Goal: Task Accomplishment & Management: Complete application form

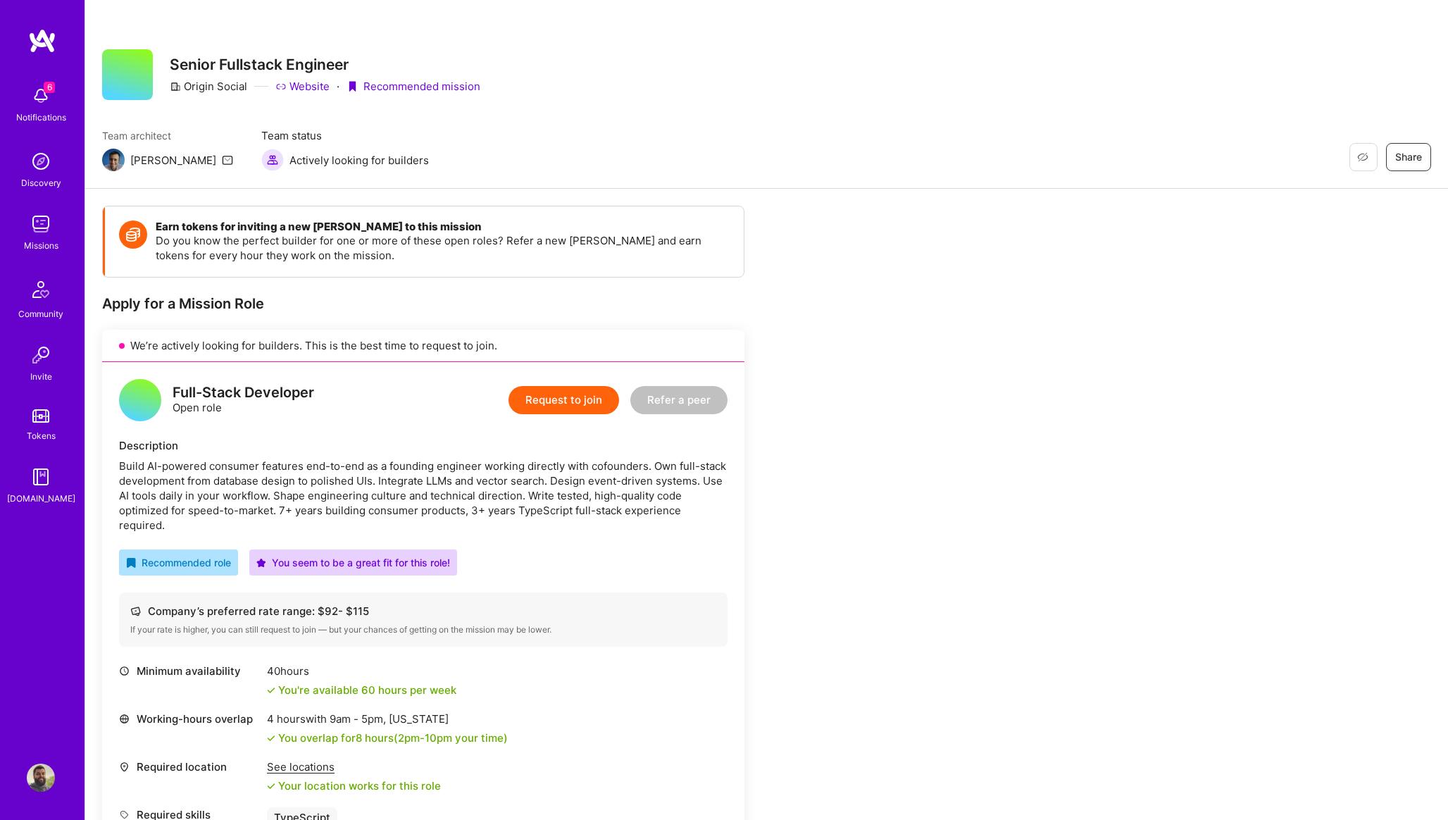
click at [574, 396] on button "Request to join" at bounding box center [563, 400] width 111 height 28
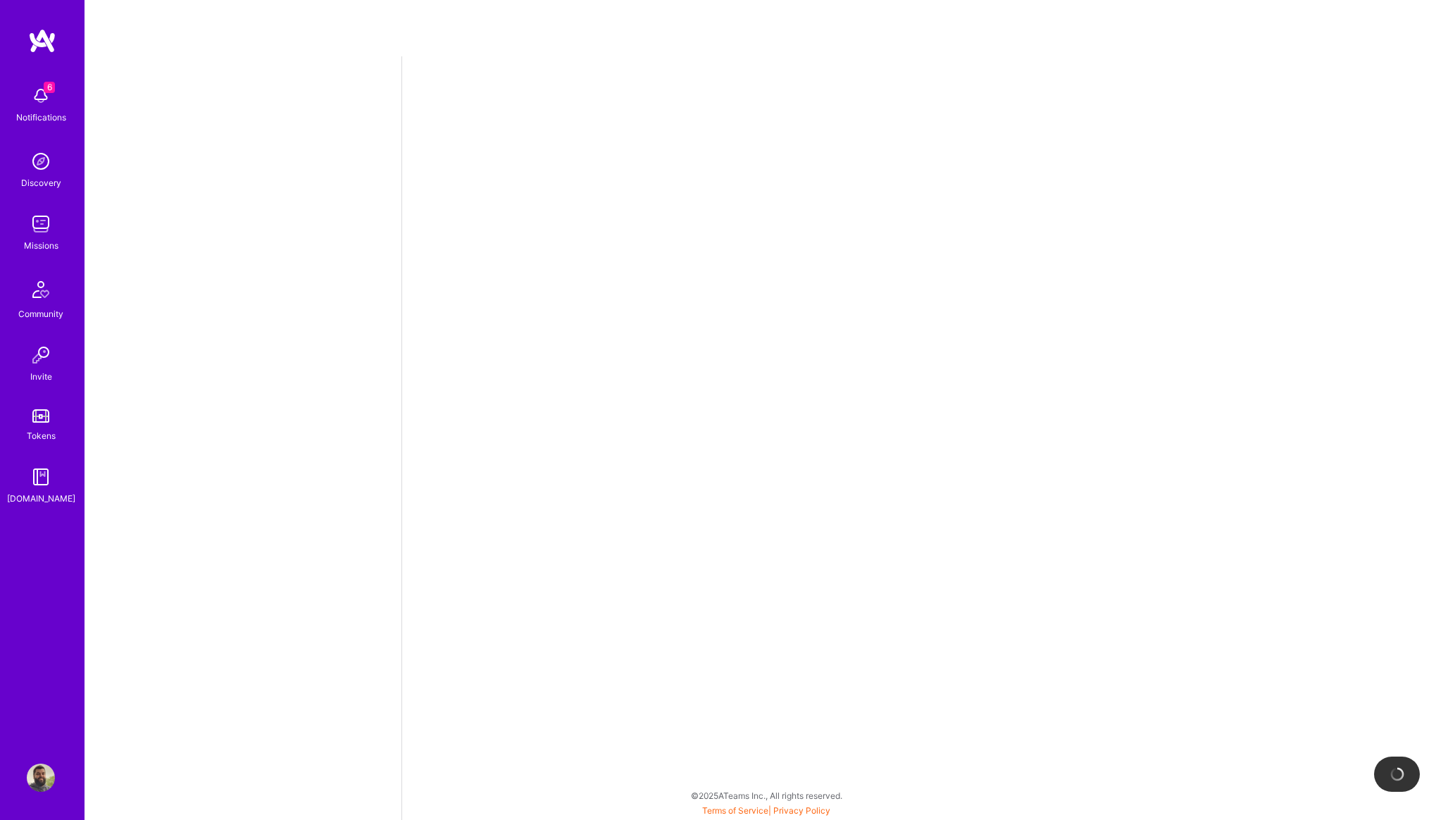
select select "PT"
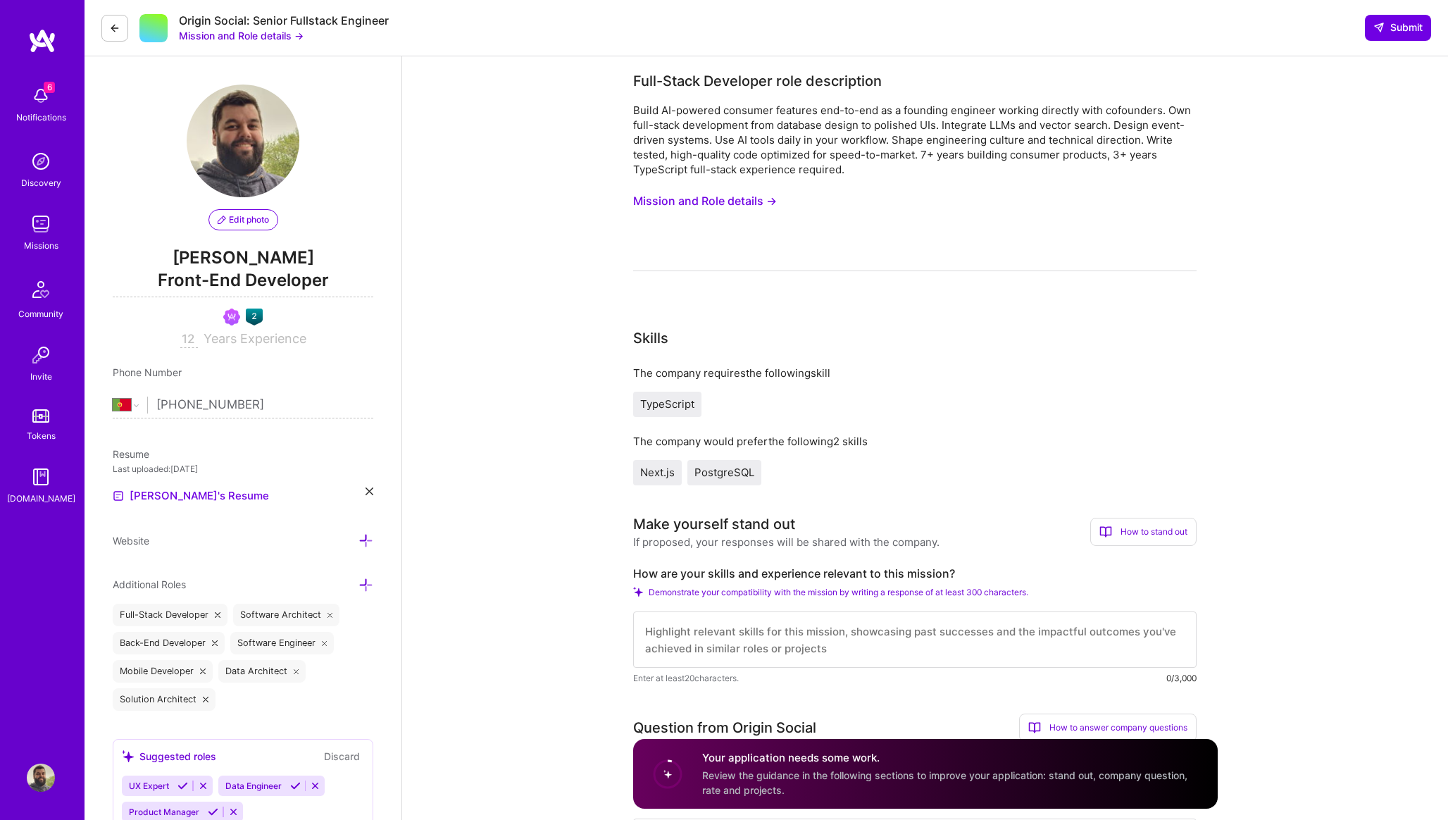
click at [731, 201] on button "Mission and Role details →" at bounding box center [705, 201] width 144 height 26
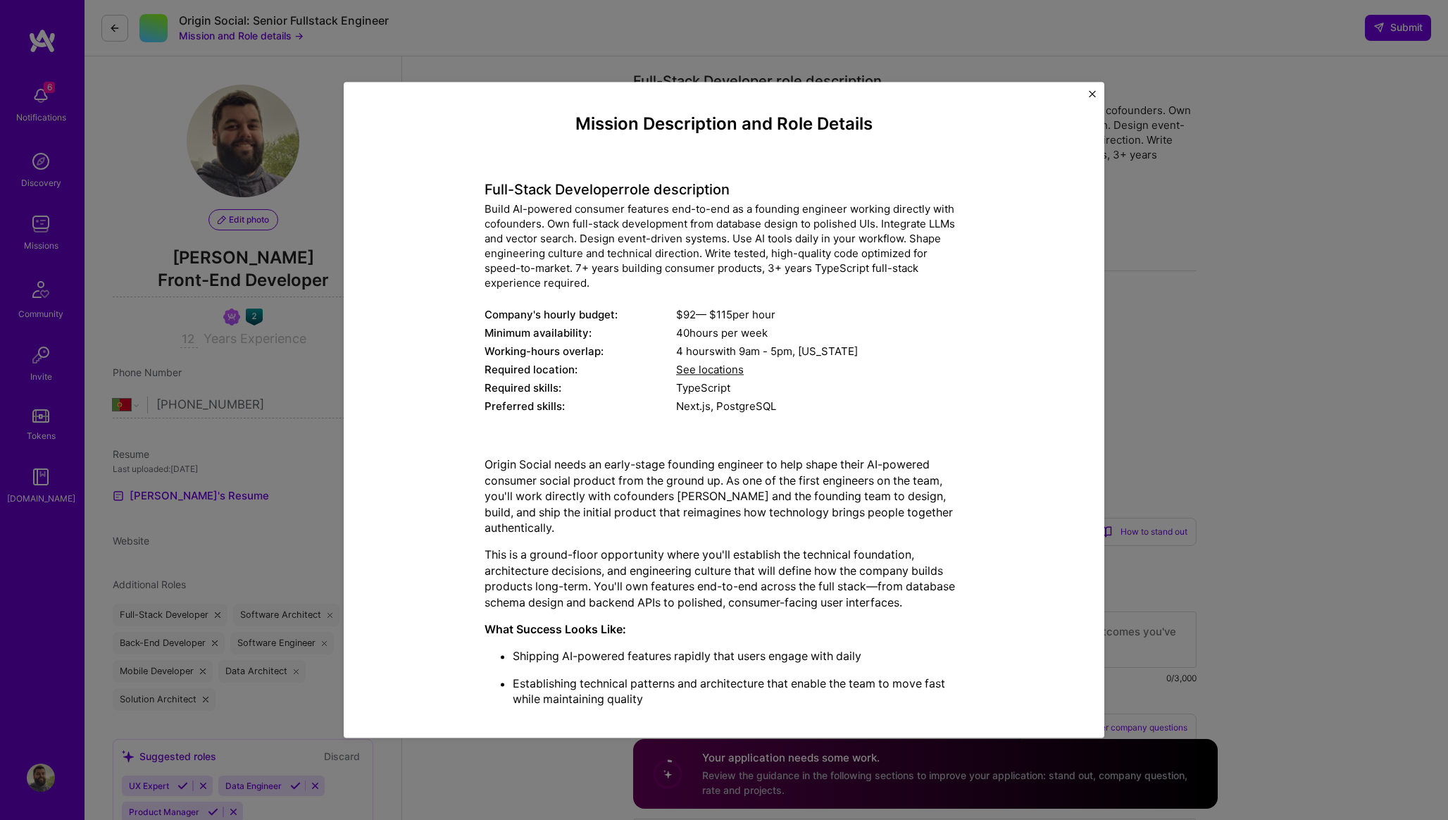
click at [629, 169] on div "Full-Stack Developer role description Build AI-powered consumer features end-to…" at bounding box center [723, 290] width 479 height 255
click at [581, 120] on h4 "Mission Description and Role Details" at bounding box center [723, 124] width 479 height 20
click at [579, 120] on h4 "Mission Description and Role Details" at bounding box center [723, 124] width 479 height 20
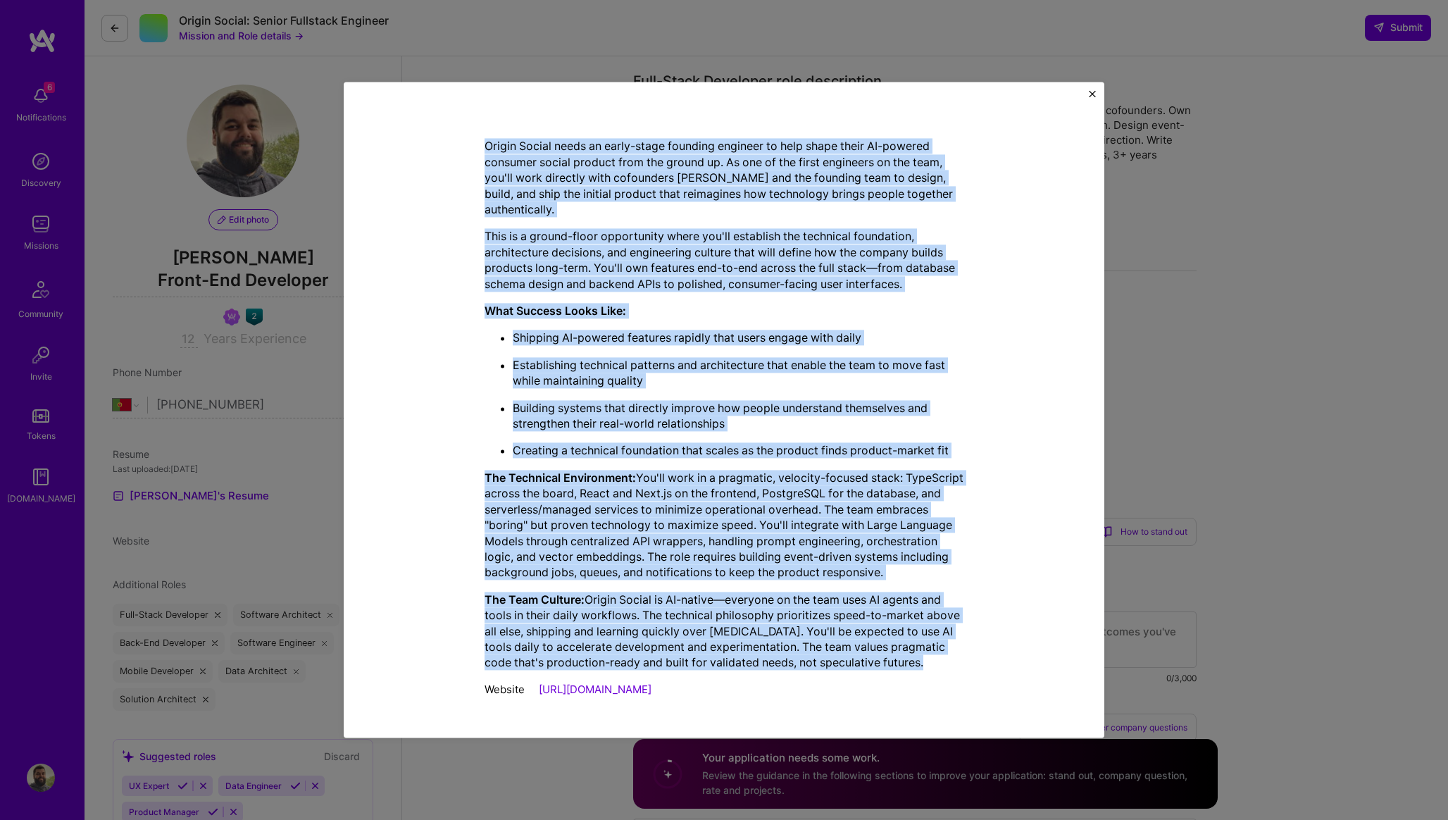
drag, startPoint x: 579, startPoint y: 120, endPoint x: 945, endPoint y: 658, distance: 650.1
click at [945, 658] on div "Mission Description and Role Details Full-Stack Developer role description Buil…" at bounding box center [723, 250] width 479 height 909
copy div "Mission Description and Role Details Full-Stack Developer role description Buil…"
click at [1093, 87] on div "Mission Description and Role Details Full-Stack Developer role description Buil…" at bounding box center [724, 409] width 760 height 655
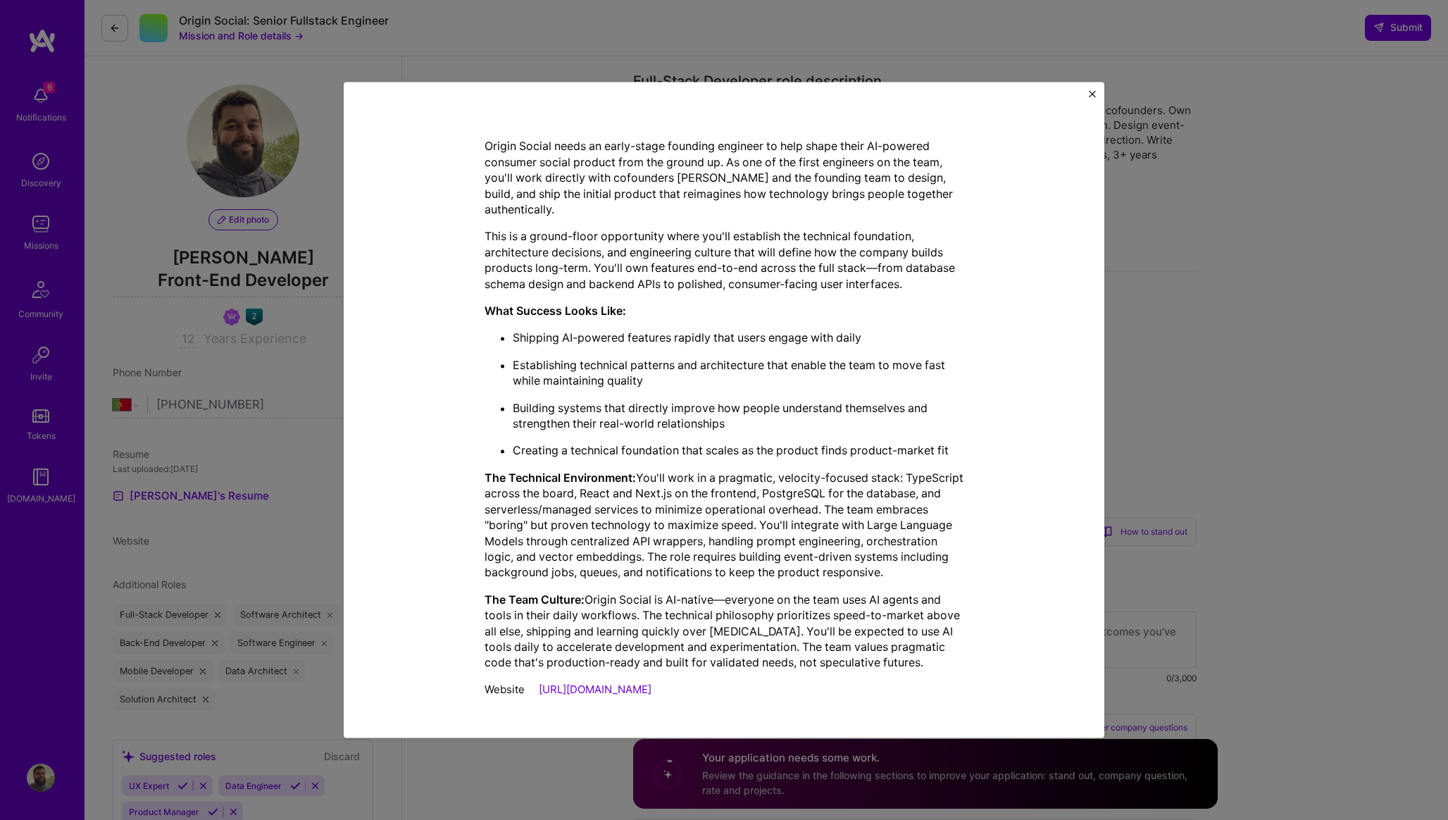
click at [1092, 94] on img "Close" at bounding box center [1091, 93] width 7 height 7
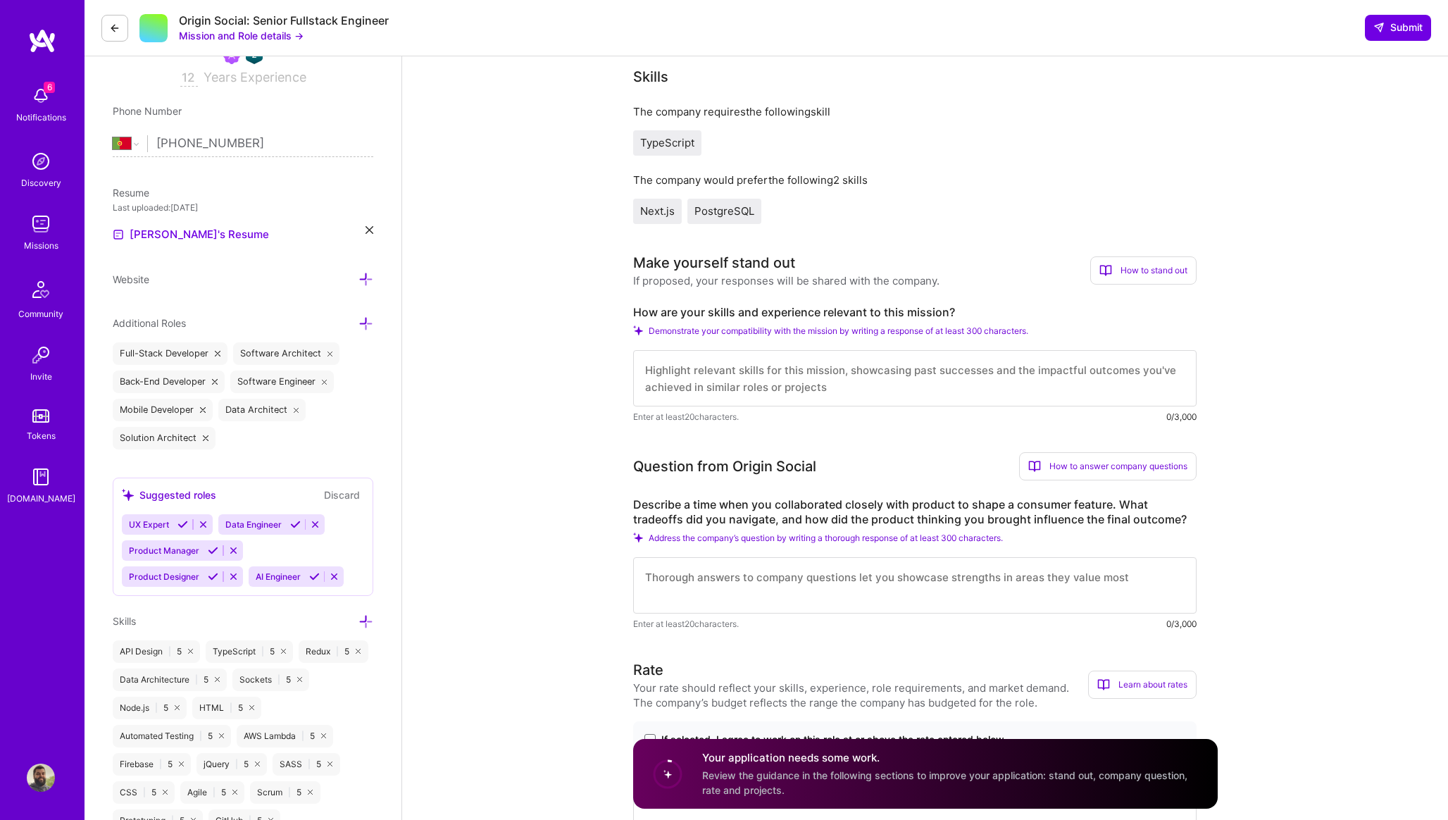
scroll to position [263, 0]
click at [798, 379] on textarea at bounding box center [914, 377] width 563 height 56
paste textarea "Hi Joel and team, I'm reaching out about the founding engineer role at Origin S…"
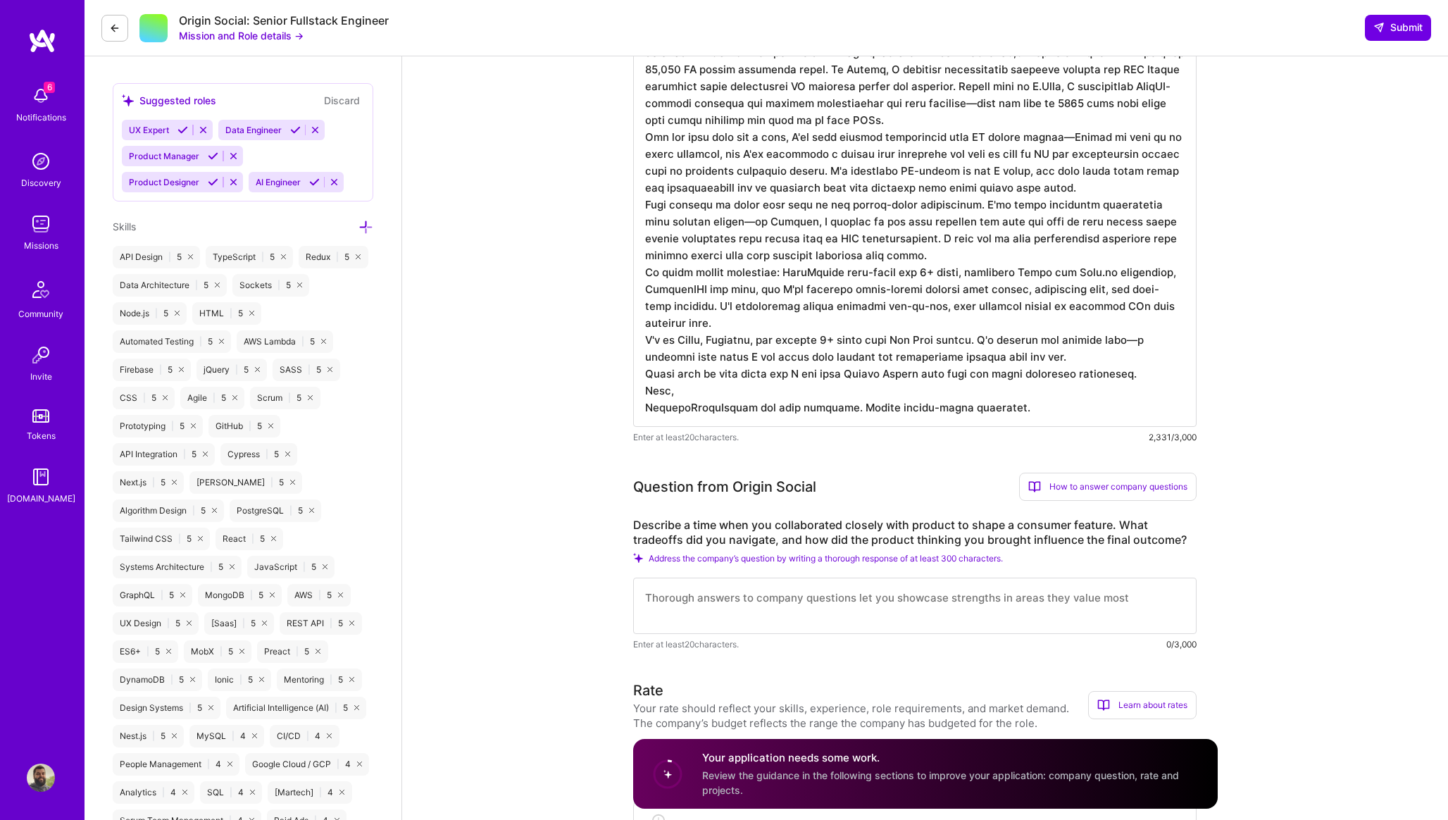
scroll to position [656, 0]
drag, startPoint x: 687, startPoint y: 406, endPoint x: 1032, endPoint y: 403, distance: 345.0
click at [1031, 403] on textarea at bounding box center [914, 178] width 563 height 496
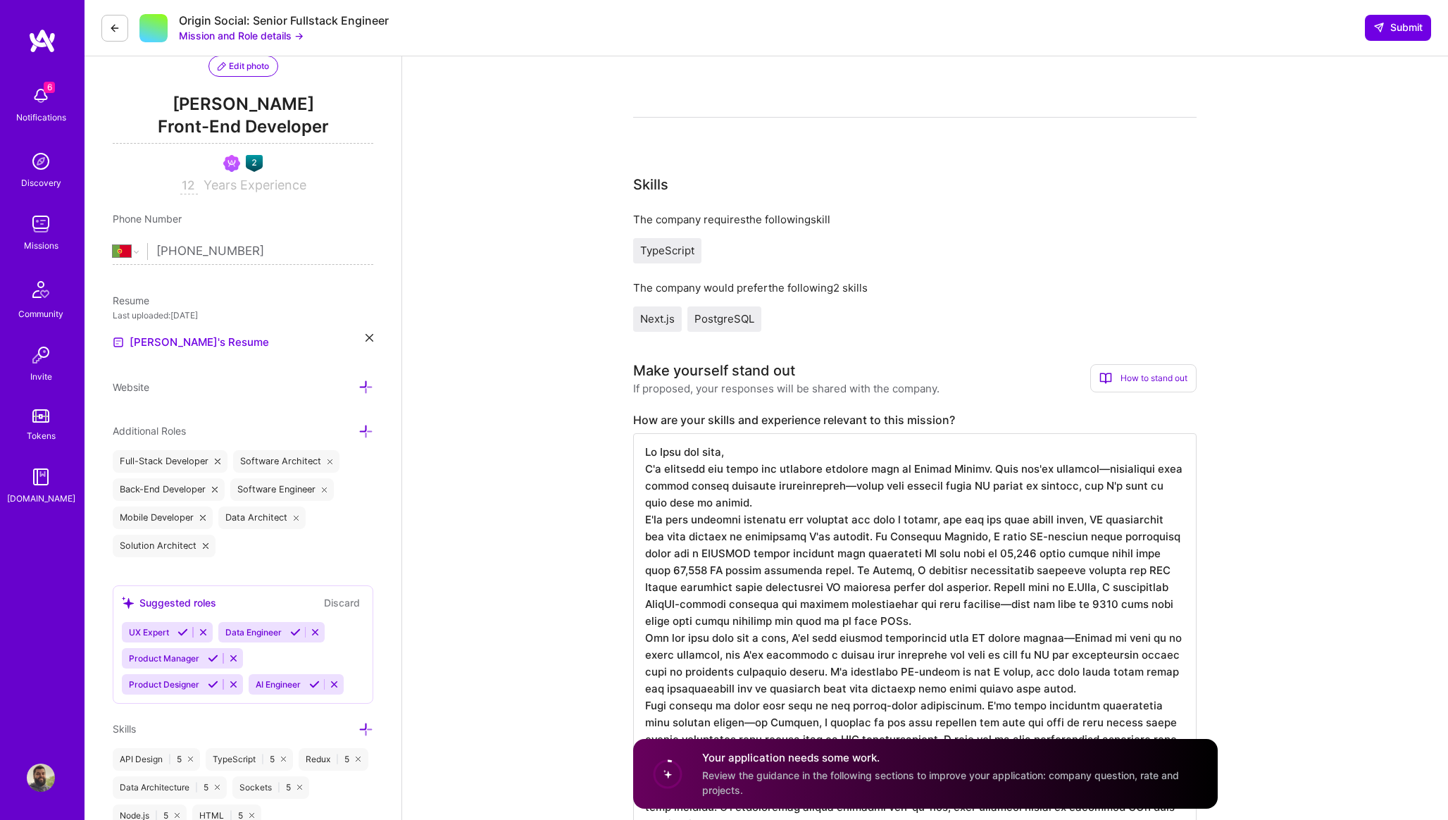
scroll to position [0, 0]
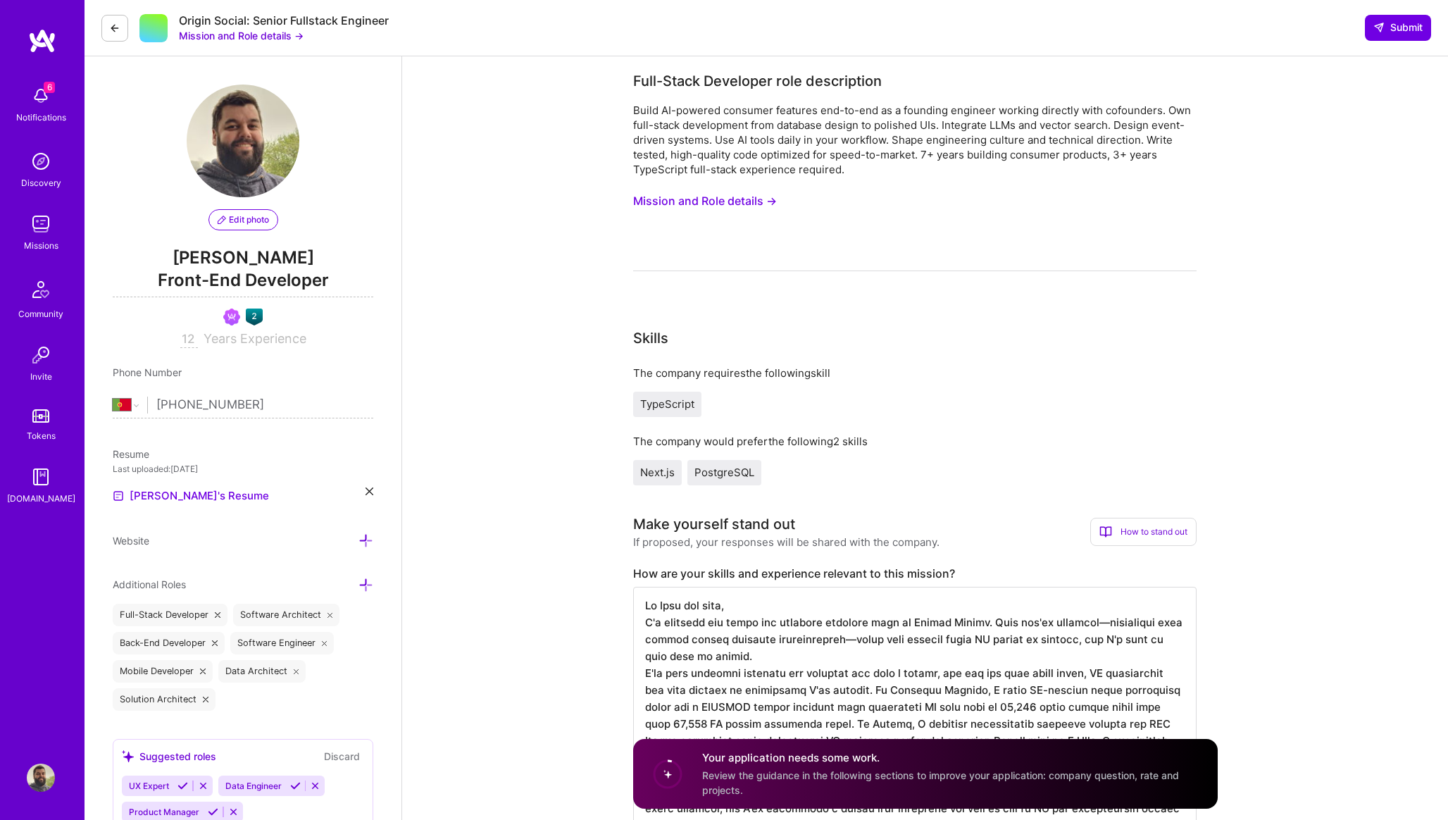
type textarea "Hi Joel and team, I'm reaching out about the founding engineer role at Origin S…"
click at [729, 202] on button "Mission and Role details →" at bounding box center [705, 201] width 144 height 26
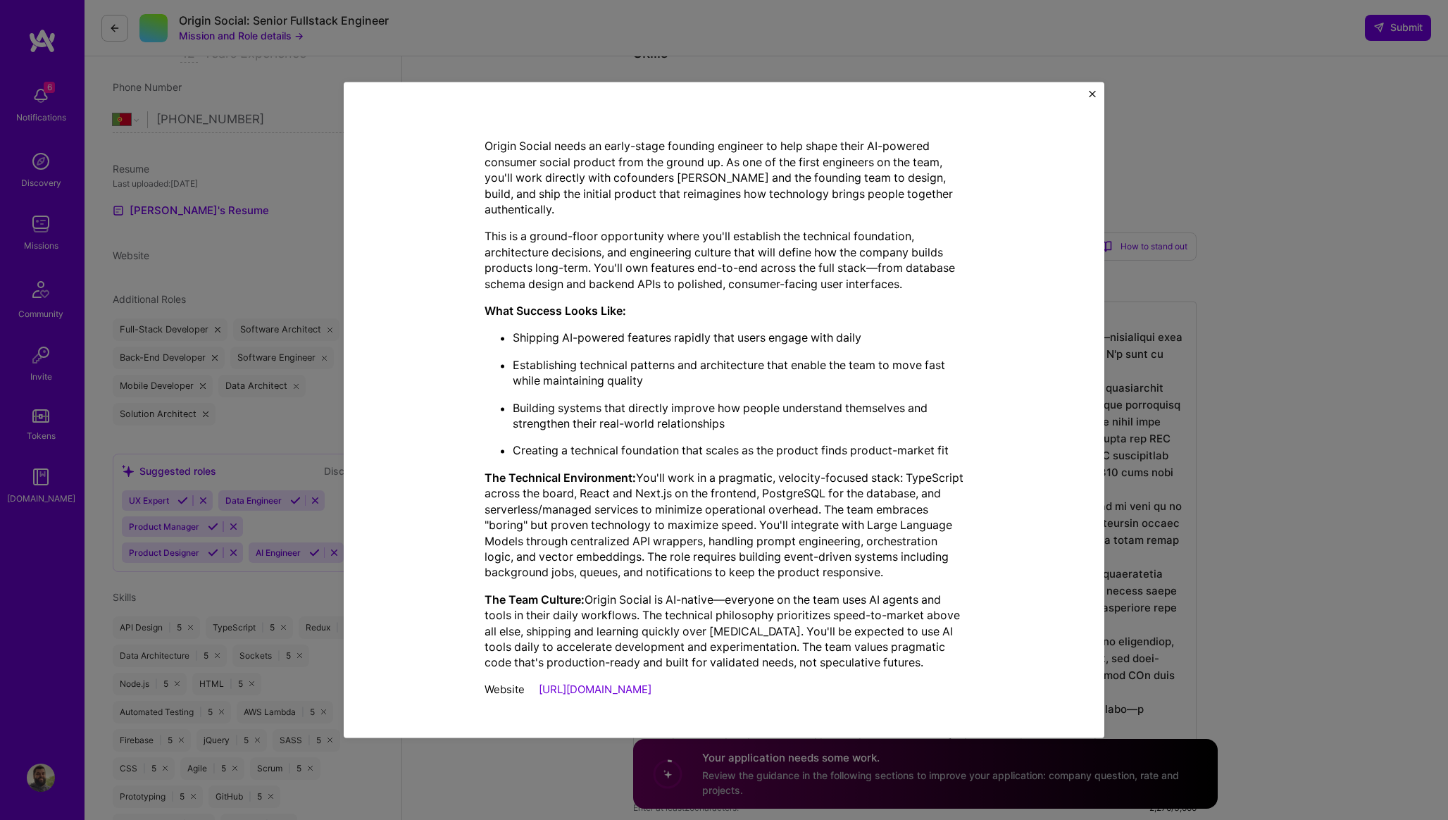
scroll to position [286, 0]
drag, startPoint x: 613, startPoint y: 542, endPoint x: 717, endPoint y: 546, distance: 103.6
click at [717, 546] on p "The Technical Environment: You'll work in a pragmatic, velocity-focused stack: …" at bounding box center [723, 525] width 479 height 111
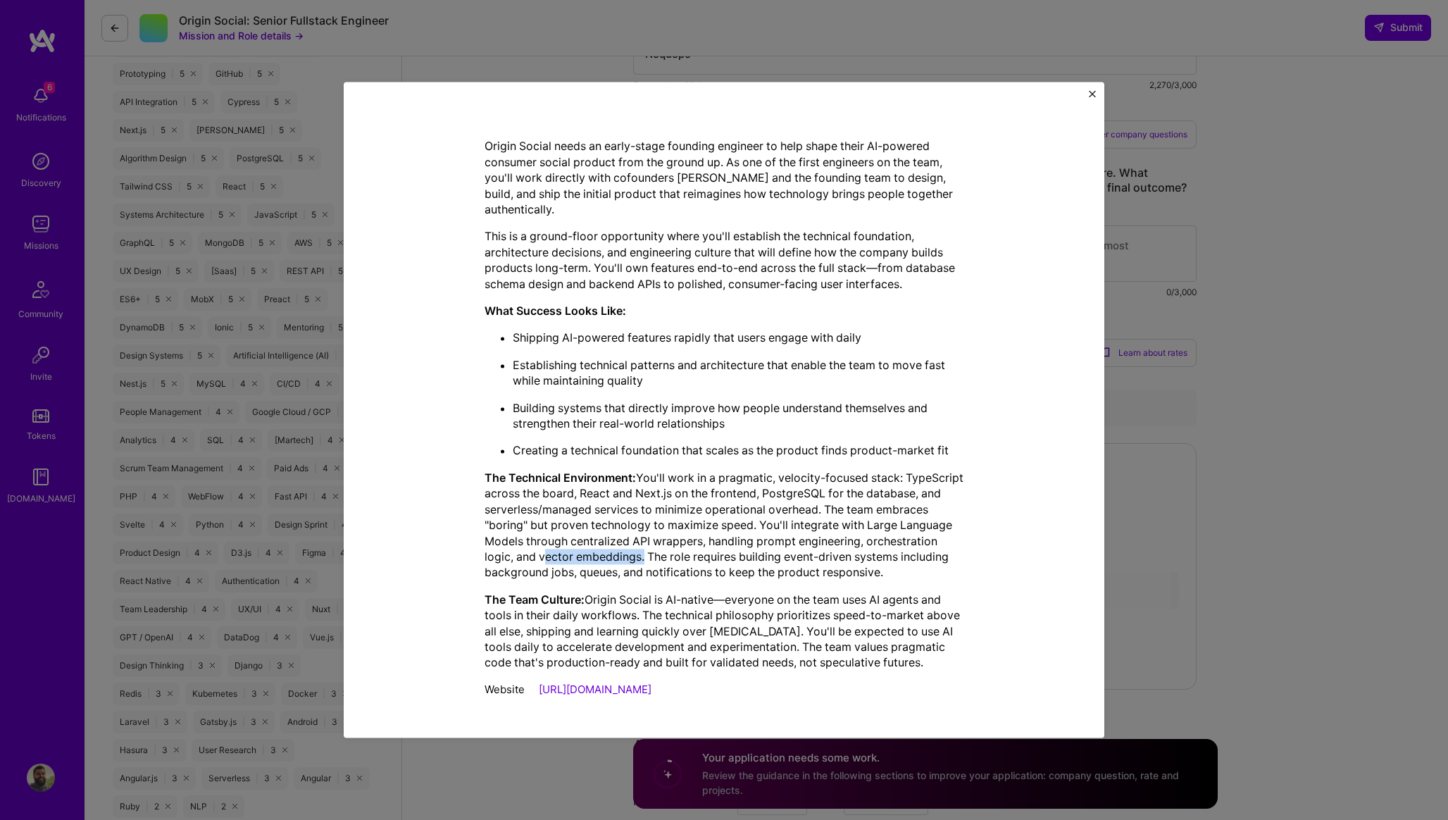
scroll to position [1008, 0]
drag, startPoint x: 485, startPoint y: 539, endPoint x: 583, endPoint y: 541, distance: 97.9
click at [583, 541] on p "The Technical Environment: You'll work in a pragmatic, velocity-focused stack: …" at bounding box center [723, 525] width 479 height 111
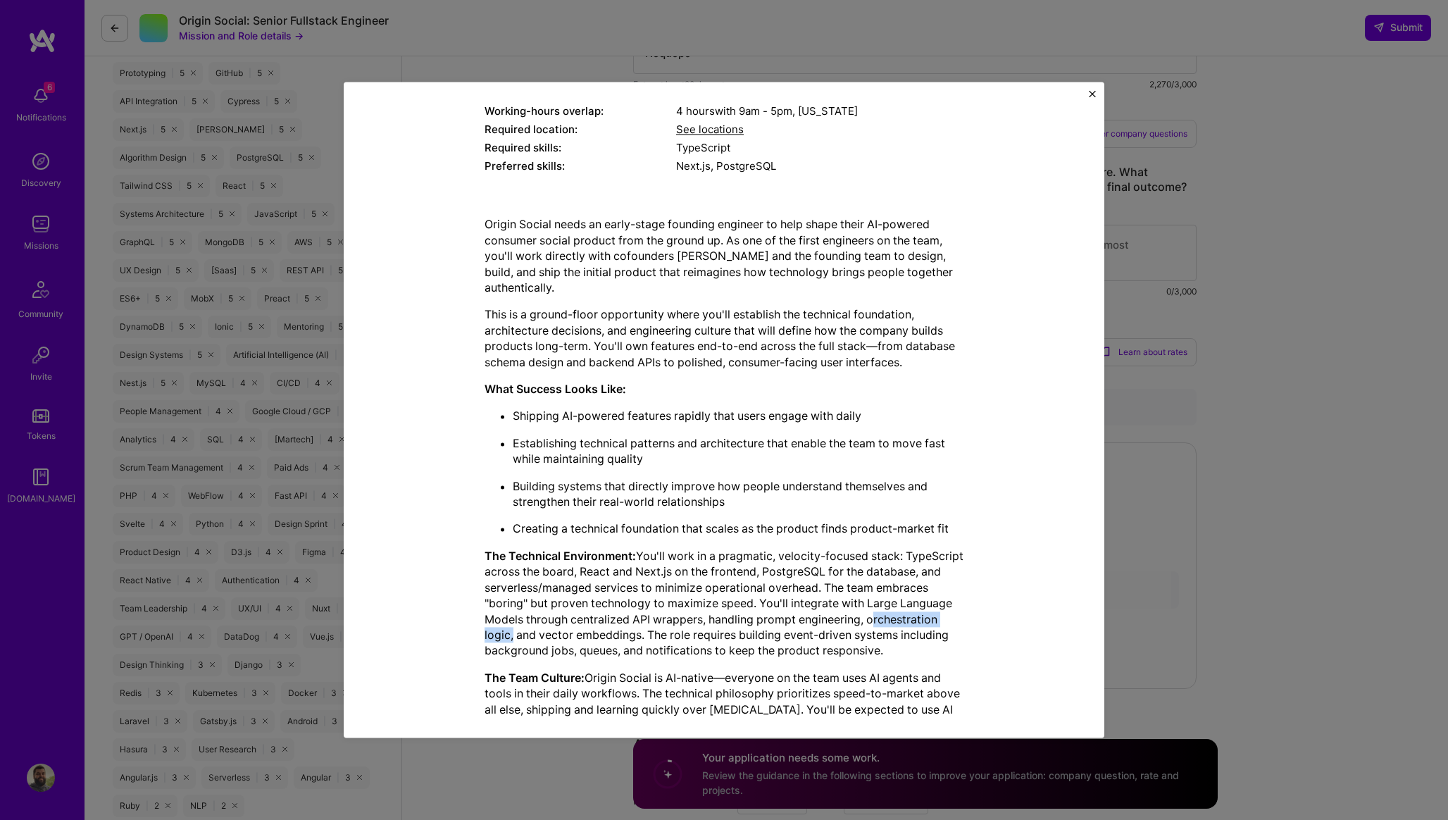
scroll to position [241, 0]
click at [1093, 91] on img "Close" at bounding box center [1091, 93] width 7 height 7
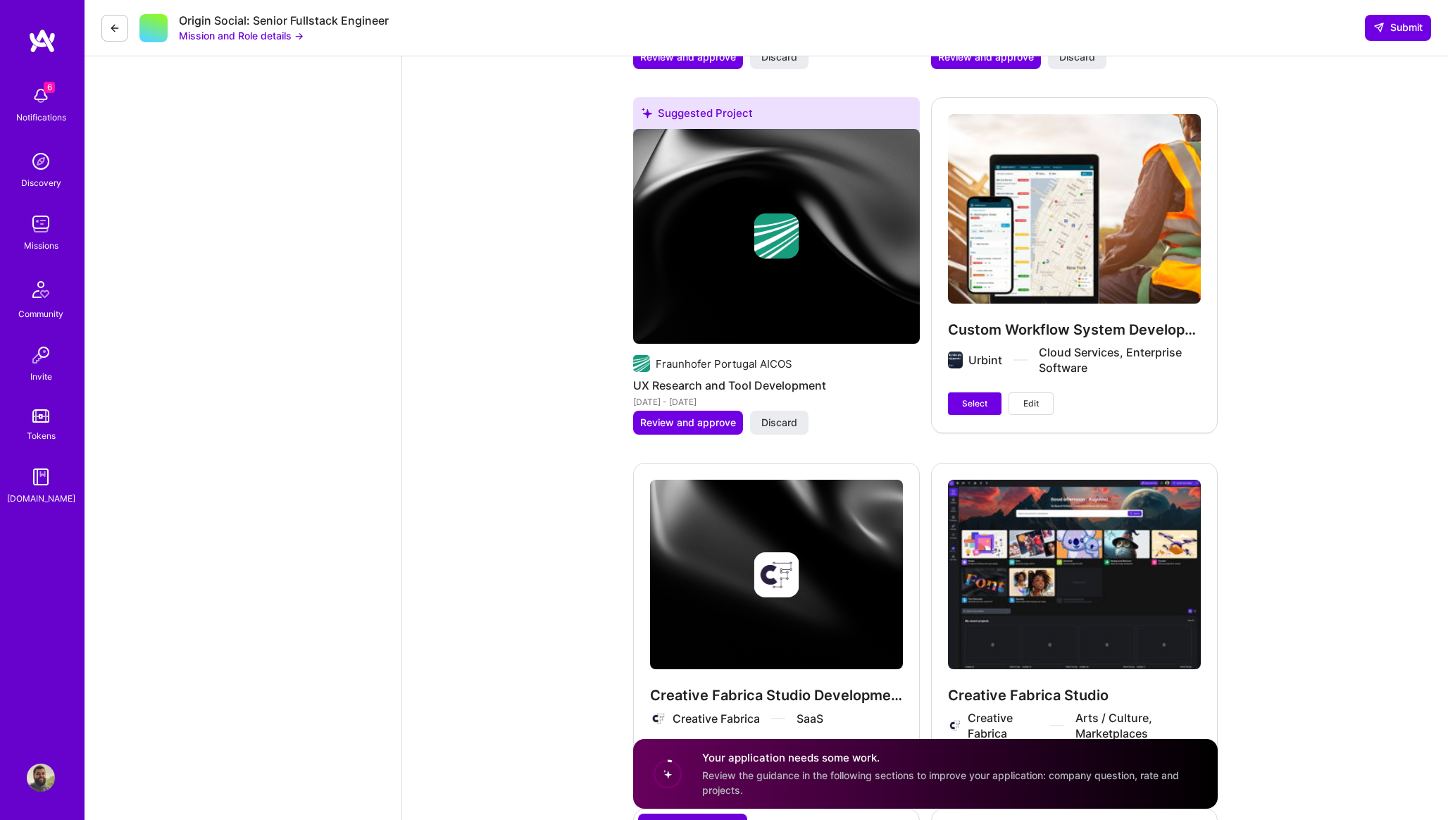
scroll to position [2502, 0]
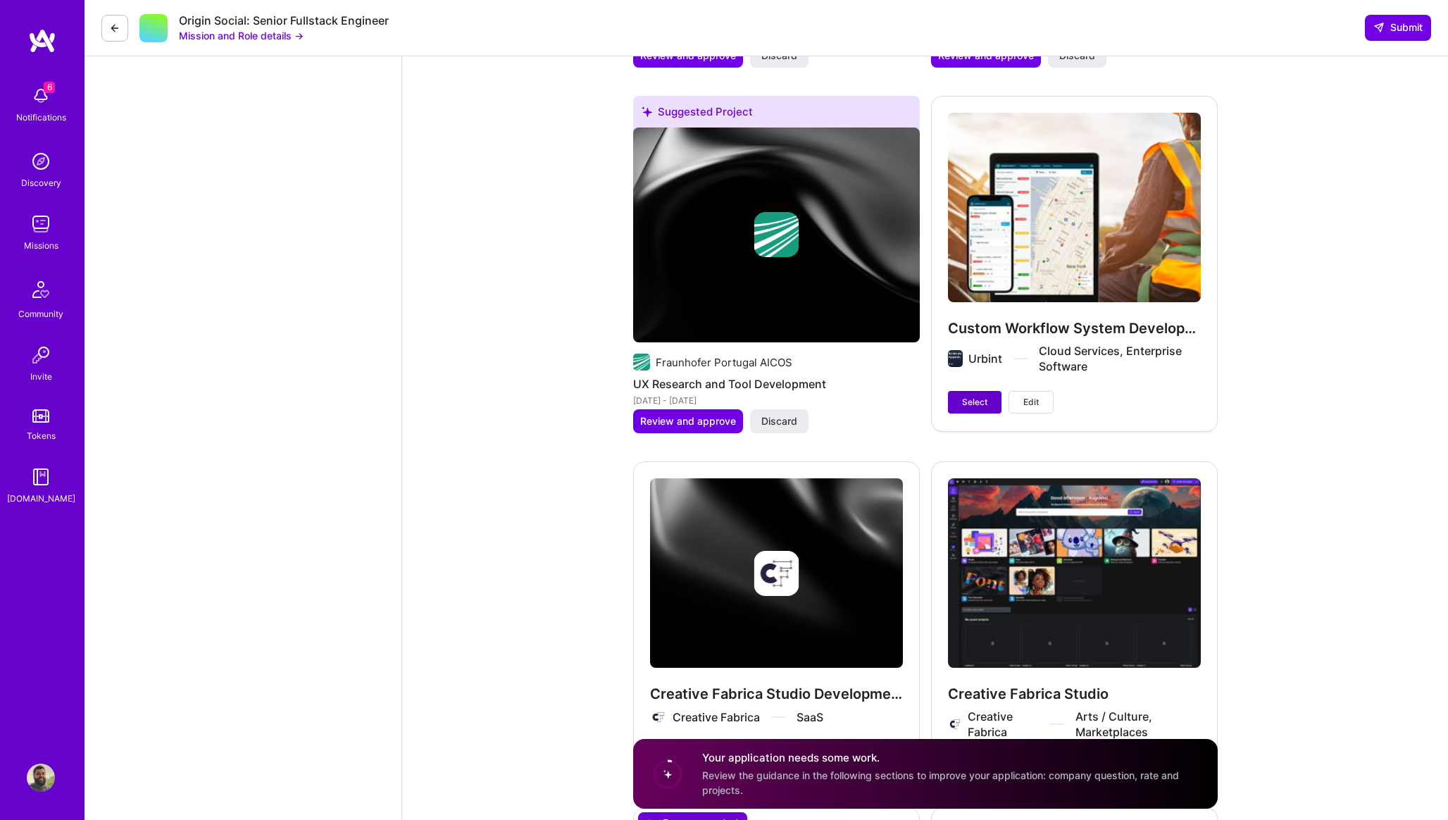
click at [981, 402] on span "Select" at bounding box center [974, 402] width 25 height 13
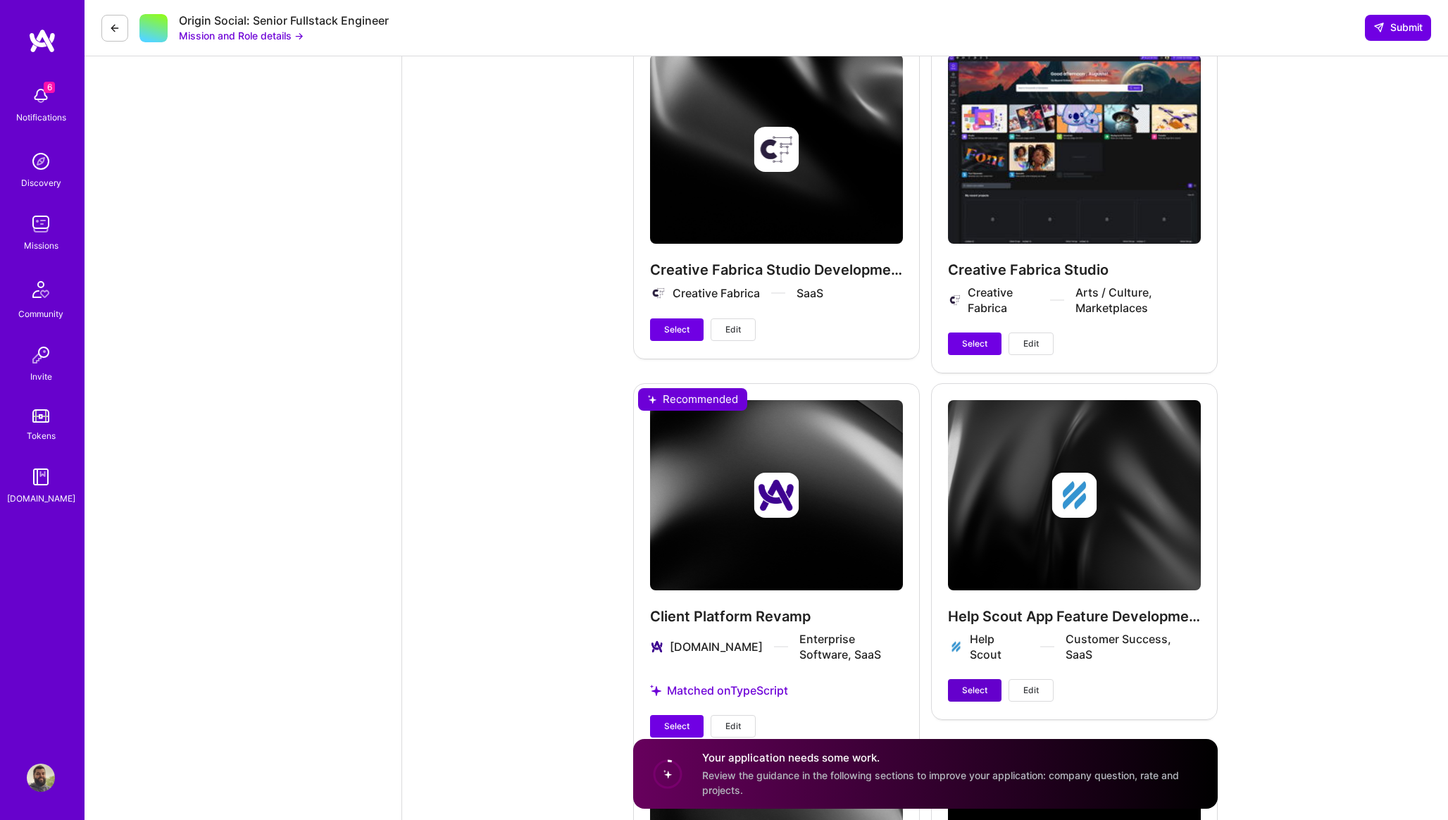
scroll to position [2906, 0]
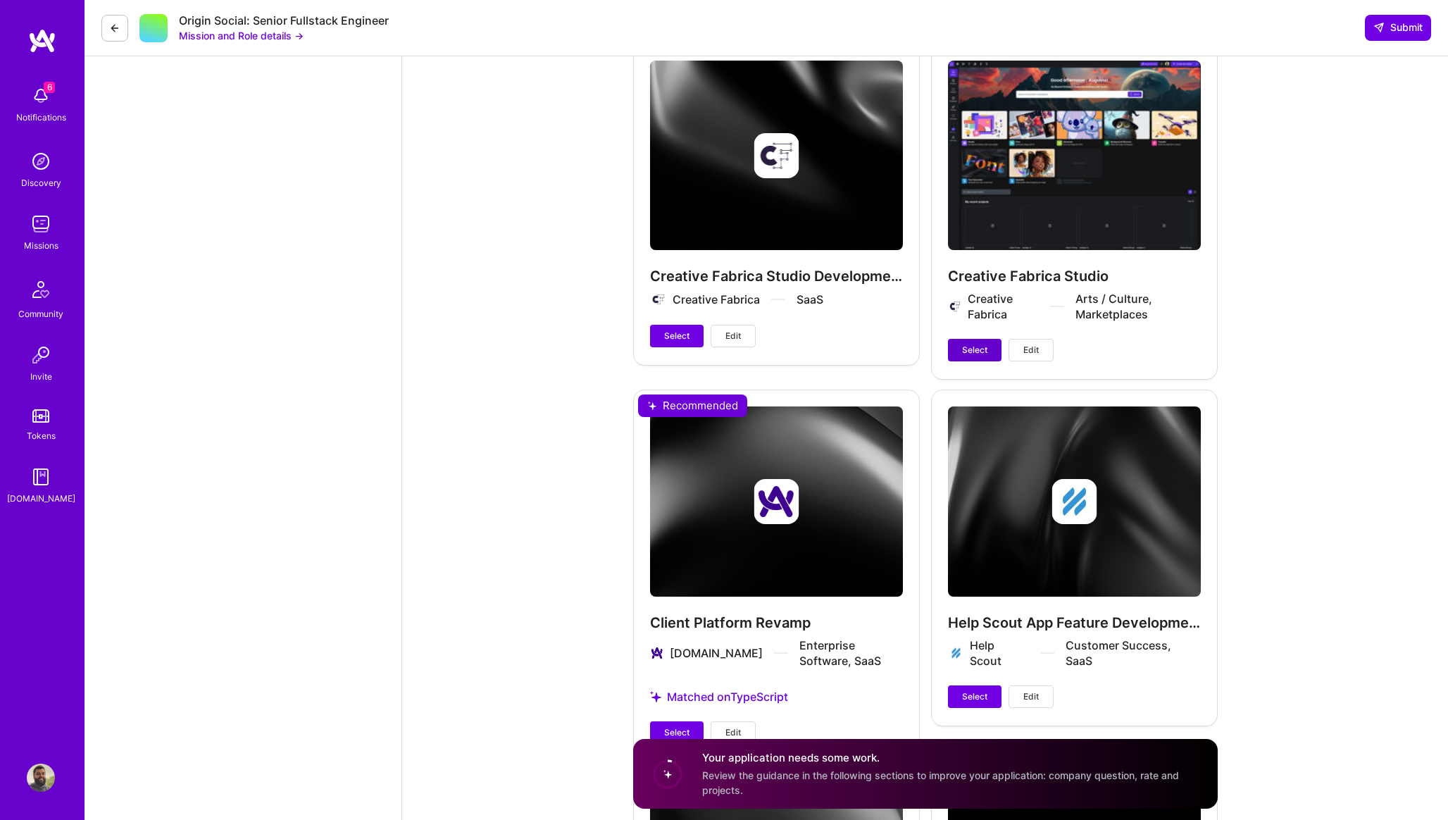
click at [971, 353] on span "Select" at bounding box center [974, 350] width 25 height 13
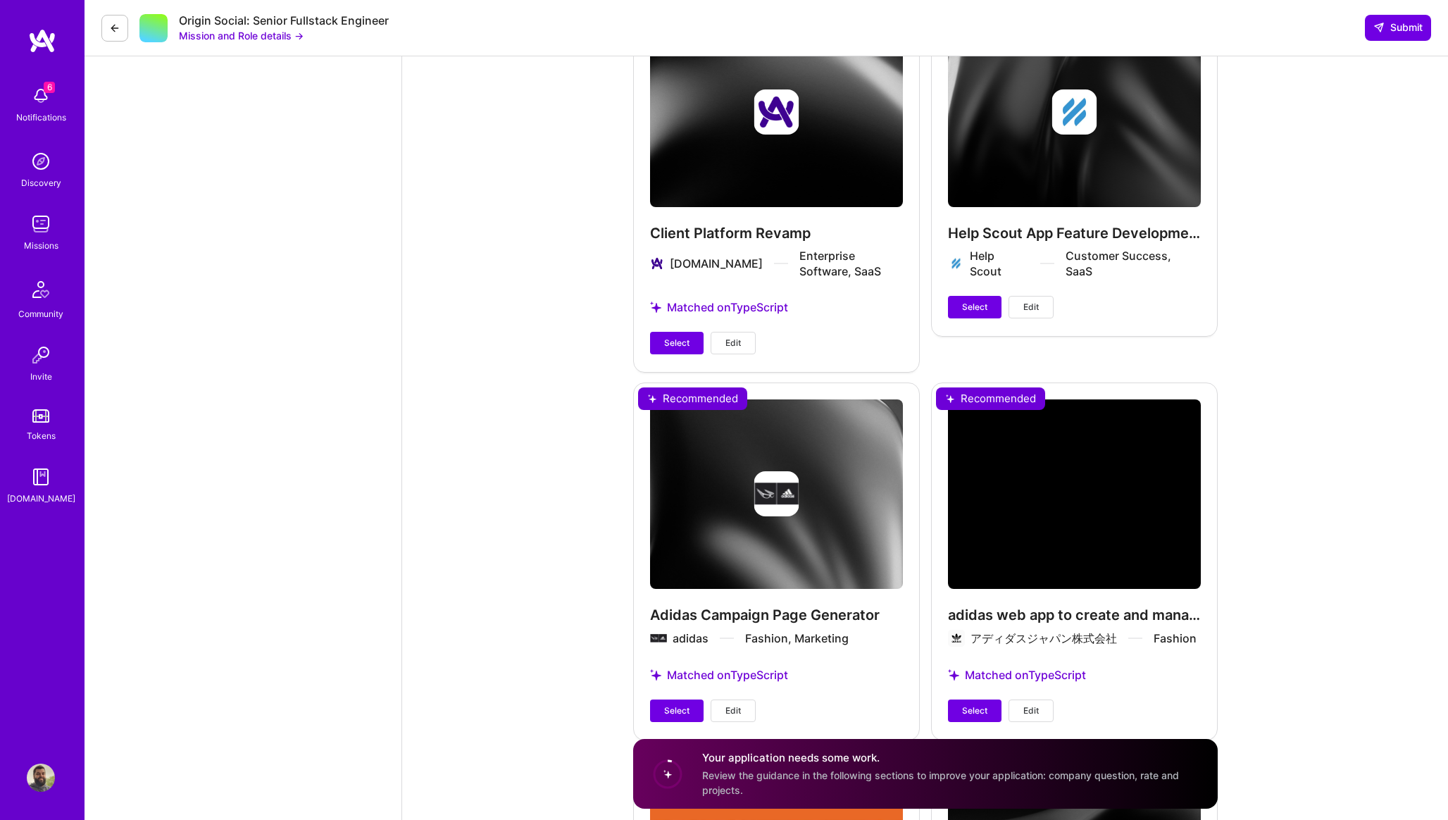
scroll to position [3314, 0]
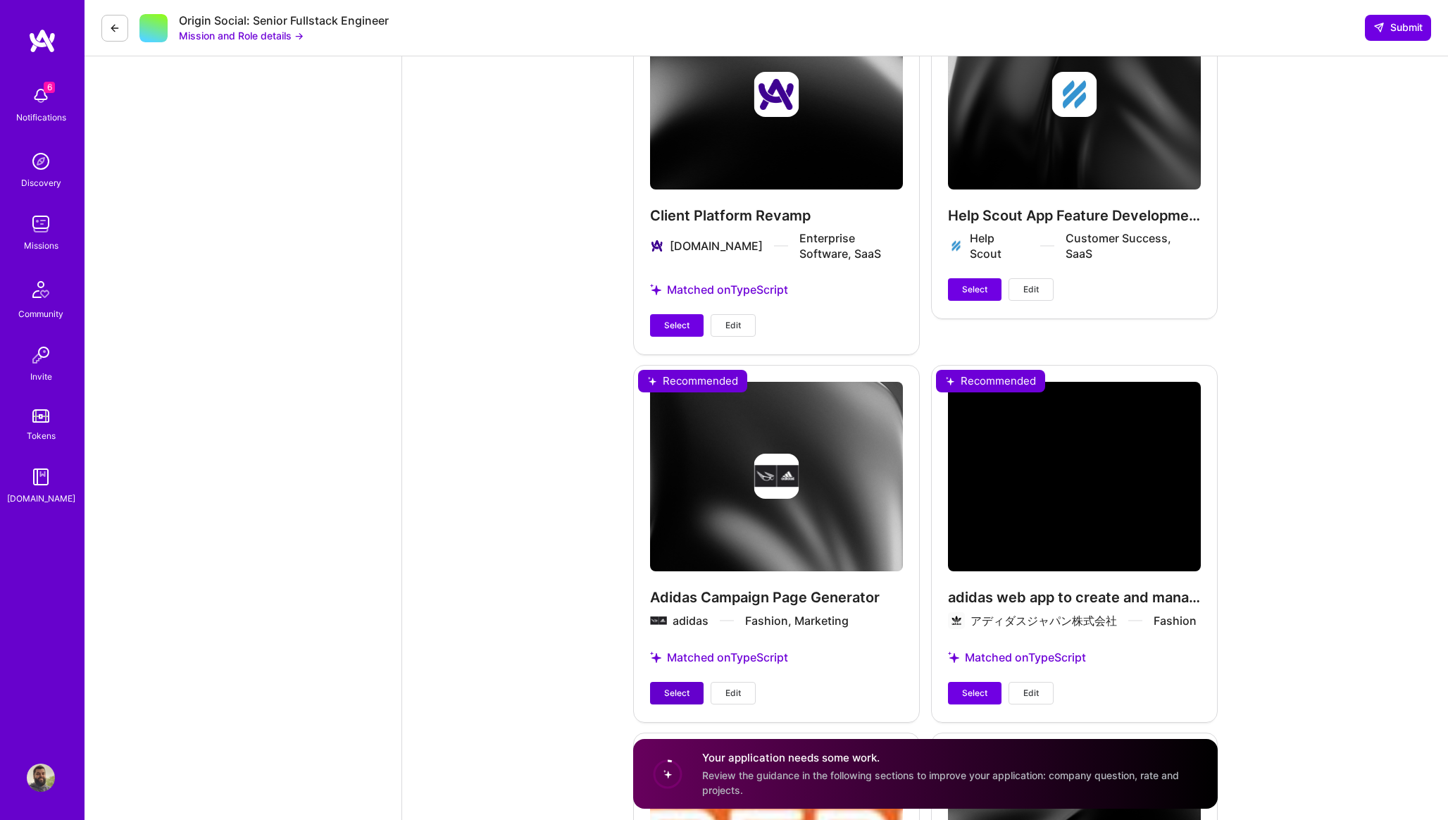
click at [685, 686] on span "Select" at bounding box center [676, 692] width 25 height 13
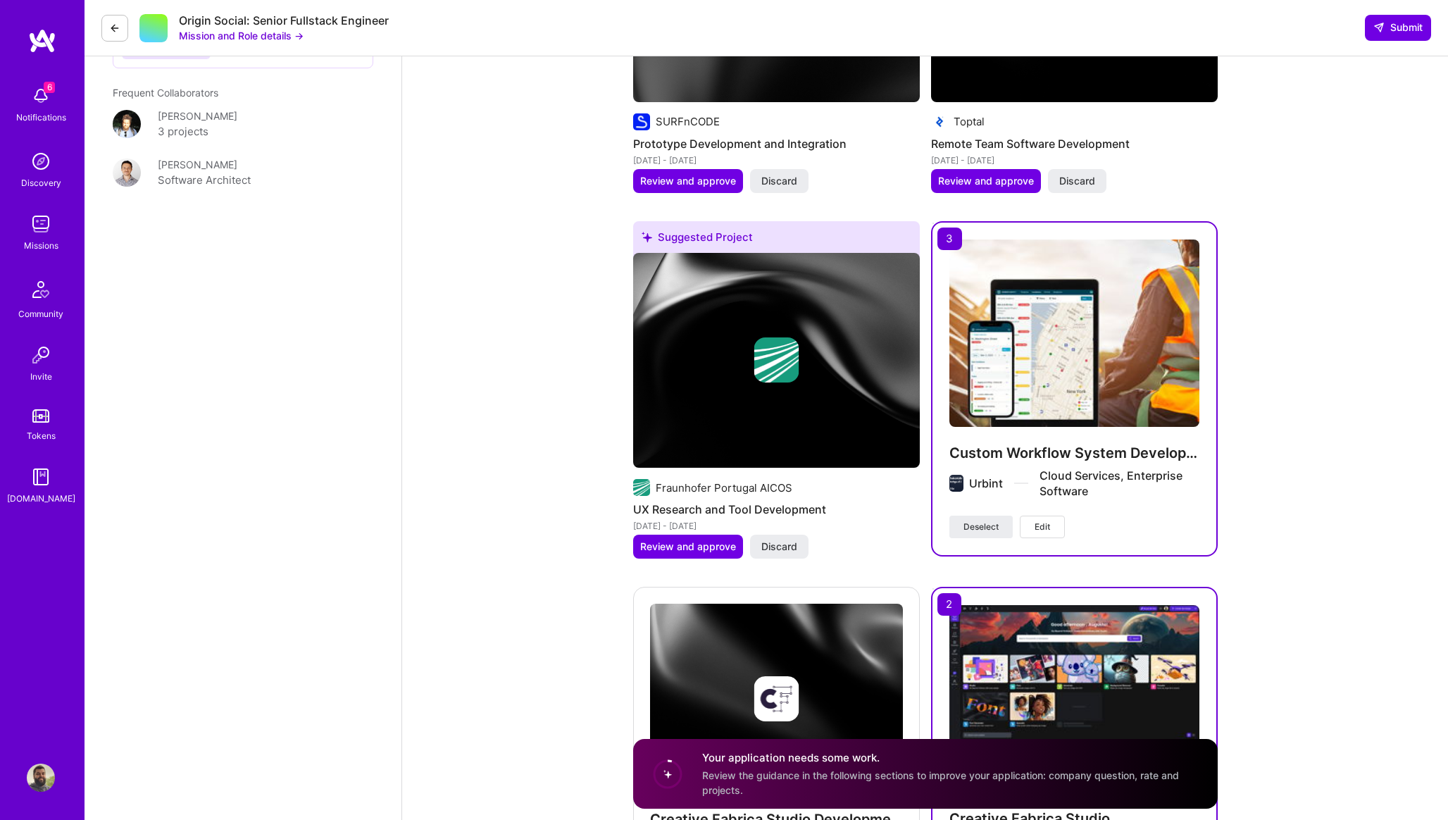
scroll to position [2368, 0]
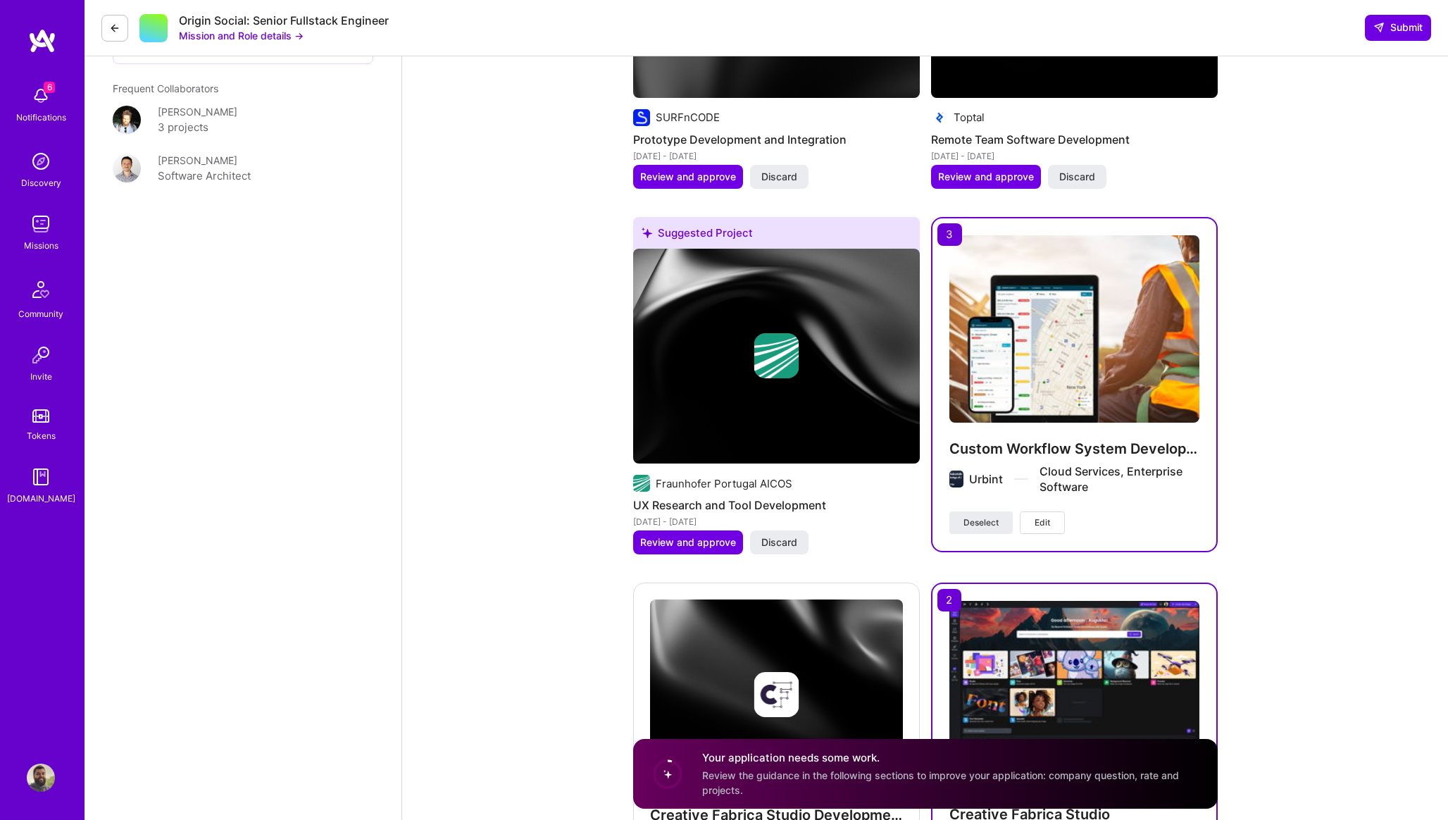
click at [1049, 529] on button "Edit" at bounding box center [1041, 522] width 45 height 23
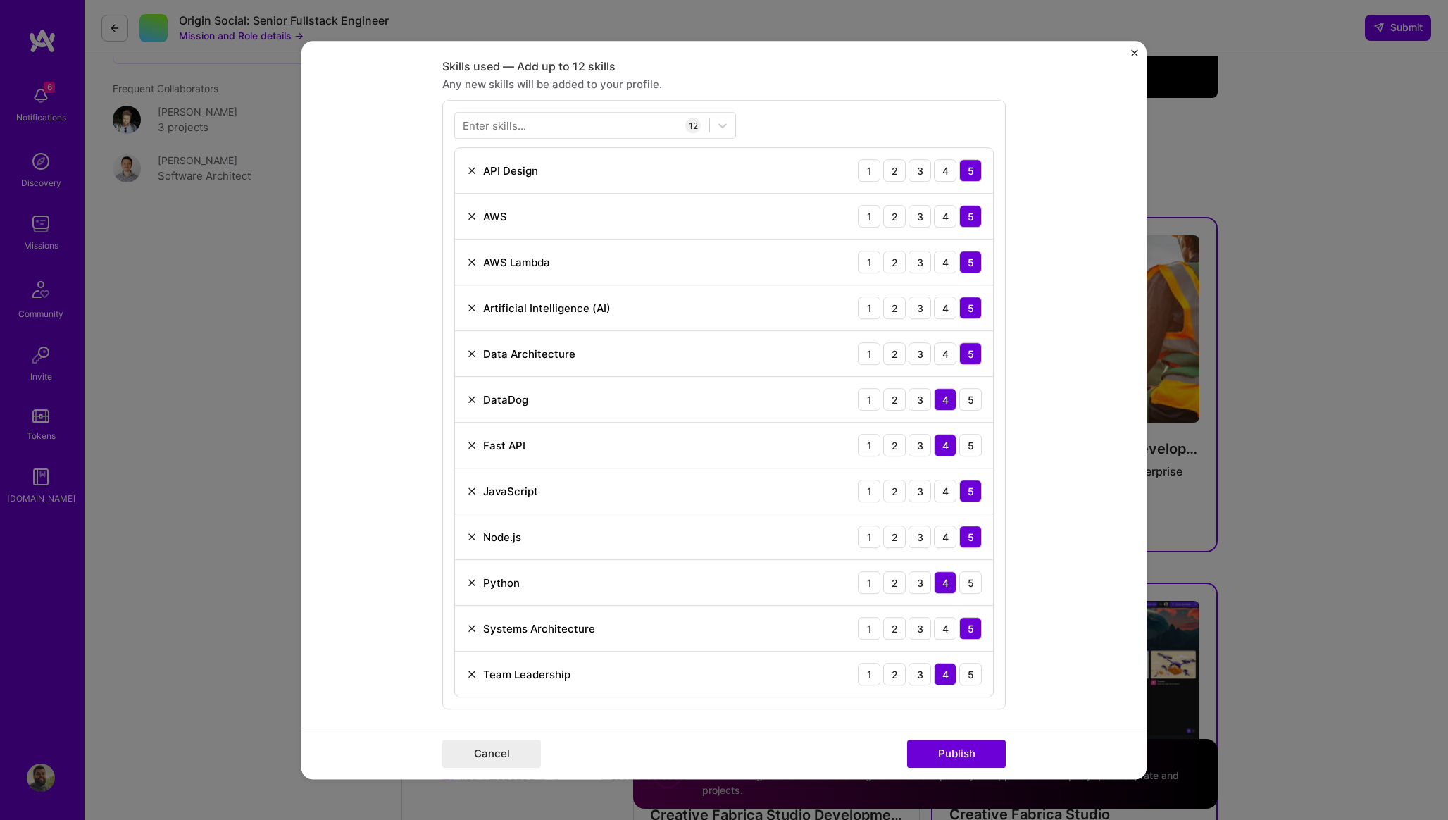
scroll to position [958, 0]
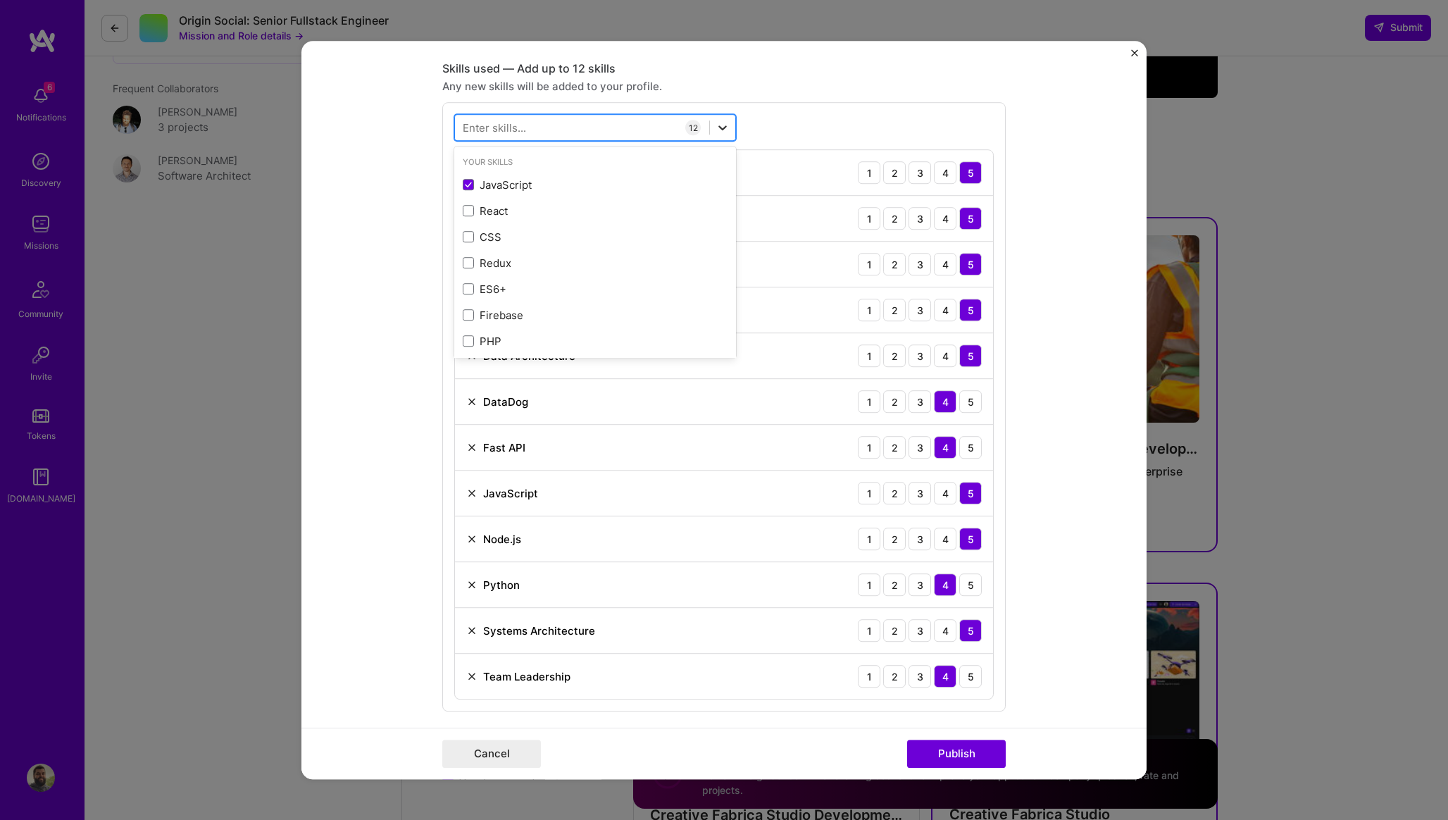
click at [715, 129] on icon at bounding box center [722, 127] width 14 height 14
click at [521, 176] on div "PostgreSQL" at bounding box center [595, 185] width 282 height 26
type input "post"
click at [364, 351] on form "Project title Custom Workflow System Development Company Urbint Project industr…" at bounding box center [723, 410] width 845 height 738
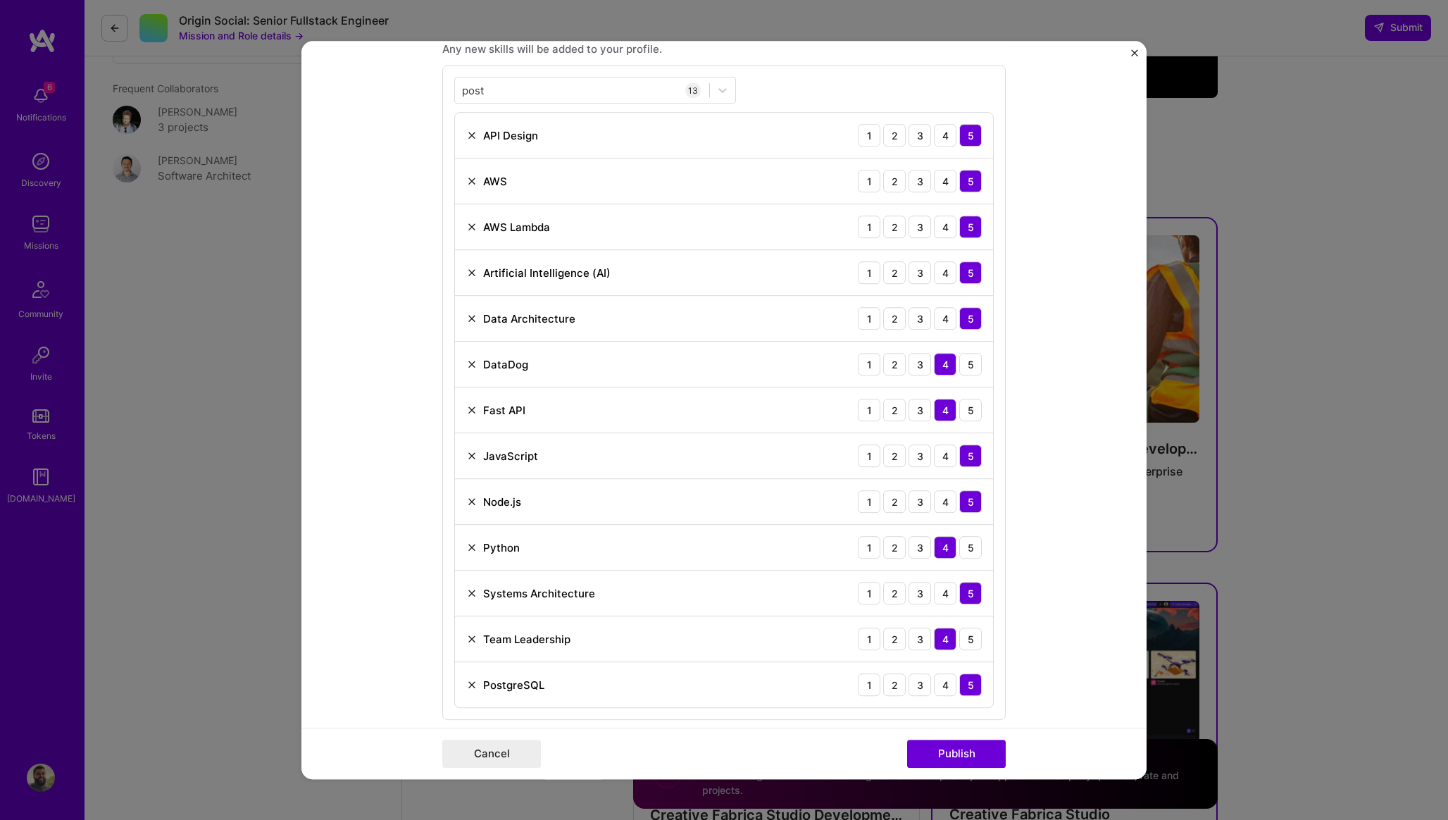
scroll to position [1000, 0]
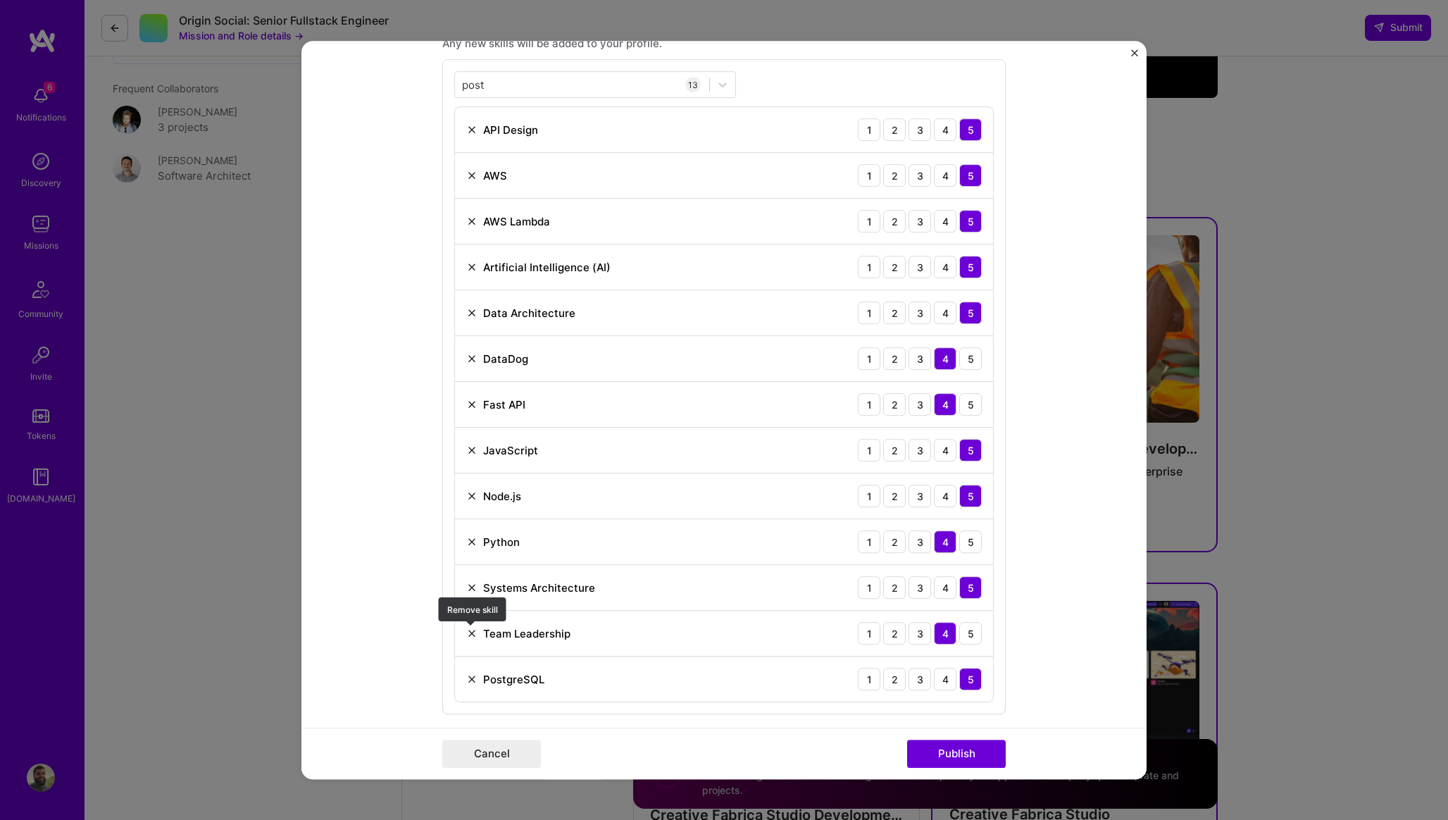
click at [468, 636] on img at bounding box center [471, 632] width 11 height 11
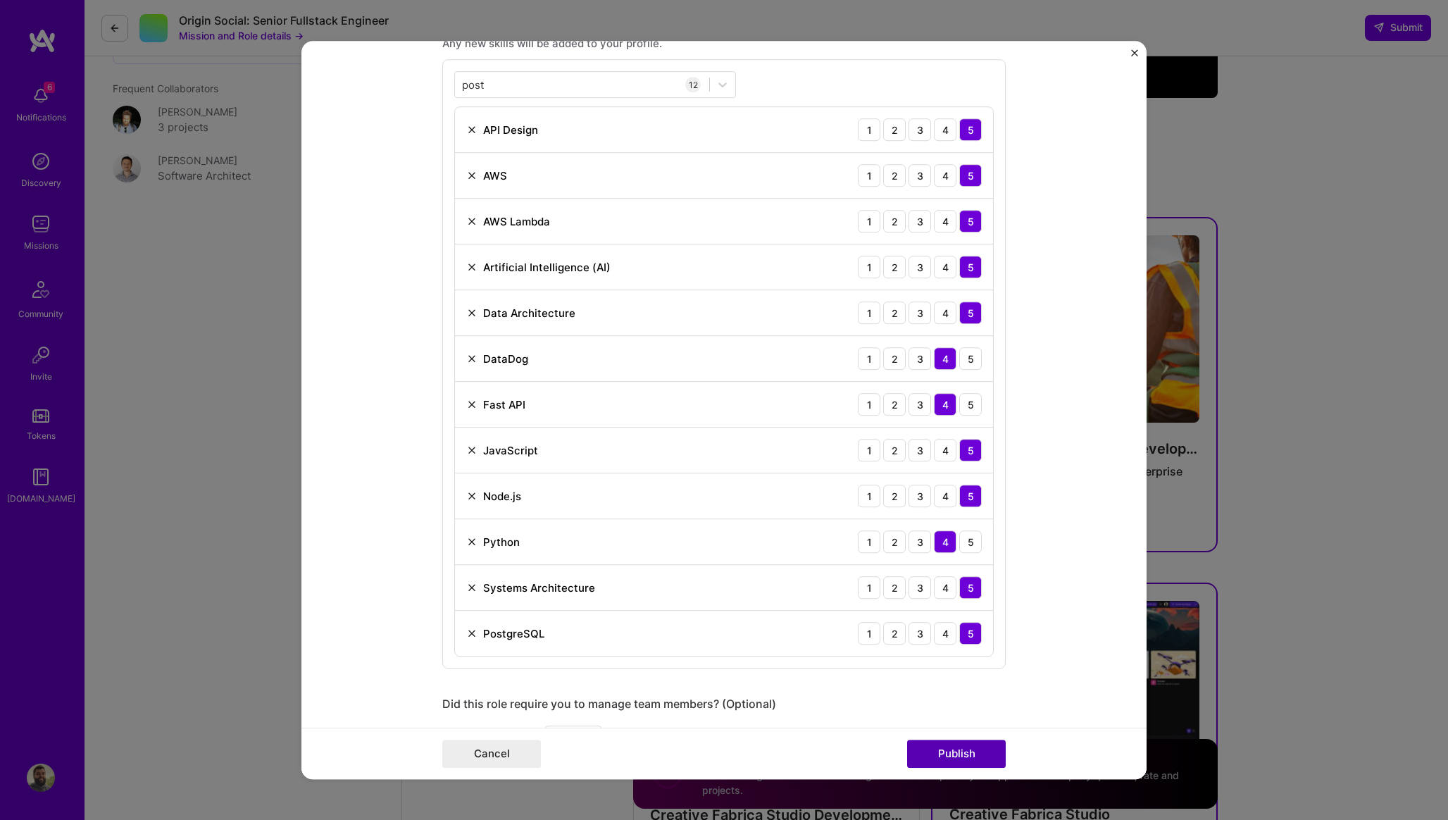
click at [970, 754] on button "Publish" at bounding box center [956, 753] width 99 height 28
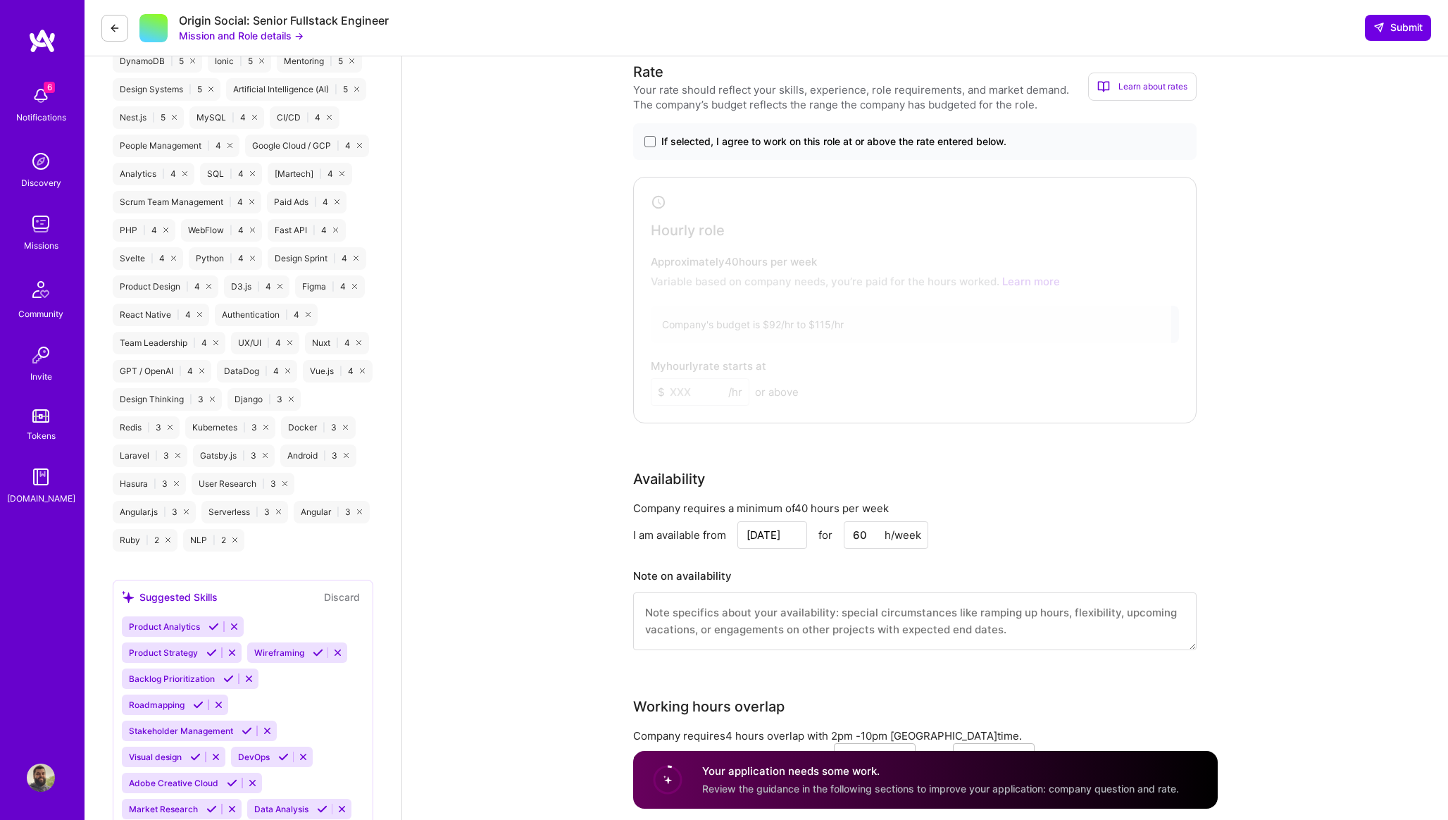
scroll to position [1255, 0]
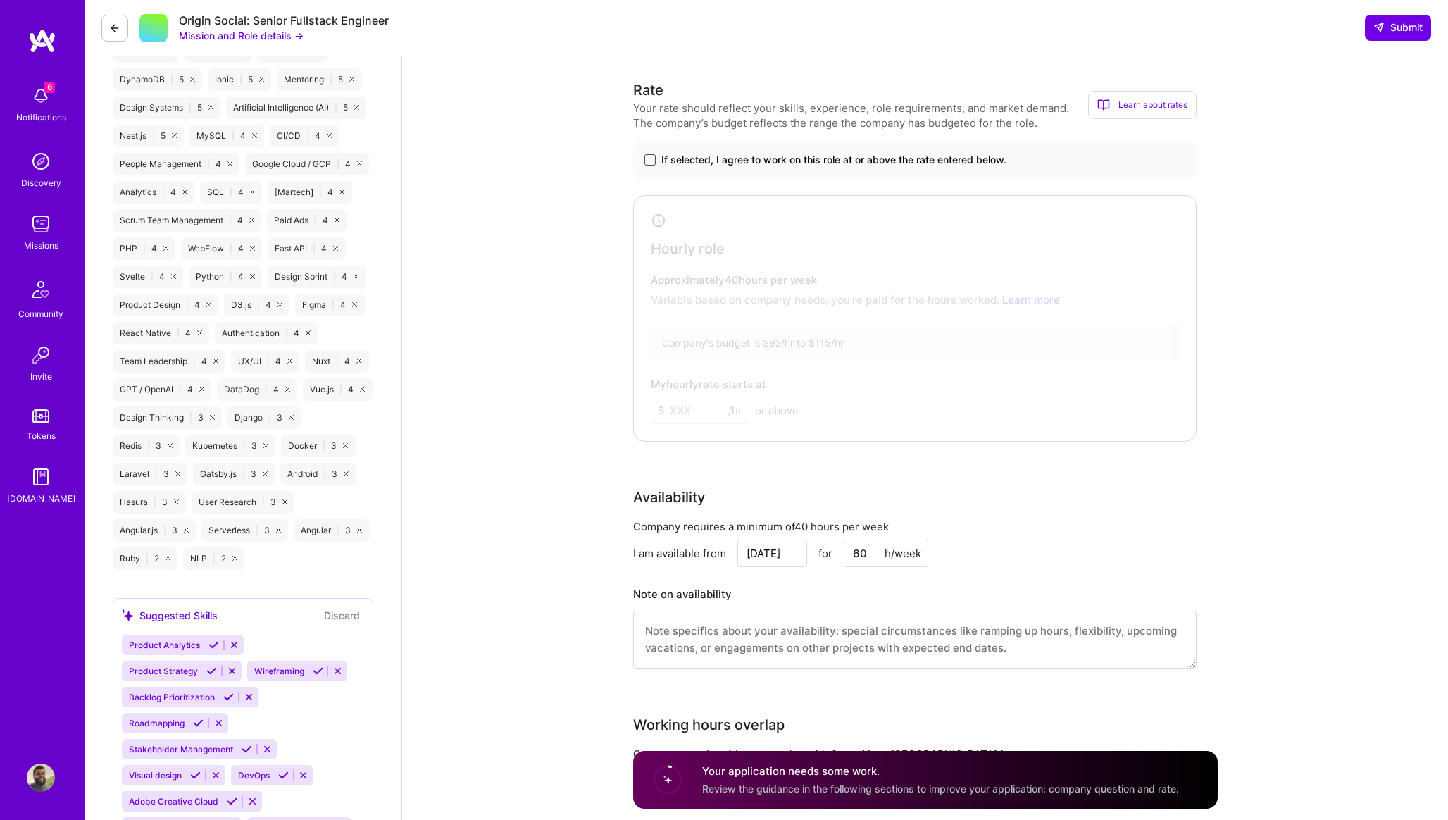
click at [645, 159] on span at bounding box center [649, 159] width 11 height 11
click at [0, 0] on input "If selected, I agree to work on this role at or above the rate entered below." at bounding box center [0, 0] width 0 height 0
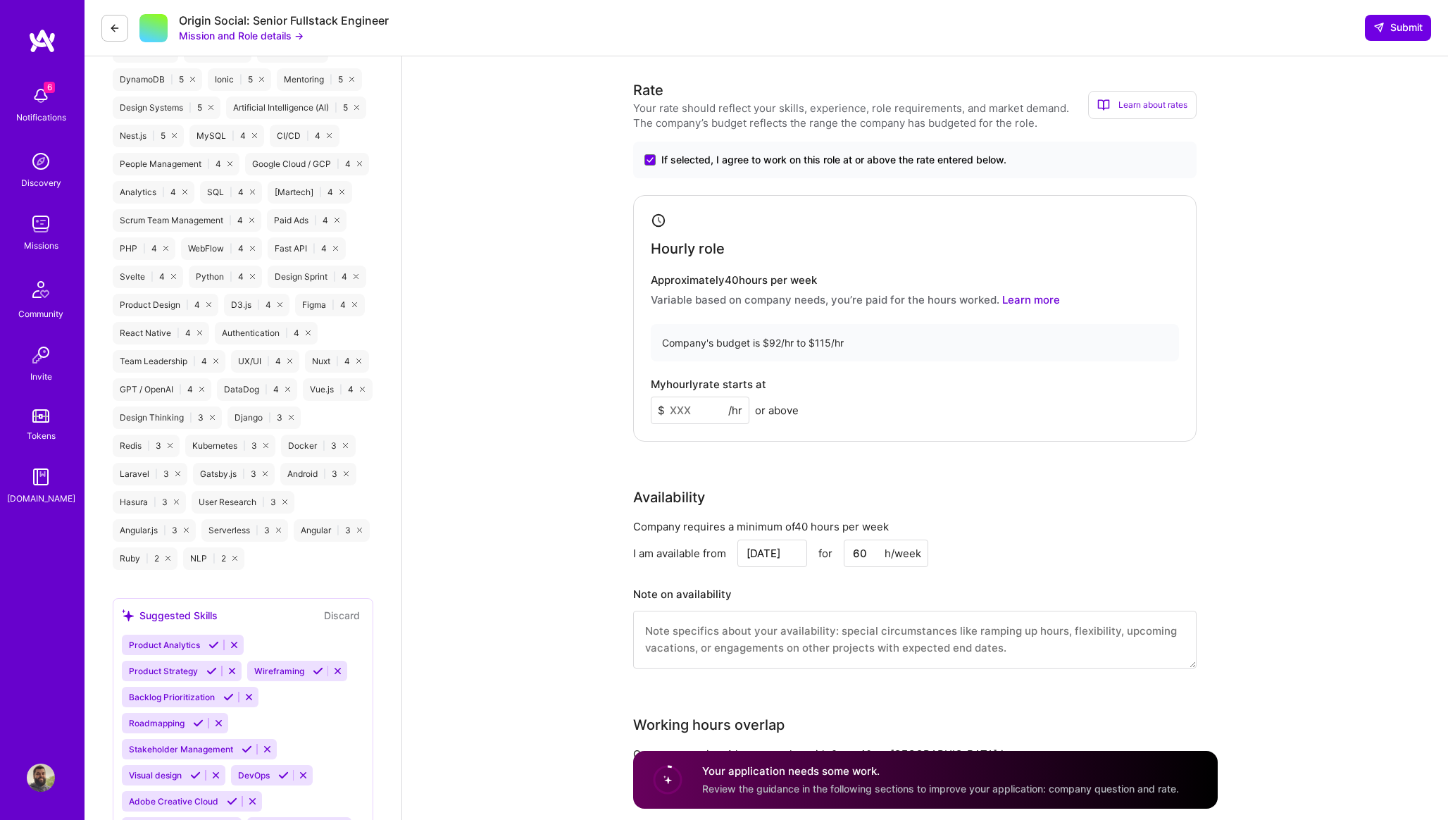
click at [738, 349] on div "Company's budget is $92/hr to $115/hr" at bounding box center [915, 342] width 528 height 37
click at [739, 341] on div "Company's budget is $92/hr to $115/hr" at bounding box center [915, 342] width 528 height 37
click at [706, 345] on div "Company's budget is $92/hr to $115/hr" at bounding box center [915, 342] width 528 height 37
click at [693, 403] on input at bounding box center [700, 409] width 99 height 27
type input "105"
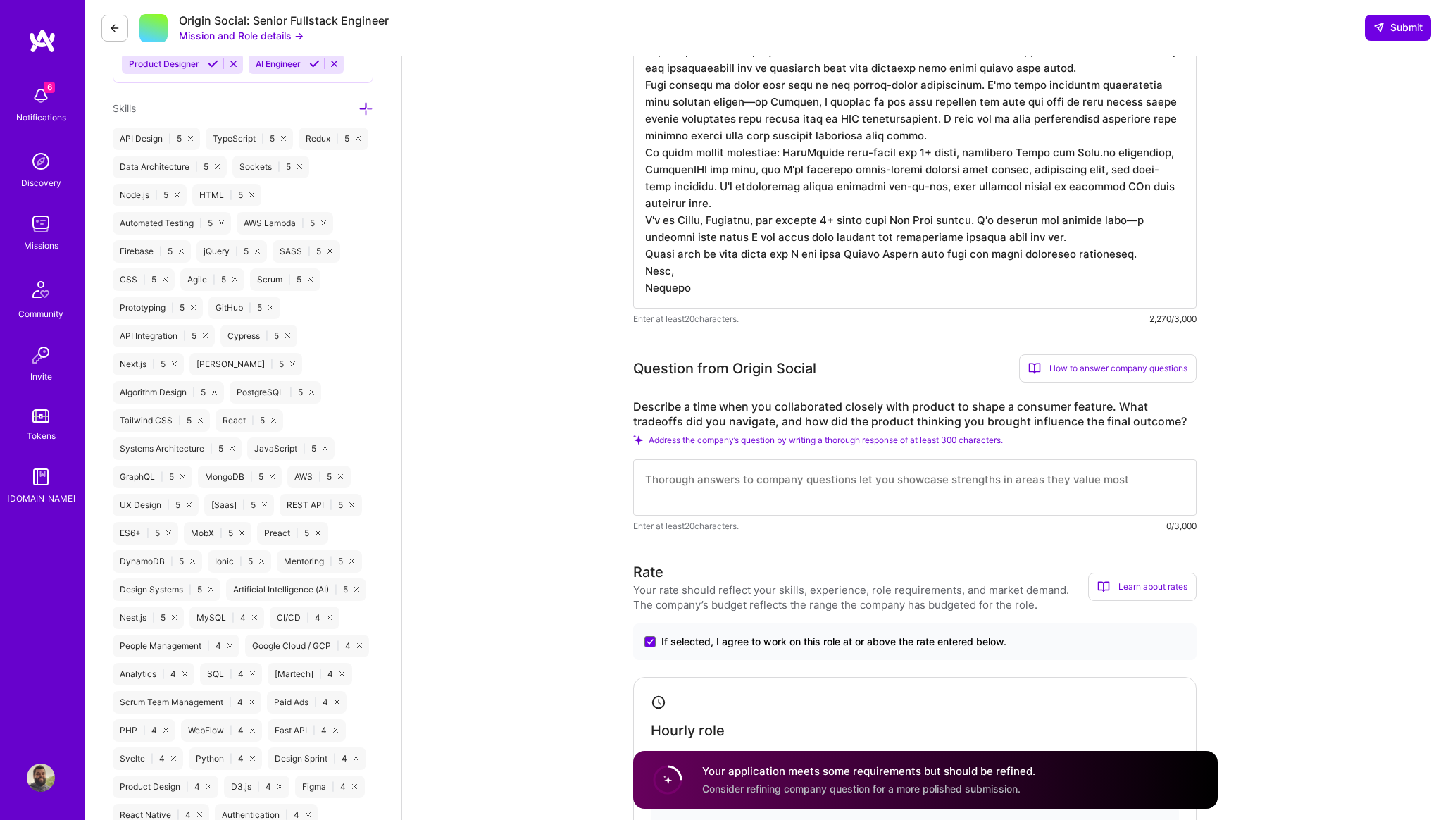
scroll to position [773, 0]
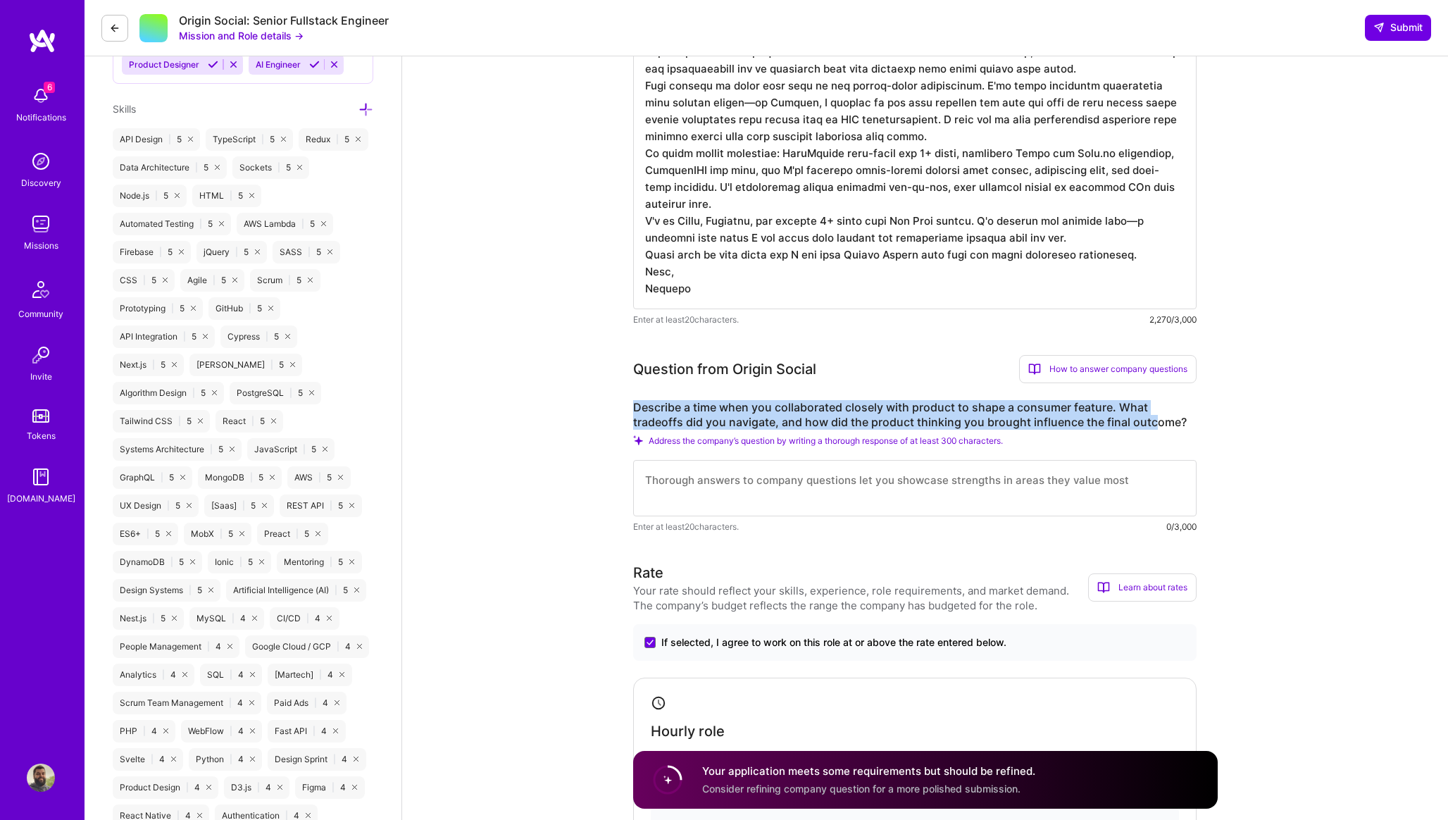
drag, startPoint x: 631, startPoint y: 401, endPoint x: 1153, endPoint y: 428, distance: 522.4
copy label "Describe a time when you collaborated closely with product to shape a consumer …"
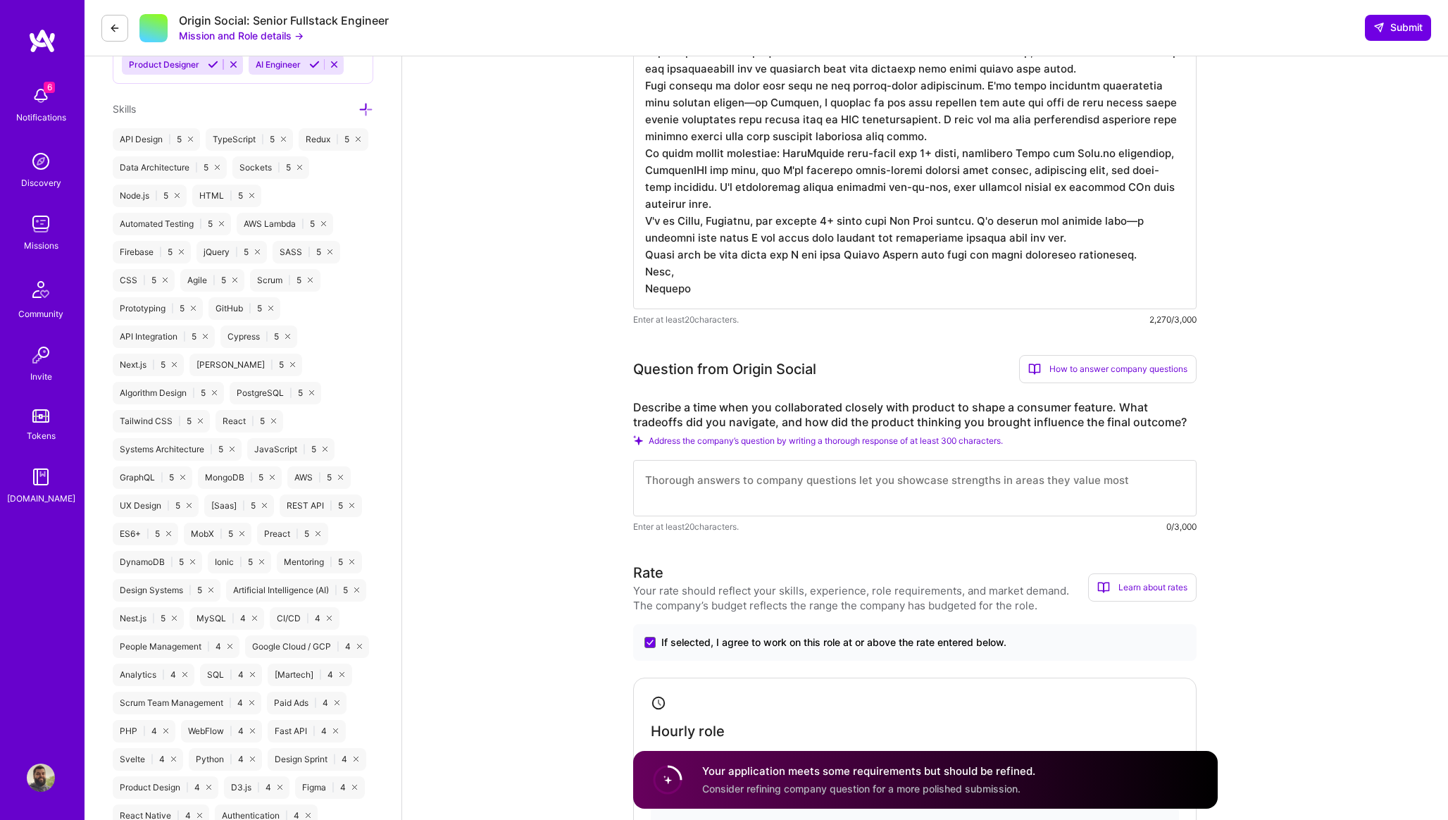
click at [684, 494] on textarea at bounding box center [914, 488] width 563 height 56
paste textarea "At A.Team, I worked closely with product on what became one of our highest-impa…"
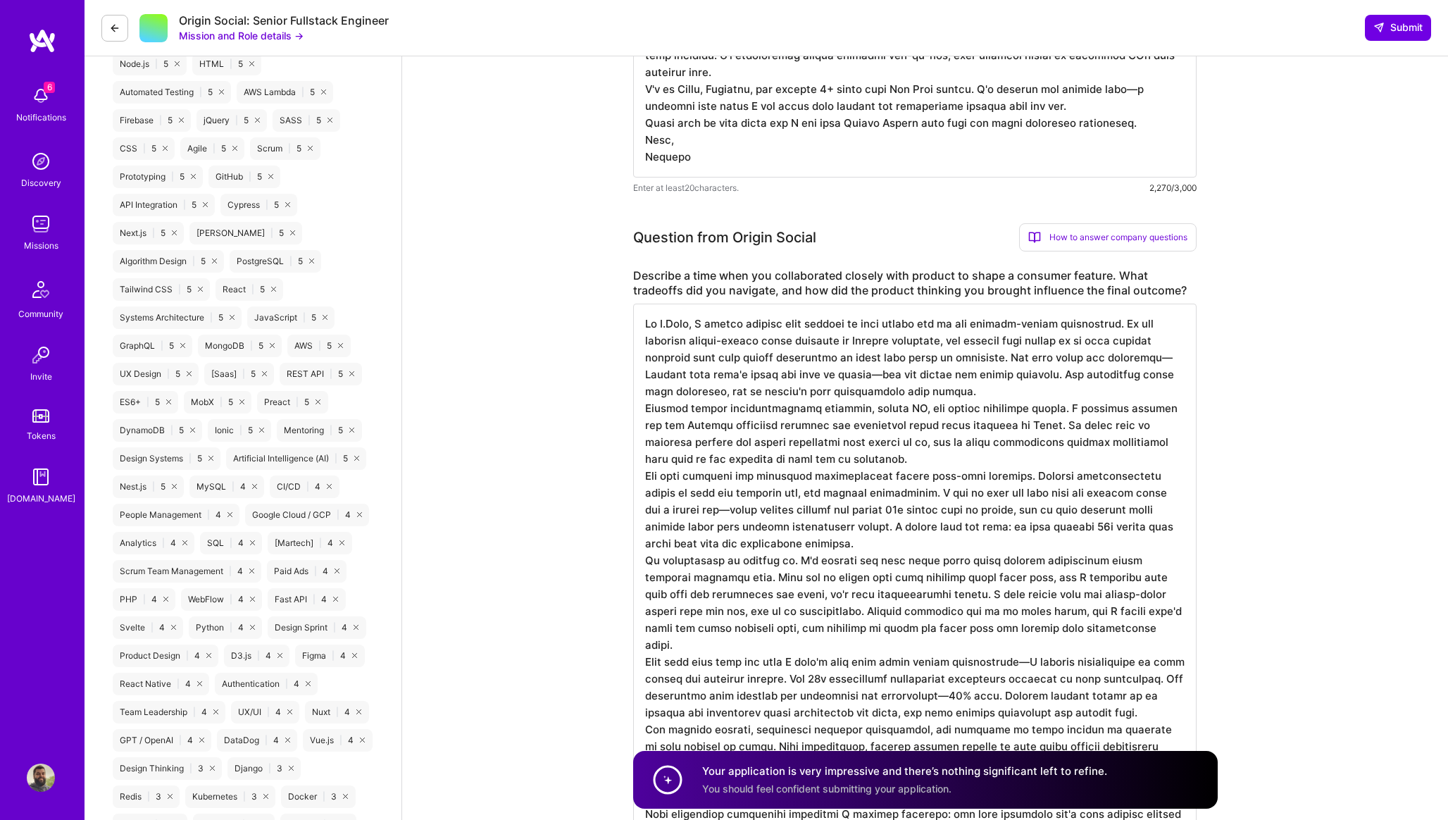
scroll to position [913, 0]
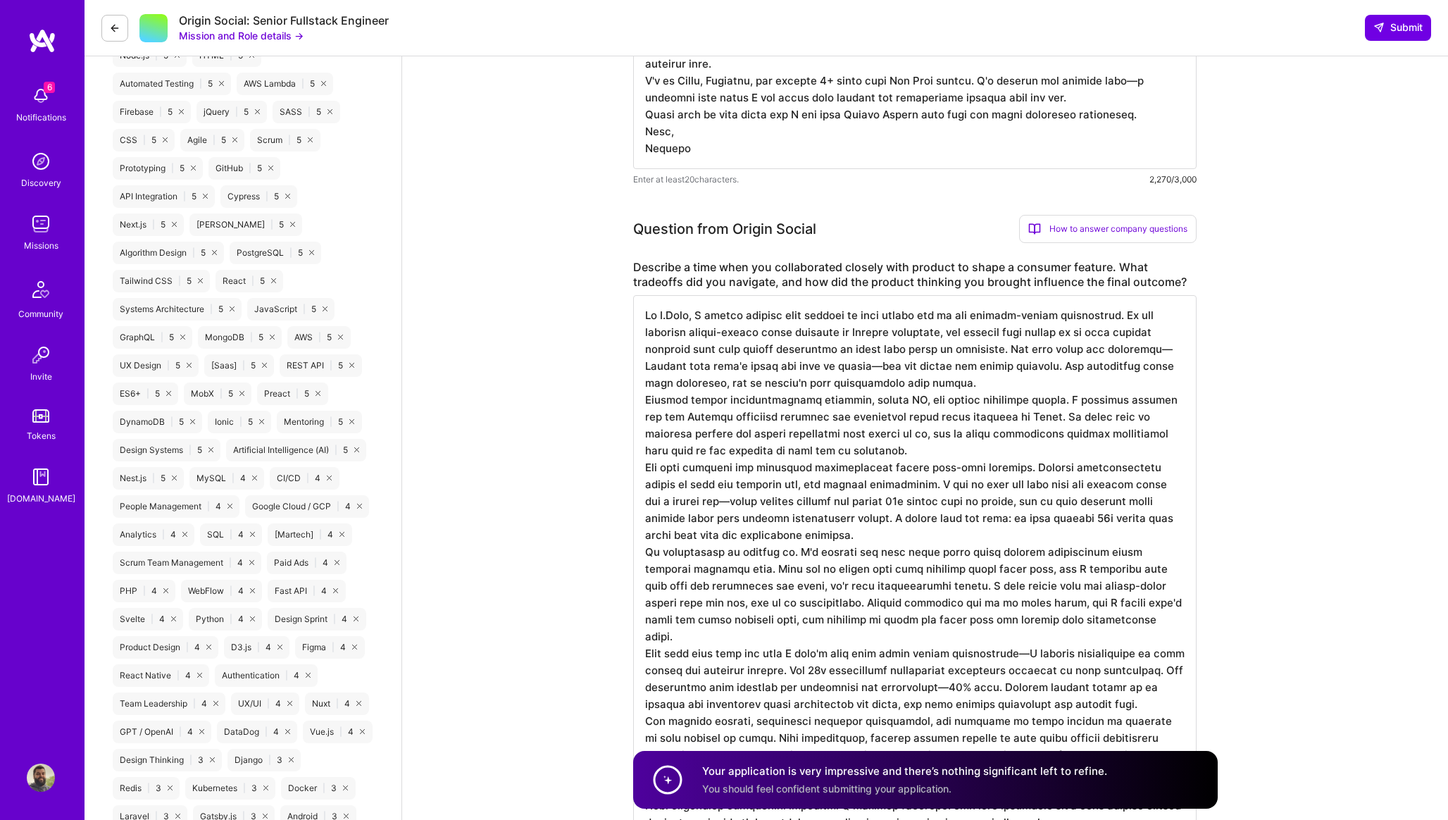
click at [777, 334] on textarea at bounding box center [914, 559] width 563 height 529
drag, startPoint x: 743, startPoint y: 349, endPoint x: 934, endPoint y: 346, distance: 191.5
click at [934, 346] on textarea at bounding box center [914, 559] width 563 height 529
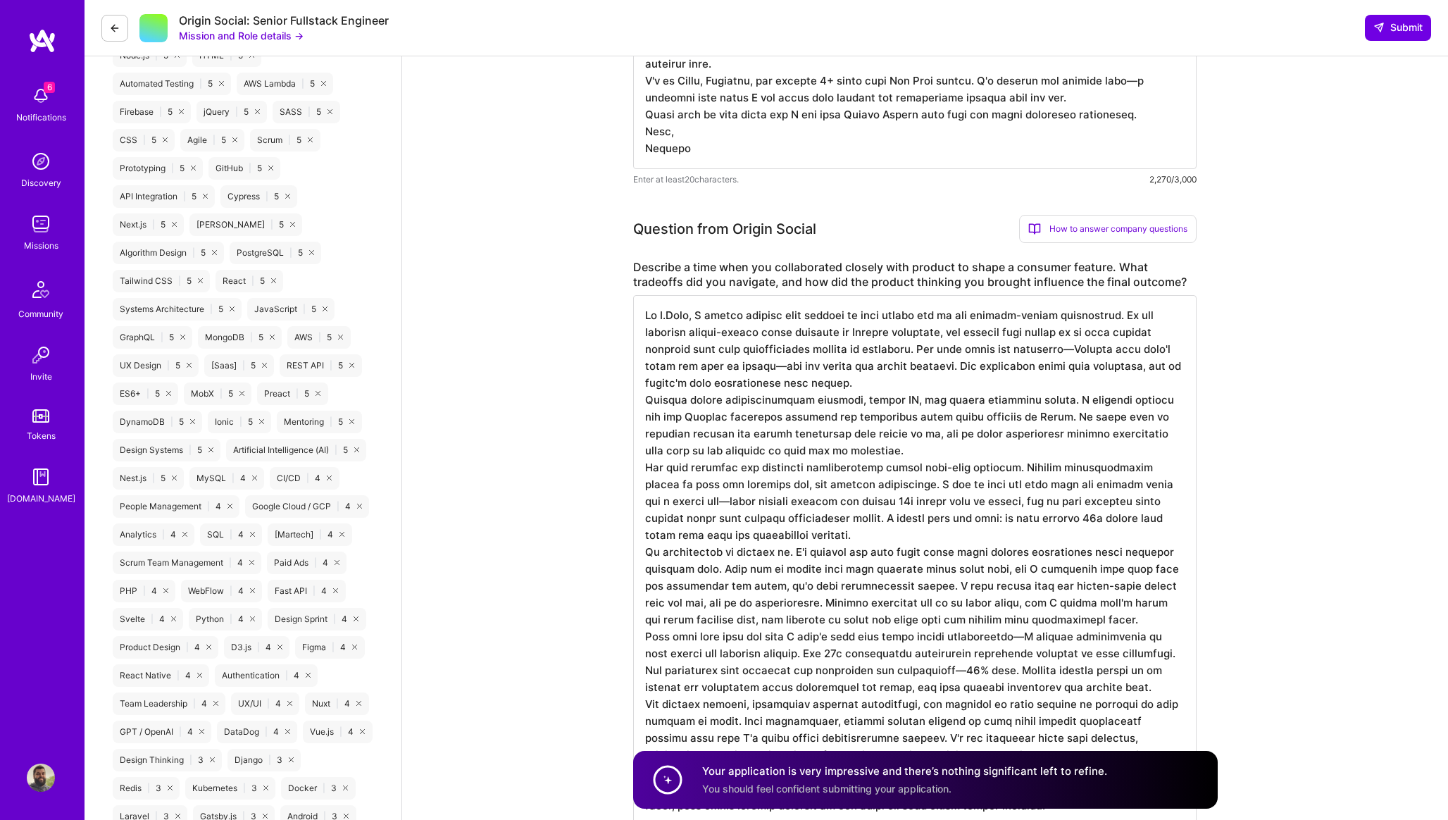
drag, startPoint x: 930, startPoint y: 348, endPoint x: 780, endPoint y: 368, distance: 151.4
click at [780, 368] on textarea at bounding box center [914, 559] width 563 height 529
click at [1157, 364] on textarea at bounding box center [914, 559] width 563 height 529
click at [960, 364] on textarea at bounding box center [914, 559] width 563 height 529
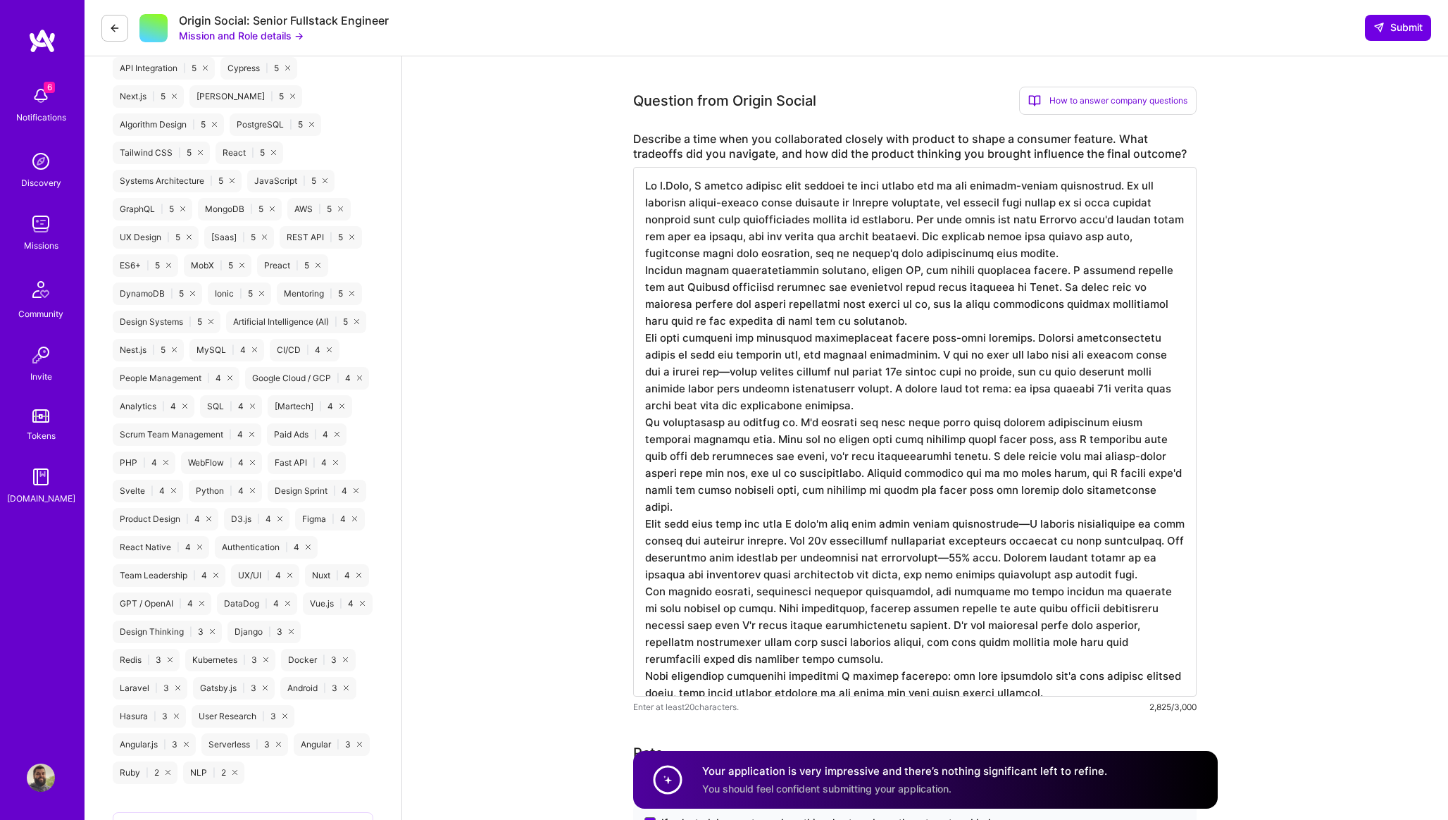
scroll to position [1058, 0]
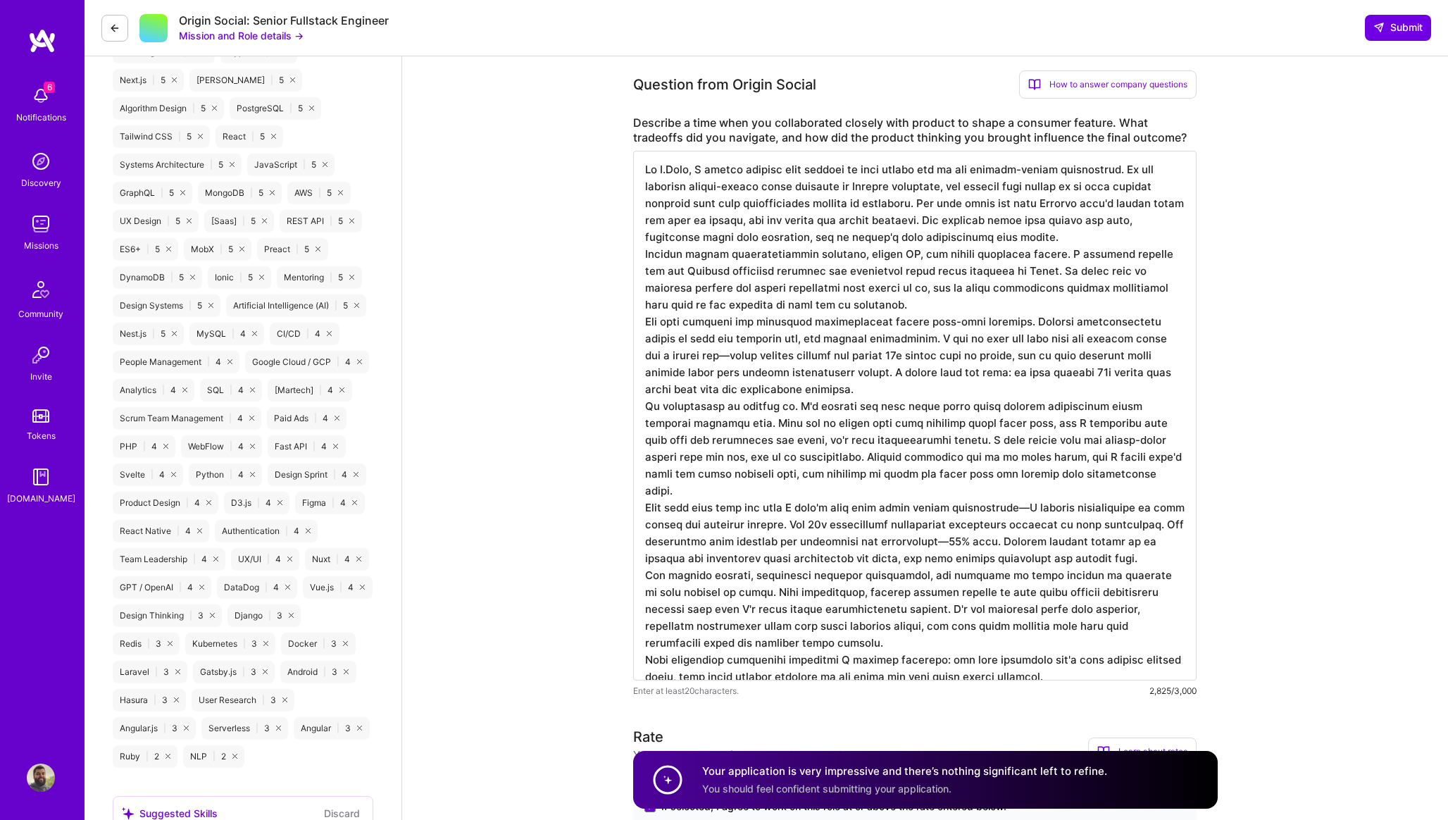
click at [700, 355] on textarea at bounding box center [914, 415] width 563 height 529
click at [851, 353] on textarea at bounding box center [914, 415] width 563 height 529
drag, startPoint x: 1069, startPoint y: 357, endPoint x: 885, endPoint y: 370, distance: 184.2
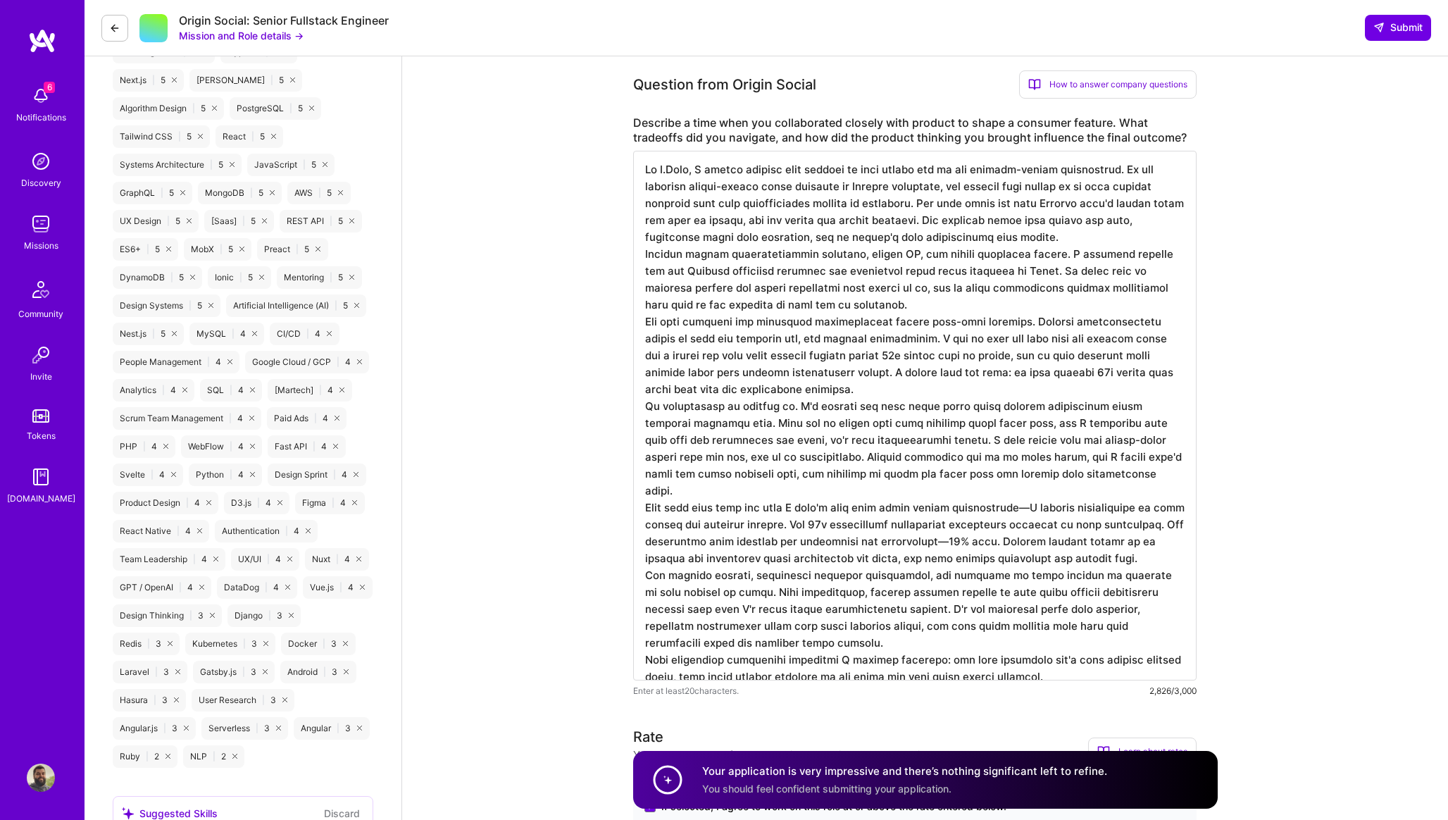
click at [885, 370] on textarea at bounding box center [914, 415] width 563 height 529
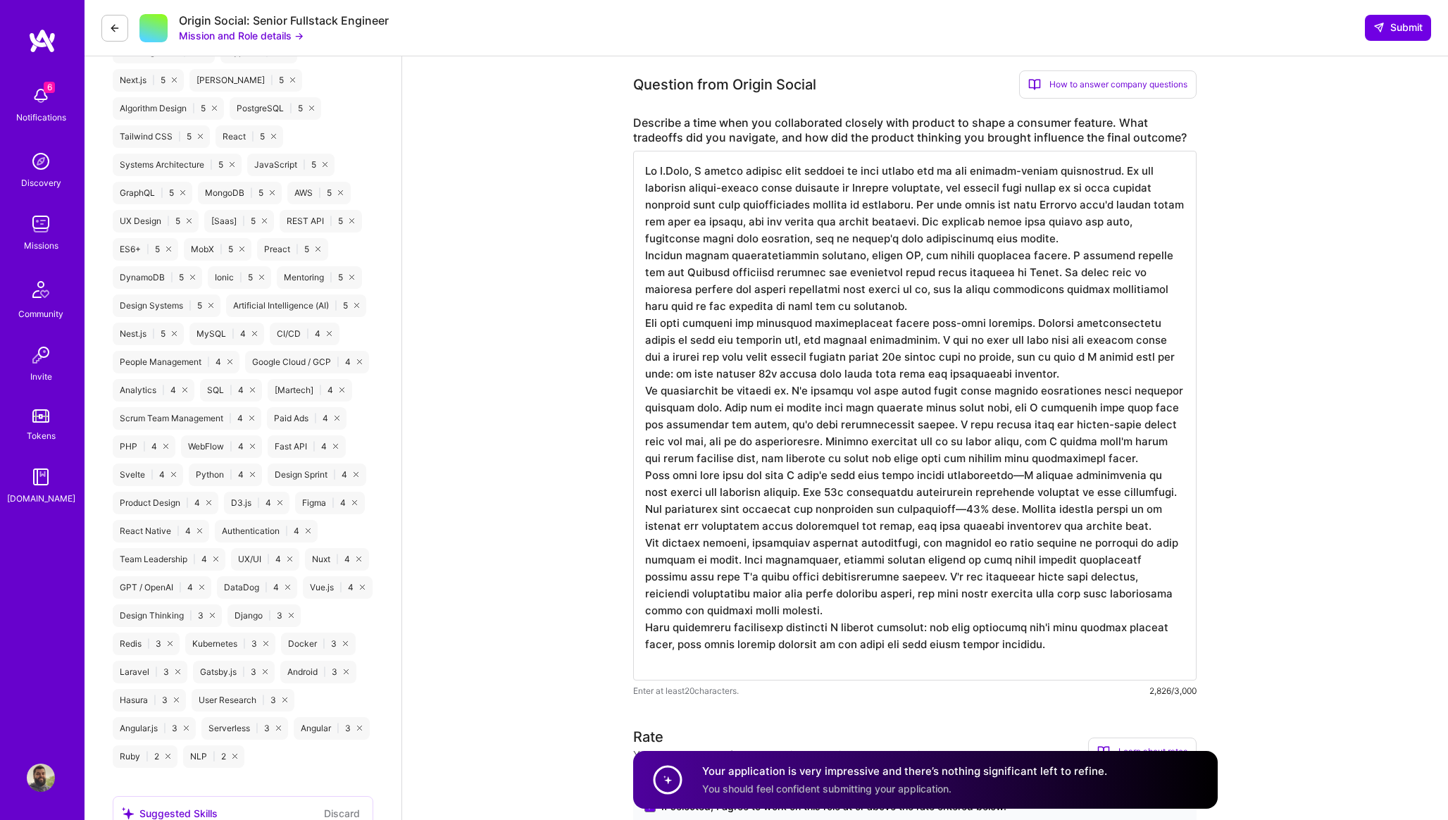
scroll to position [0, 0]
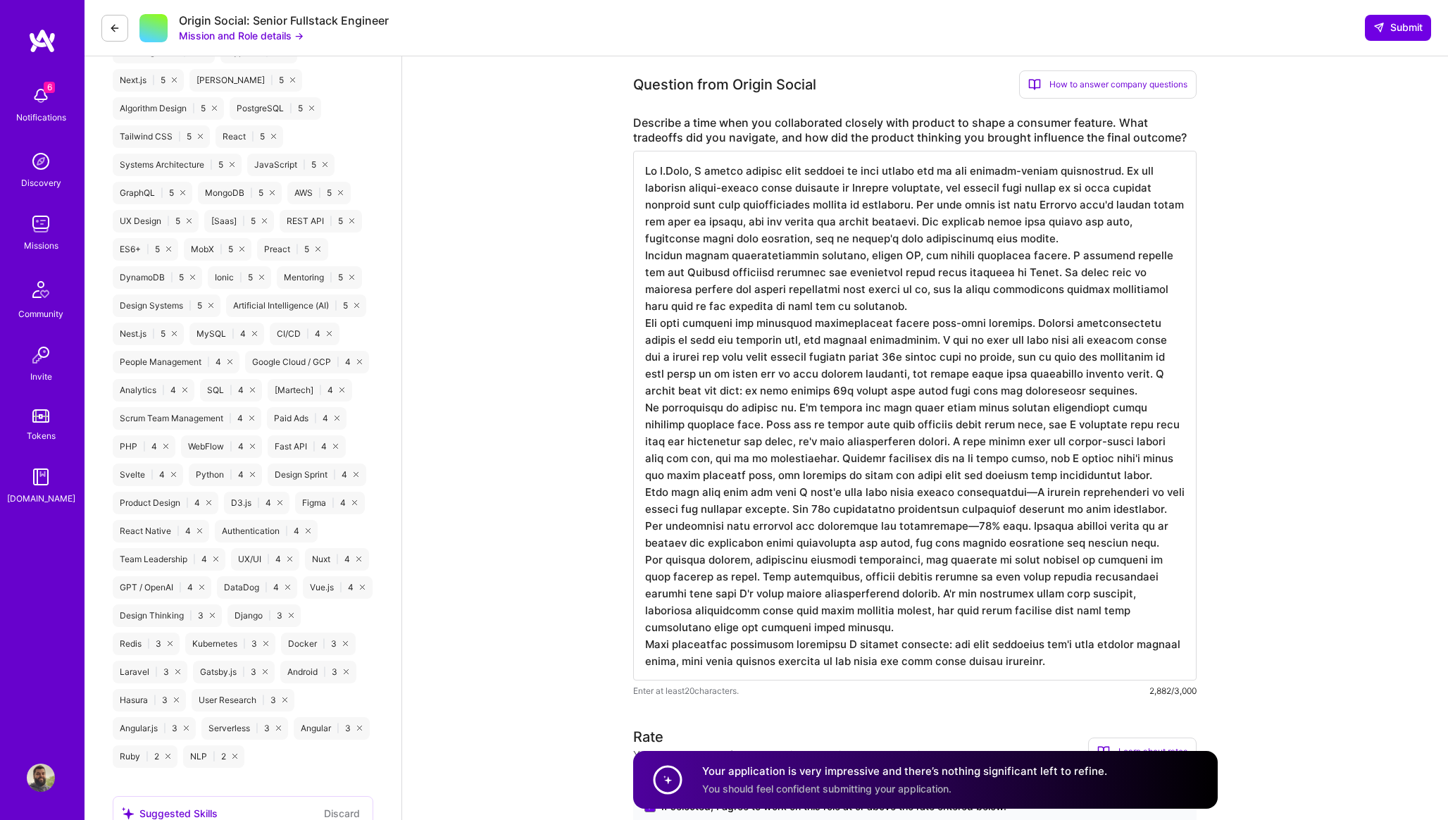
click at [930, 443] on textarea at bounding box center [914, 415] width 563 height 529
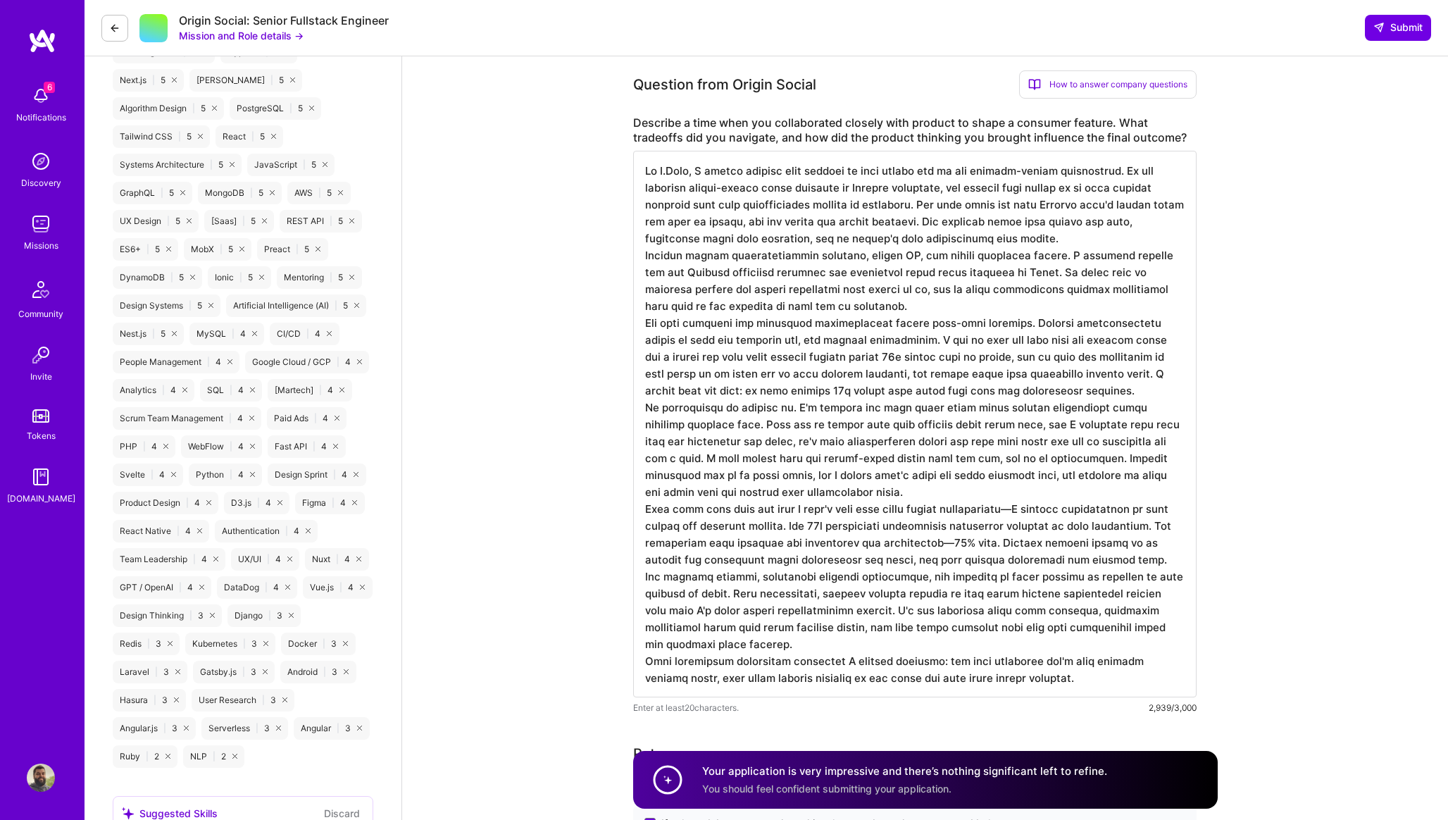
click at [712, 492] on textarea at bounding box center [914, 424] width 563 height 546
click at [1011, 508] on textarea at bounding box center [914, 424] width 563 height 546
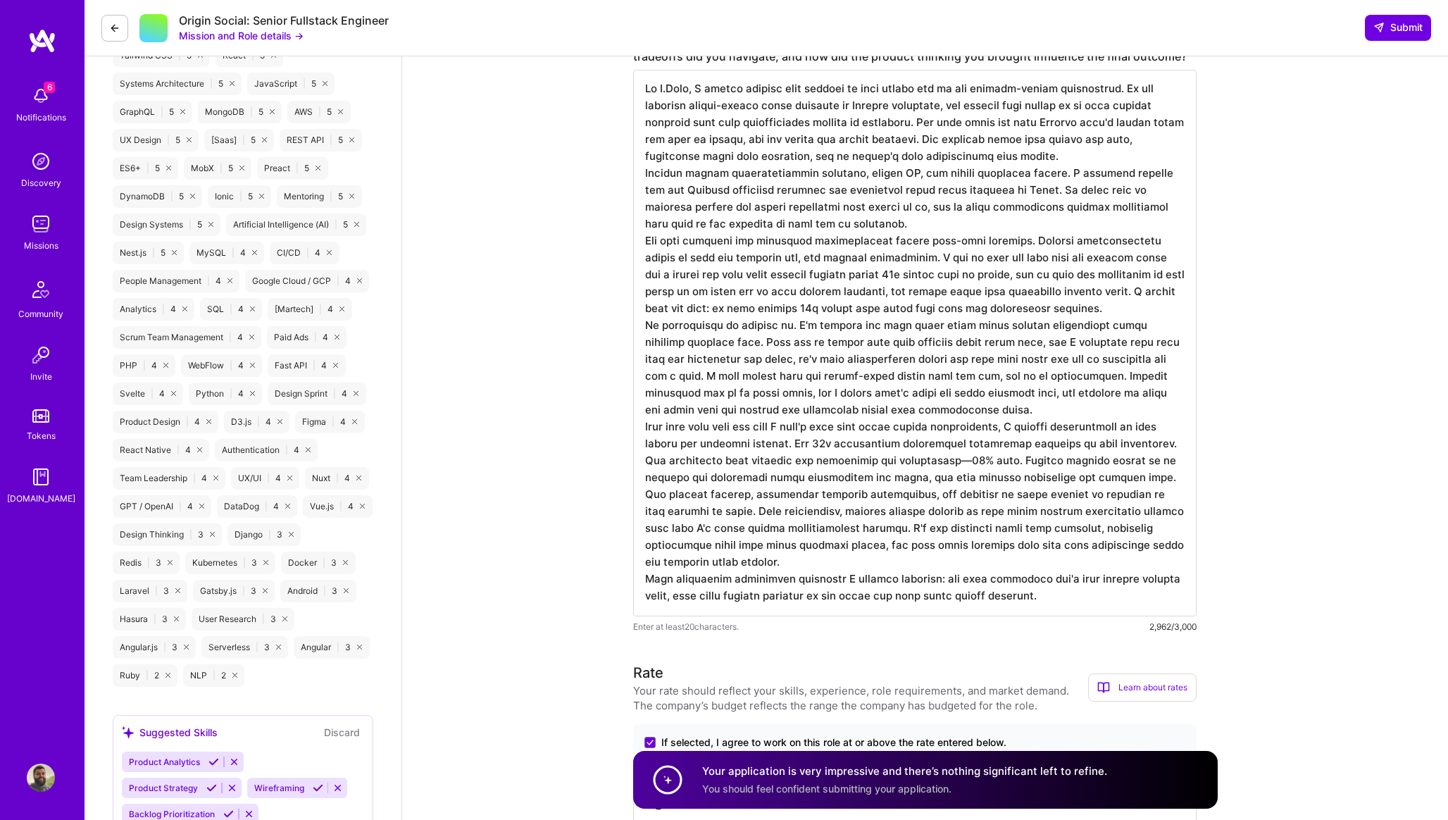
scroll to position [1139, 0]
click at [970, 495] on textarea at bounding box center [914, 342] width 563 height 546
click at [991, 494] on textarea at bounding box center [914, 342] width 563 height 546
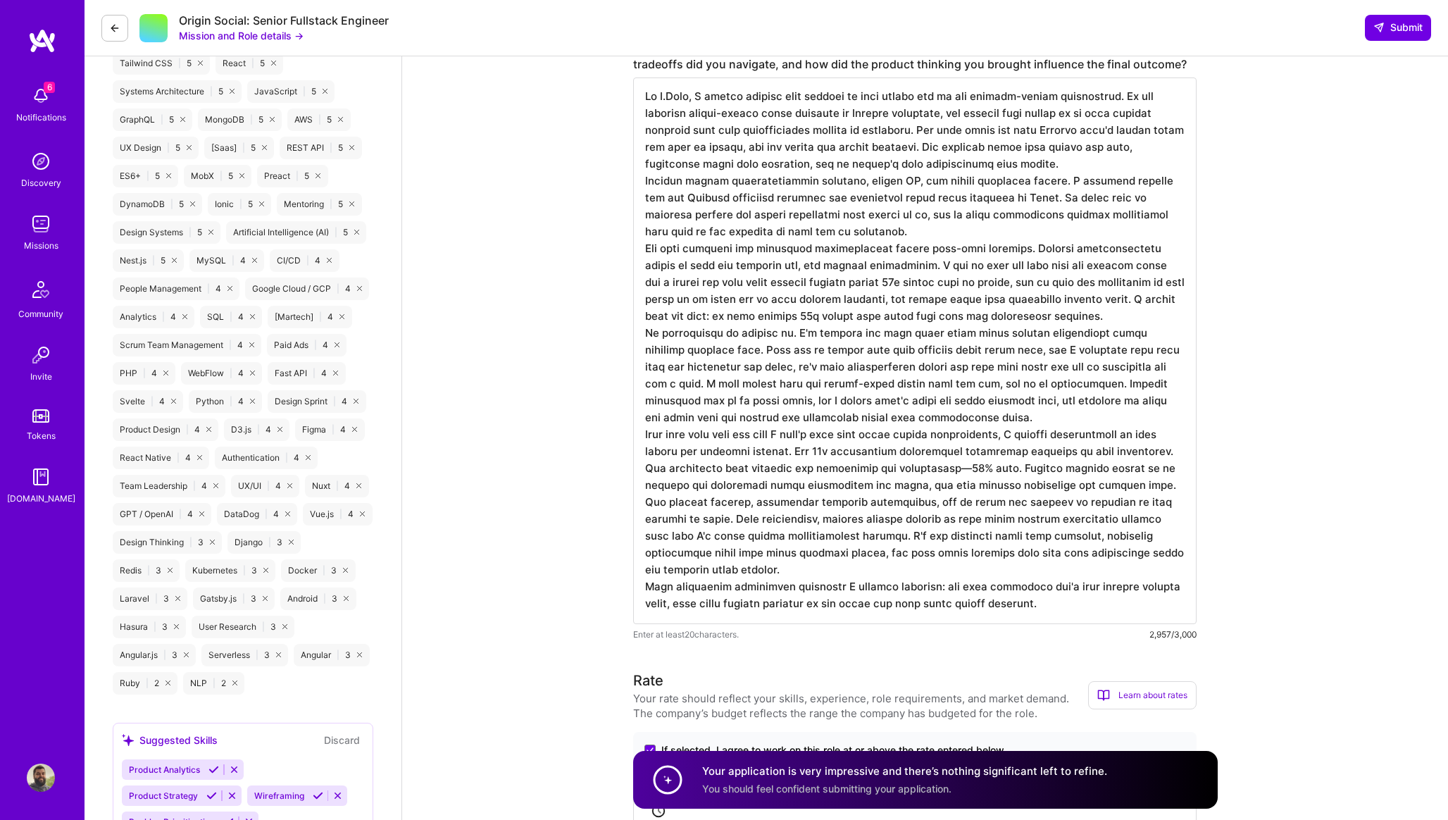
scroll to position [1122, 0]
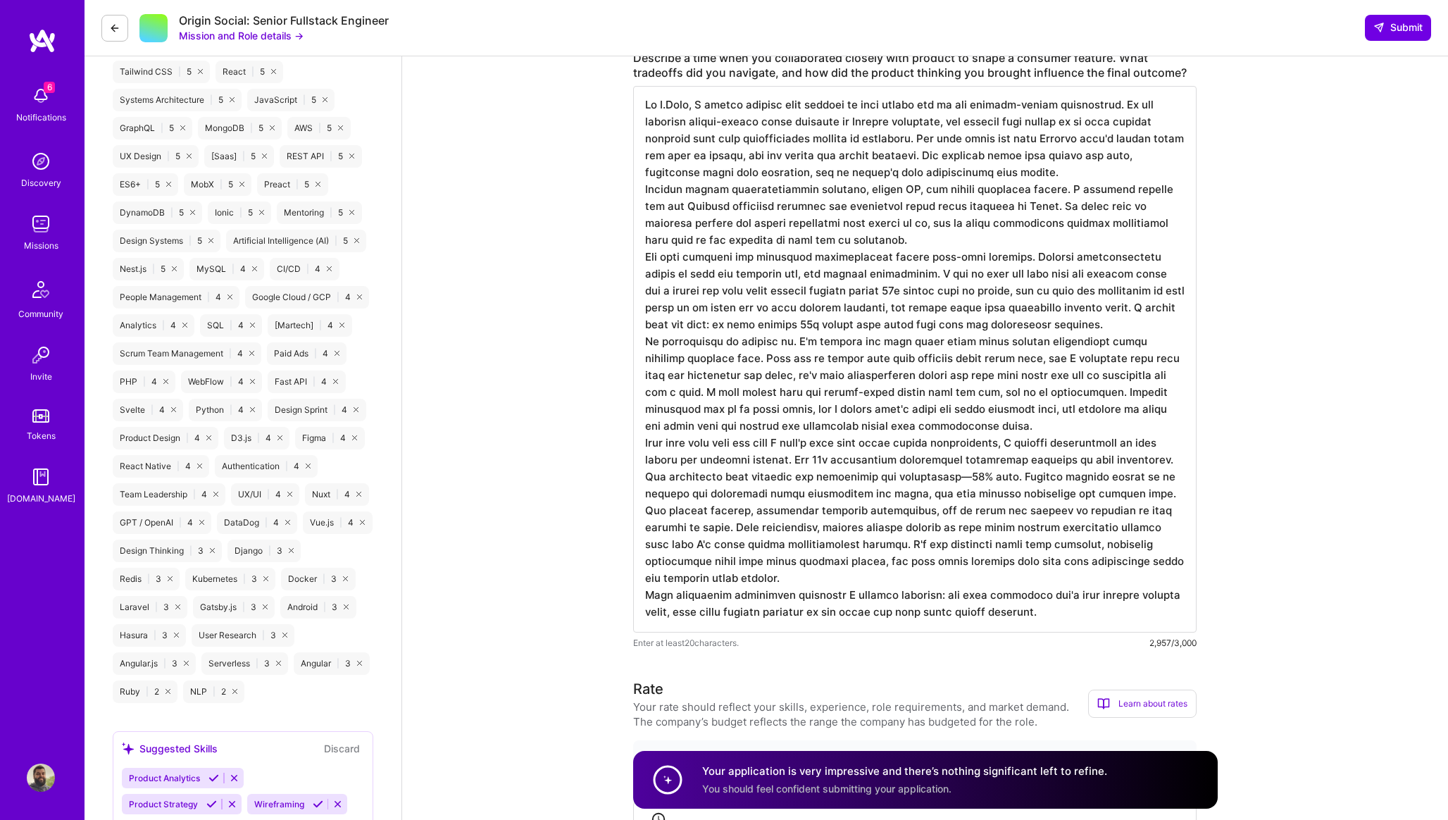
drag, startPoint x: 739, startPoint y: 526, endPoint x: 1059, endPoint y: 615, distance: 332.6
click at [1059, 616] on textarea at bounding box center [914, 359] width 563 height 546
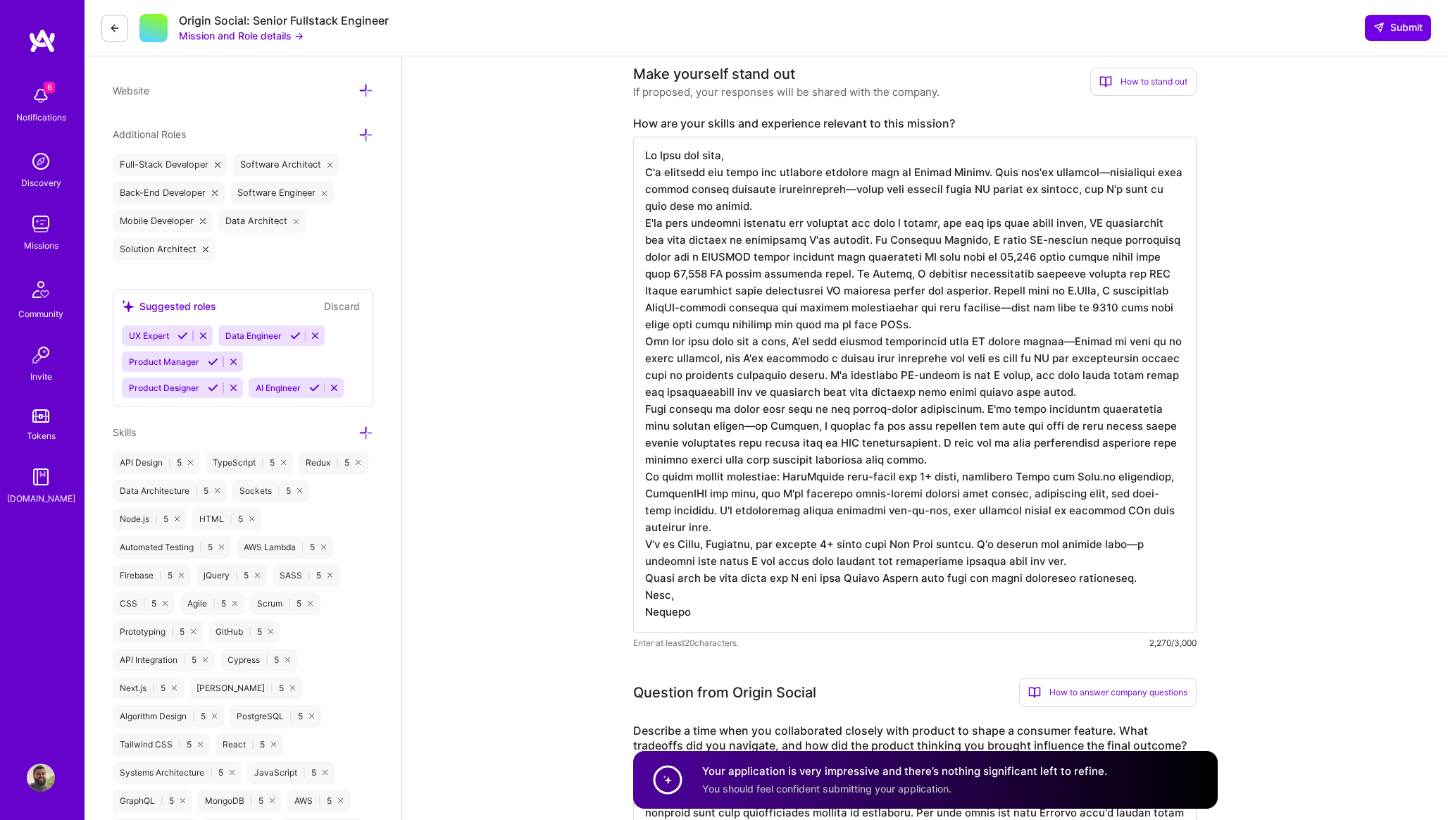
scroll to position [455, 0]
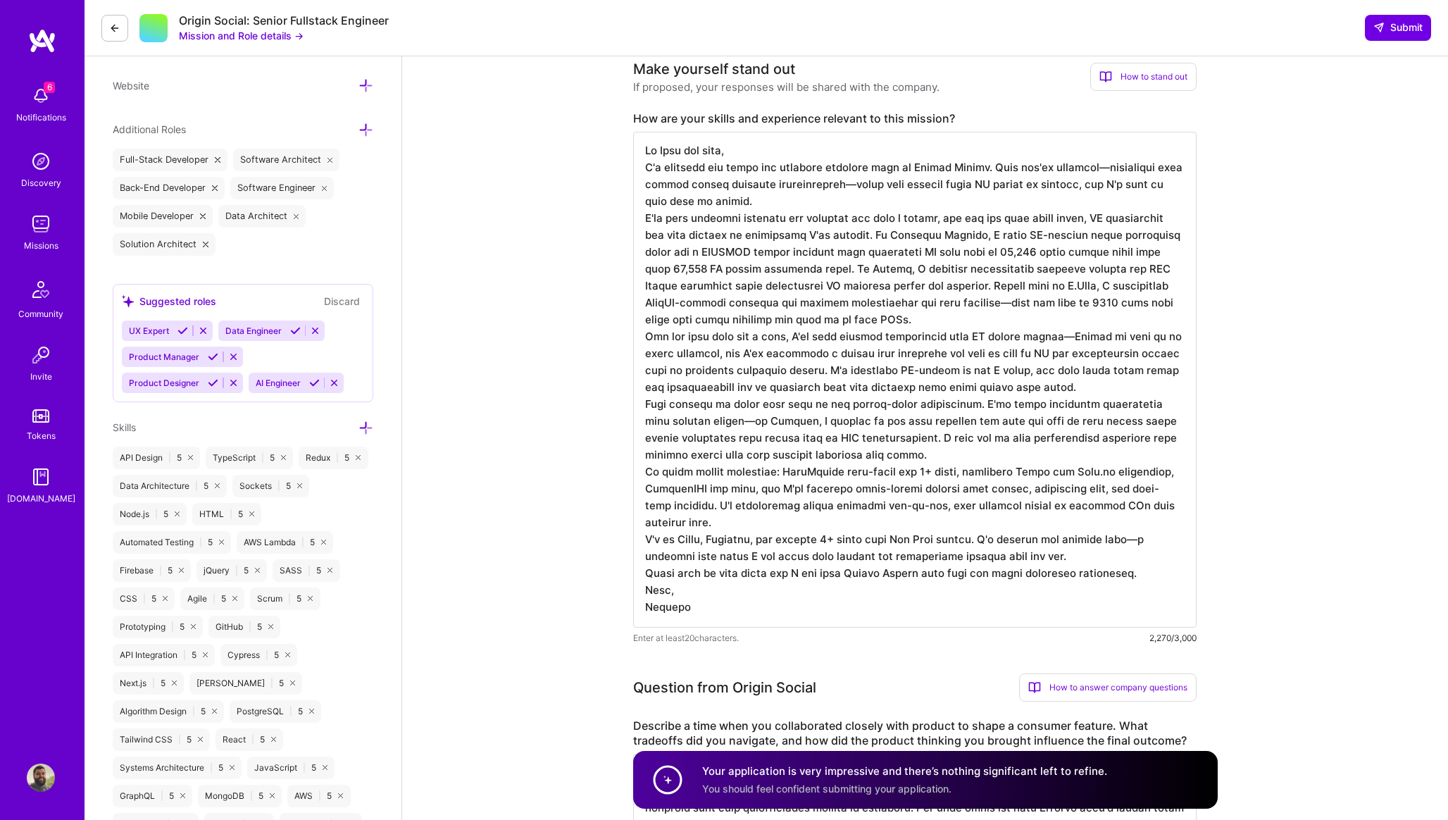
type textarea "At [DOMAIN_NAME], I worked closely with product on what became one of our highe…"
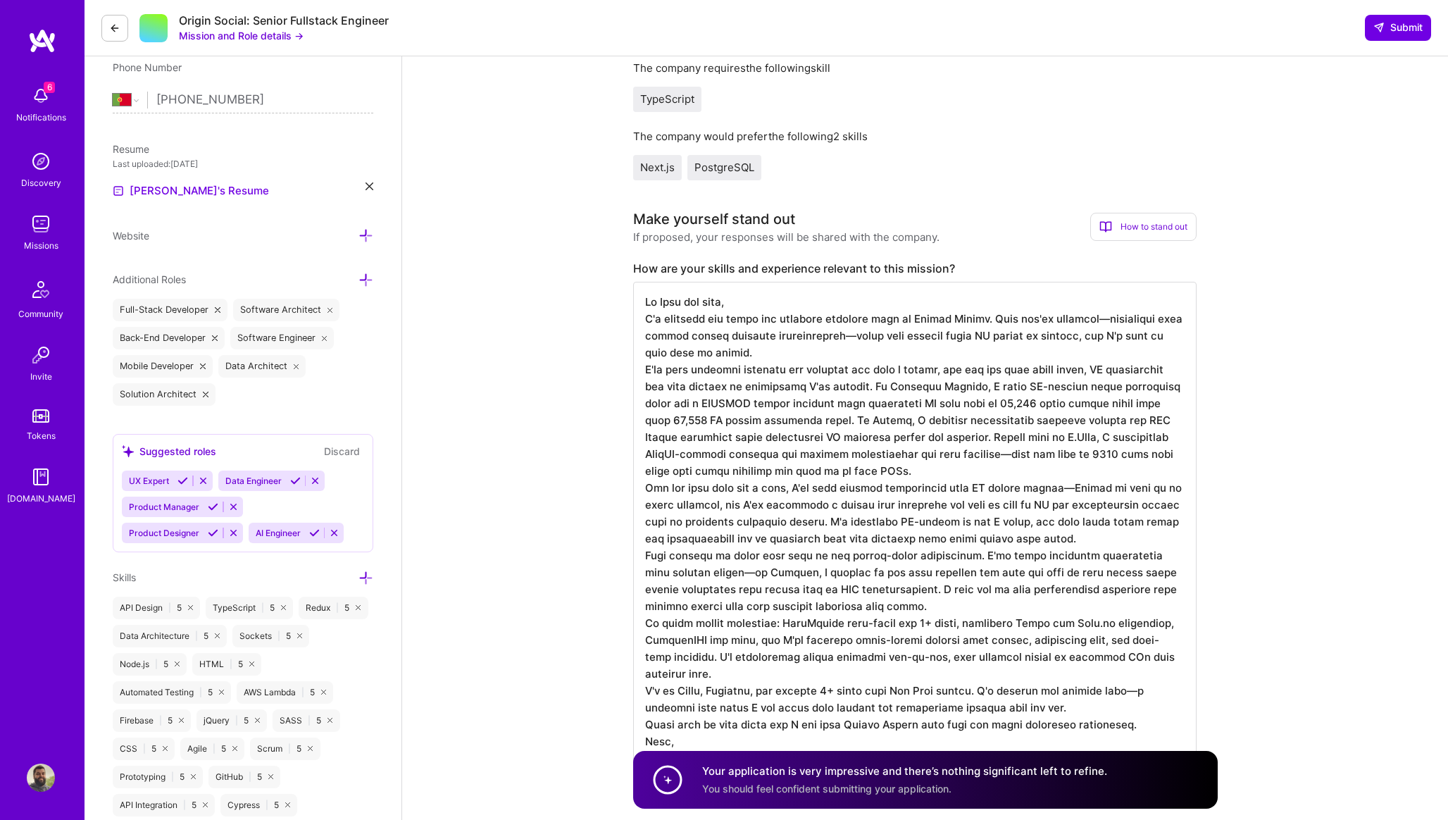
scroll to position [0, 0]
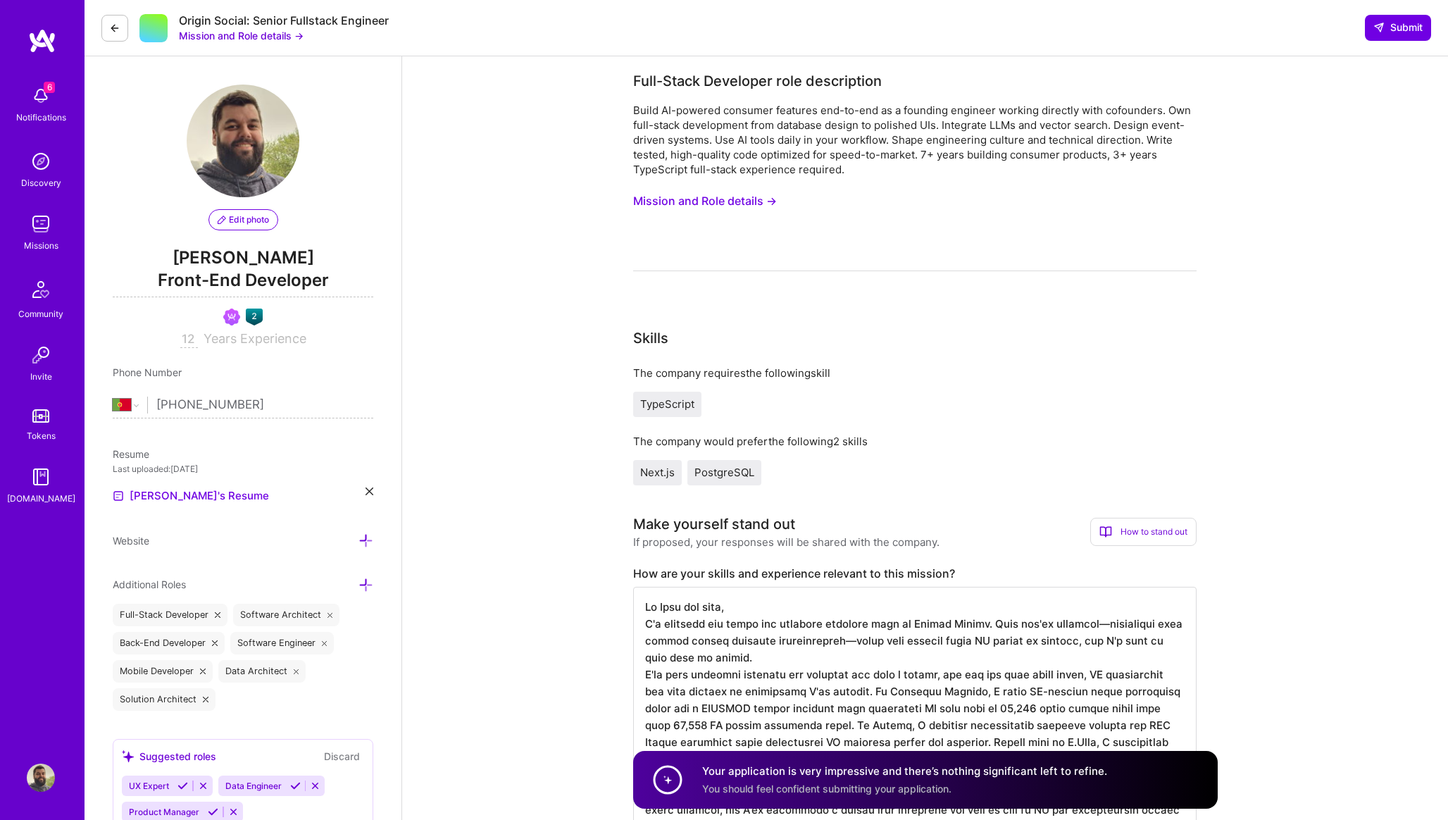
click at [740, 203] on button "Mission and Role details →" at bounding box center [705, 201] width 144 height 26
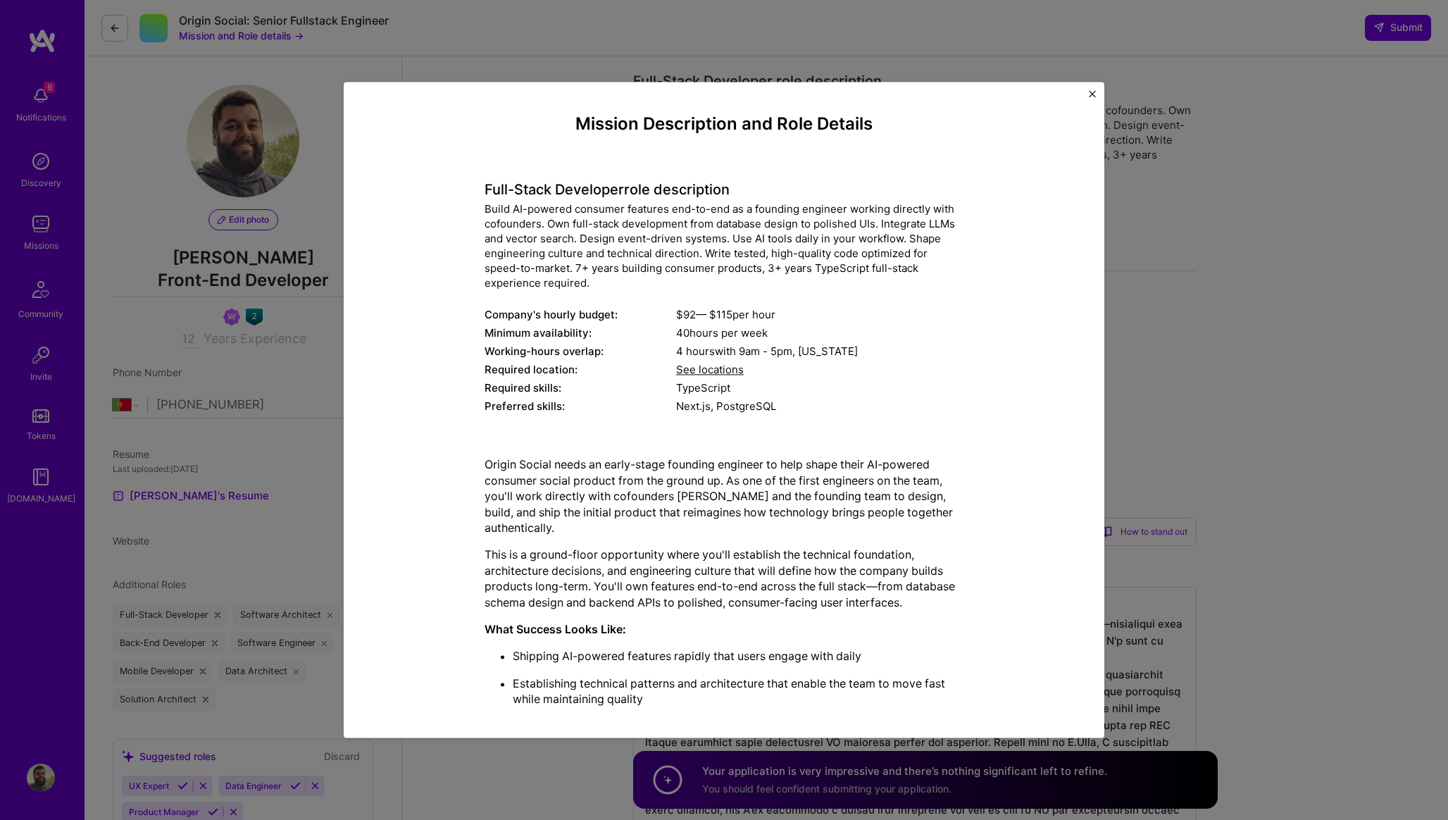
click at [1092, 92] on img "Close" at bounding box center [1091, 93] width 7 height 7
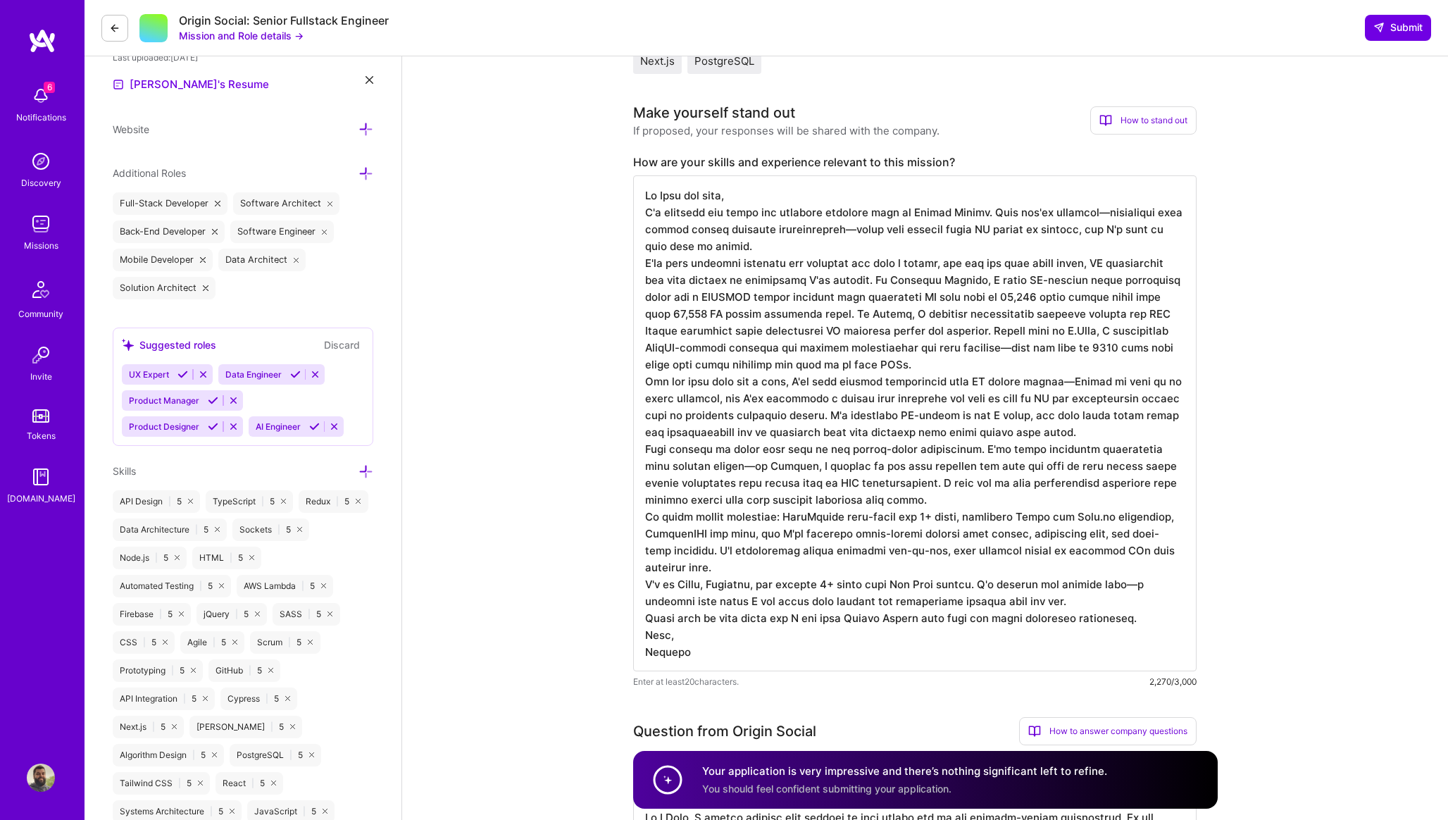
scroll to position [415, 0]
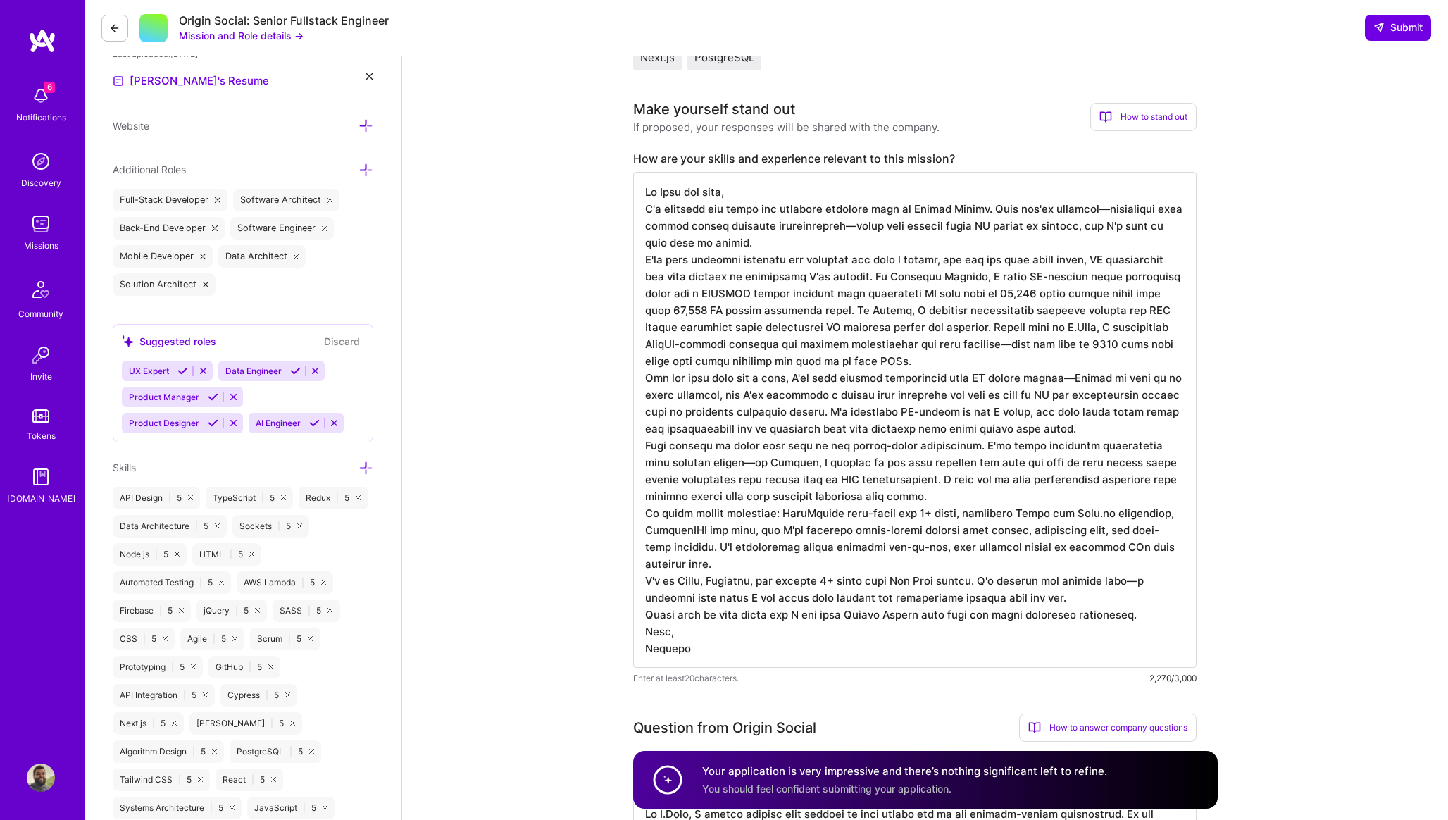
drag, startPoint x: 979, startPoint y: 208, endPoint x: 721, endPoint y: 248, distance: 261.4
click at [721, 247] on textarea at bounding box center [914, 420] width 563 height 496
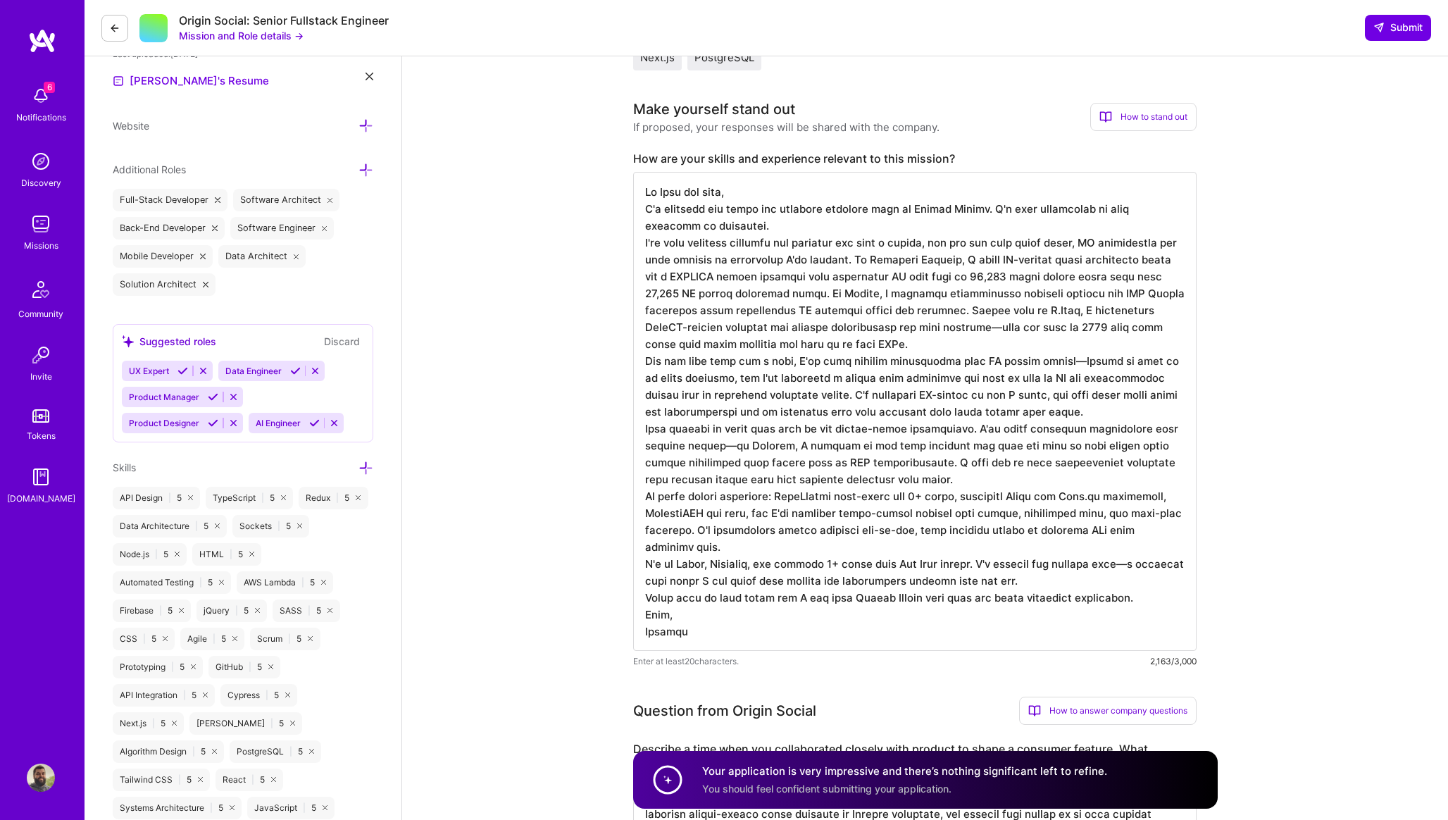
type textarea "Hi Joel and team, I'm reaching out about the founding engineer role at Origin S…"
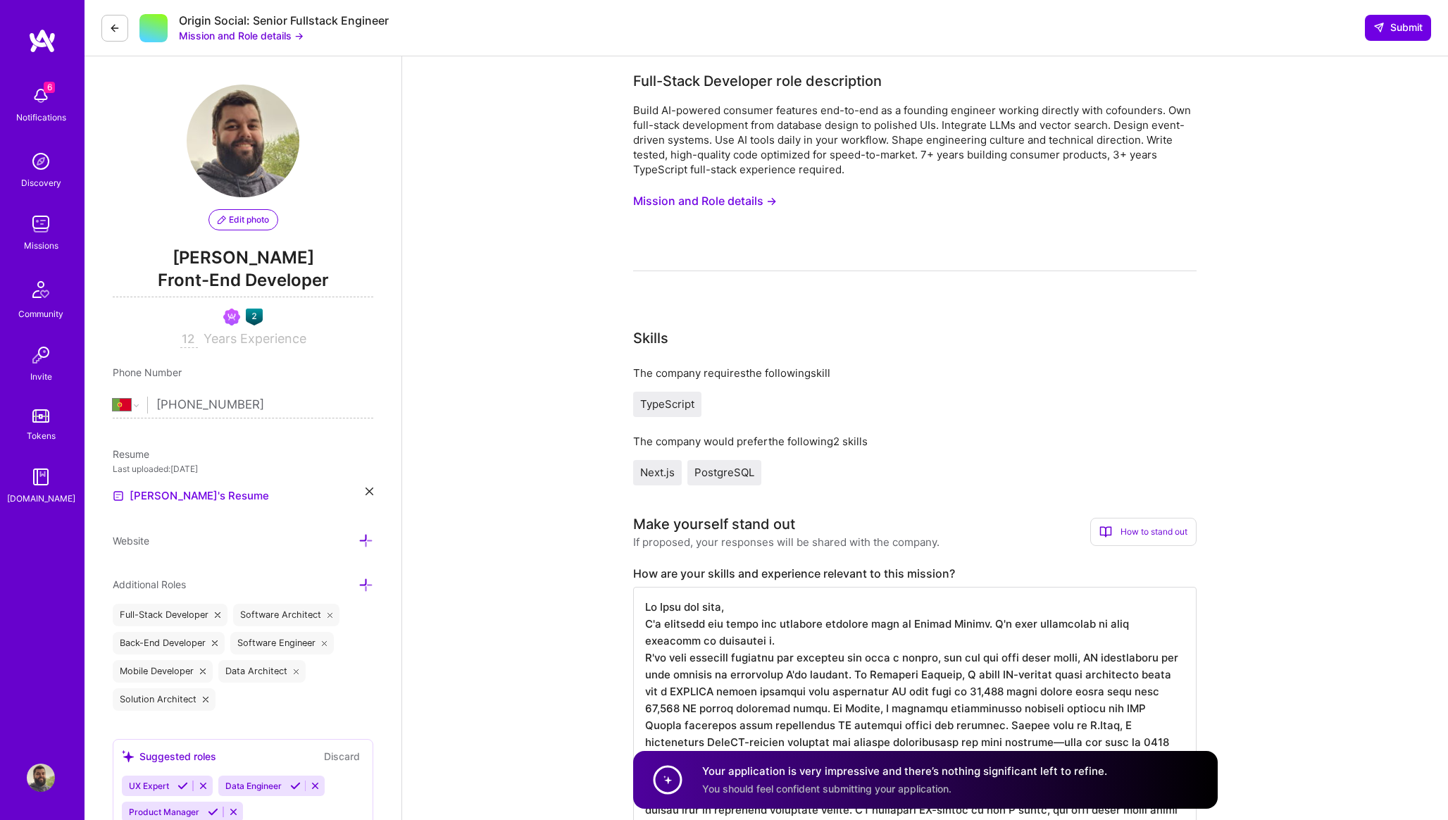
select select "PT"
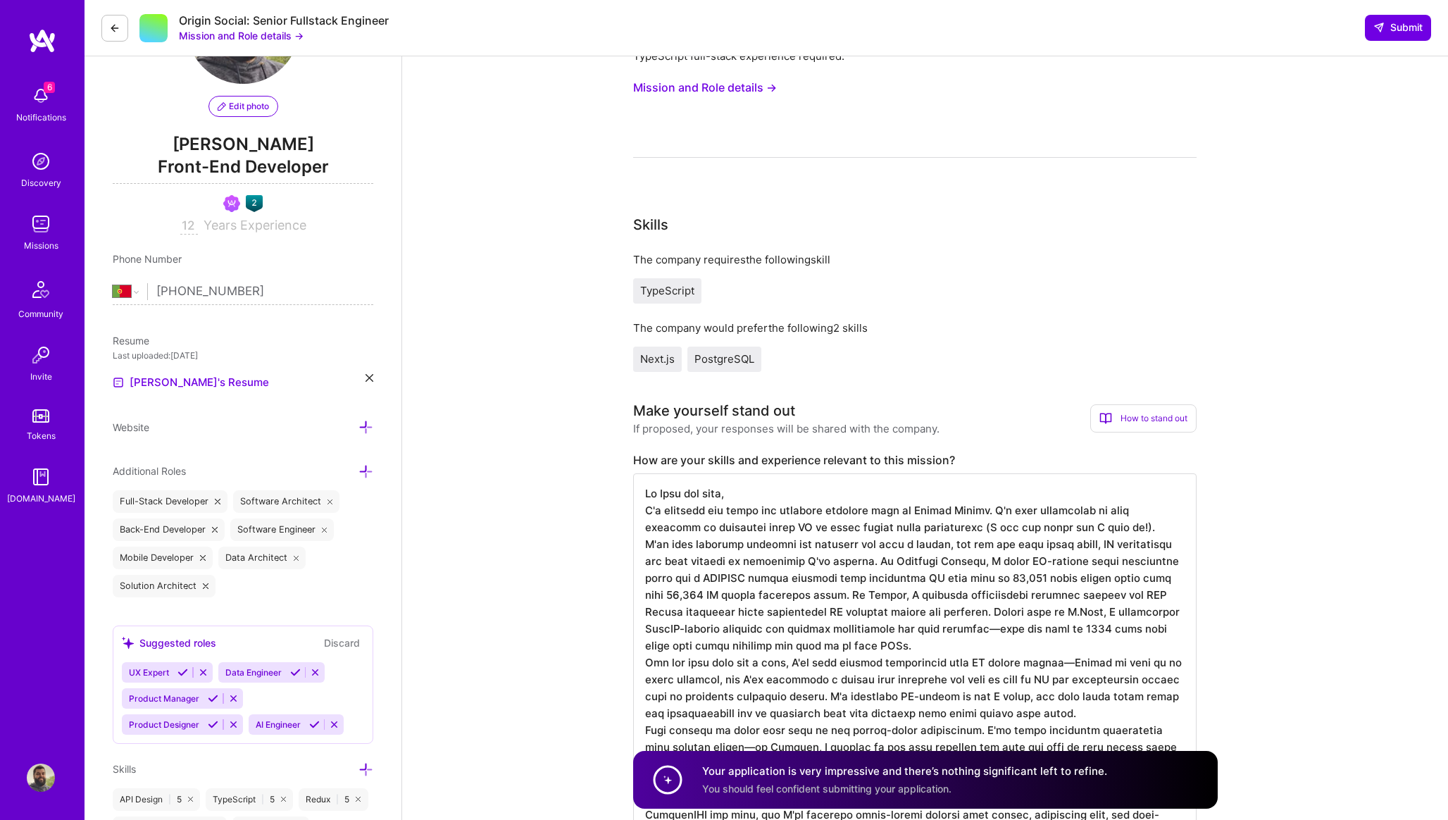
scroll to position [108, 0]
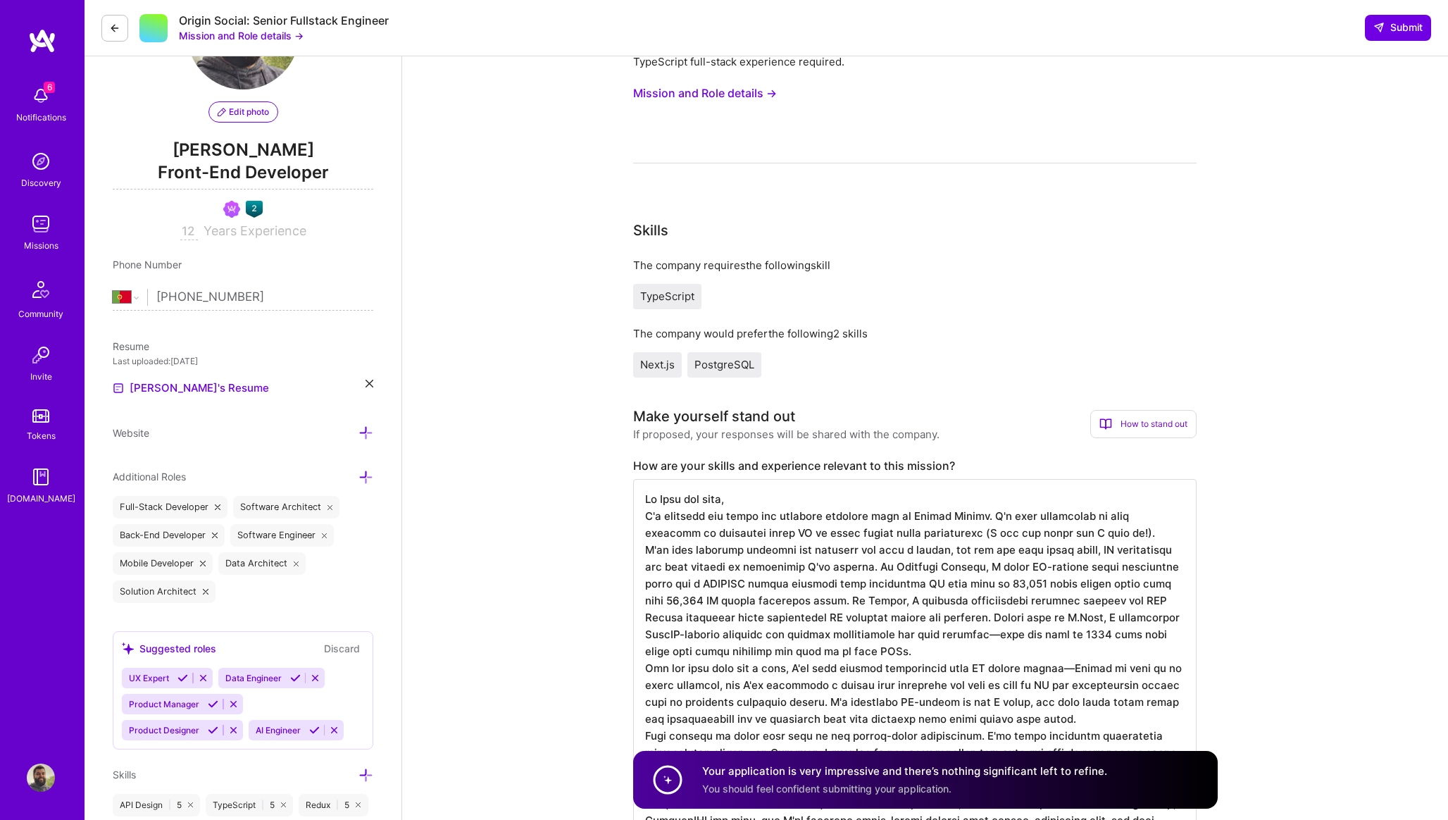
click at [752, 93] on button "Mission and Role details →" at bounding box center [705, 93] width 144 height 26
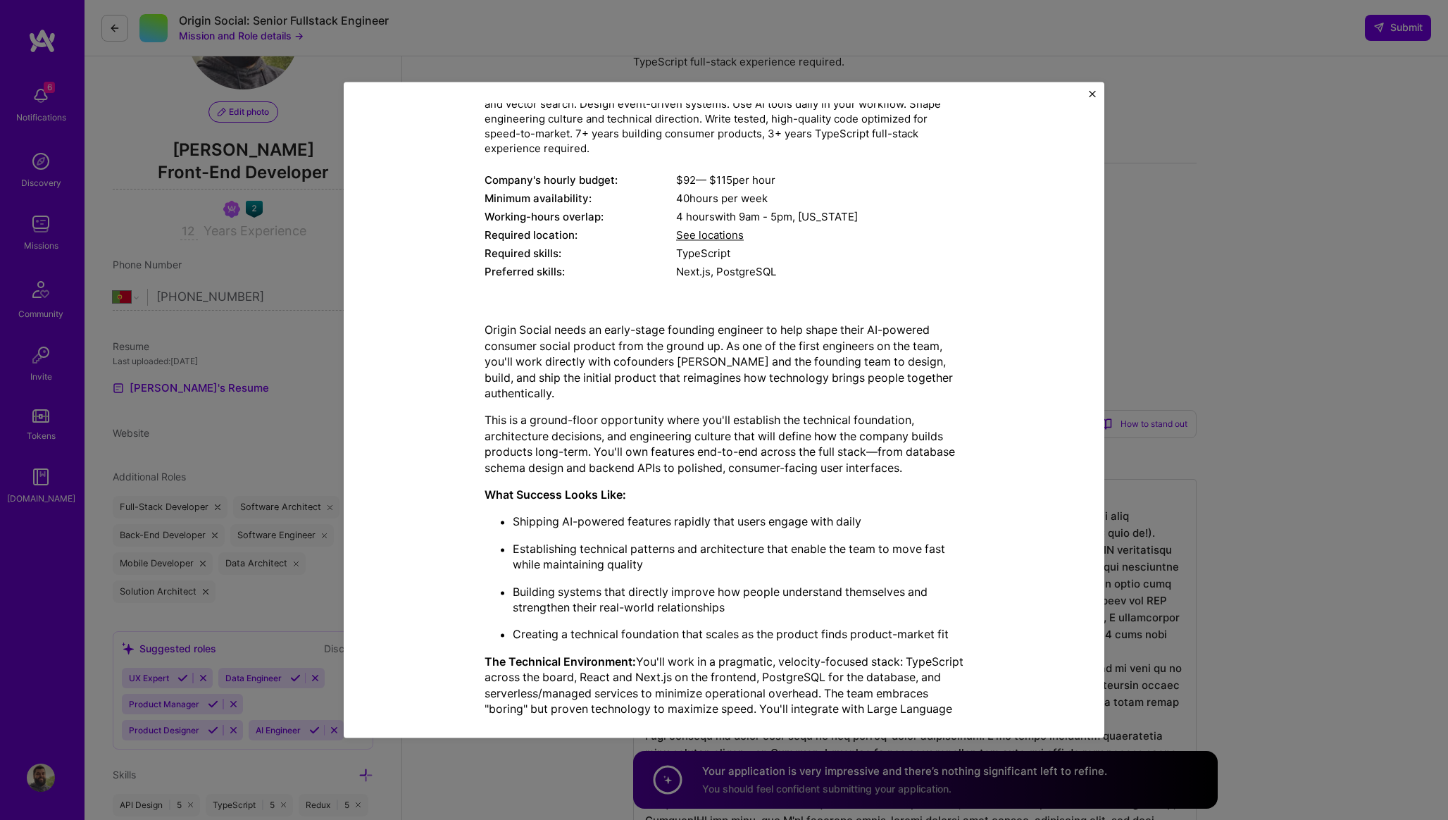
scroll to position [137, 0]
click at [1216, 221] on div "Mission Description and Role Details Full-Stack Developer role description Buil…" at bounding box center [724, 410] width 1448 height 820
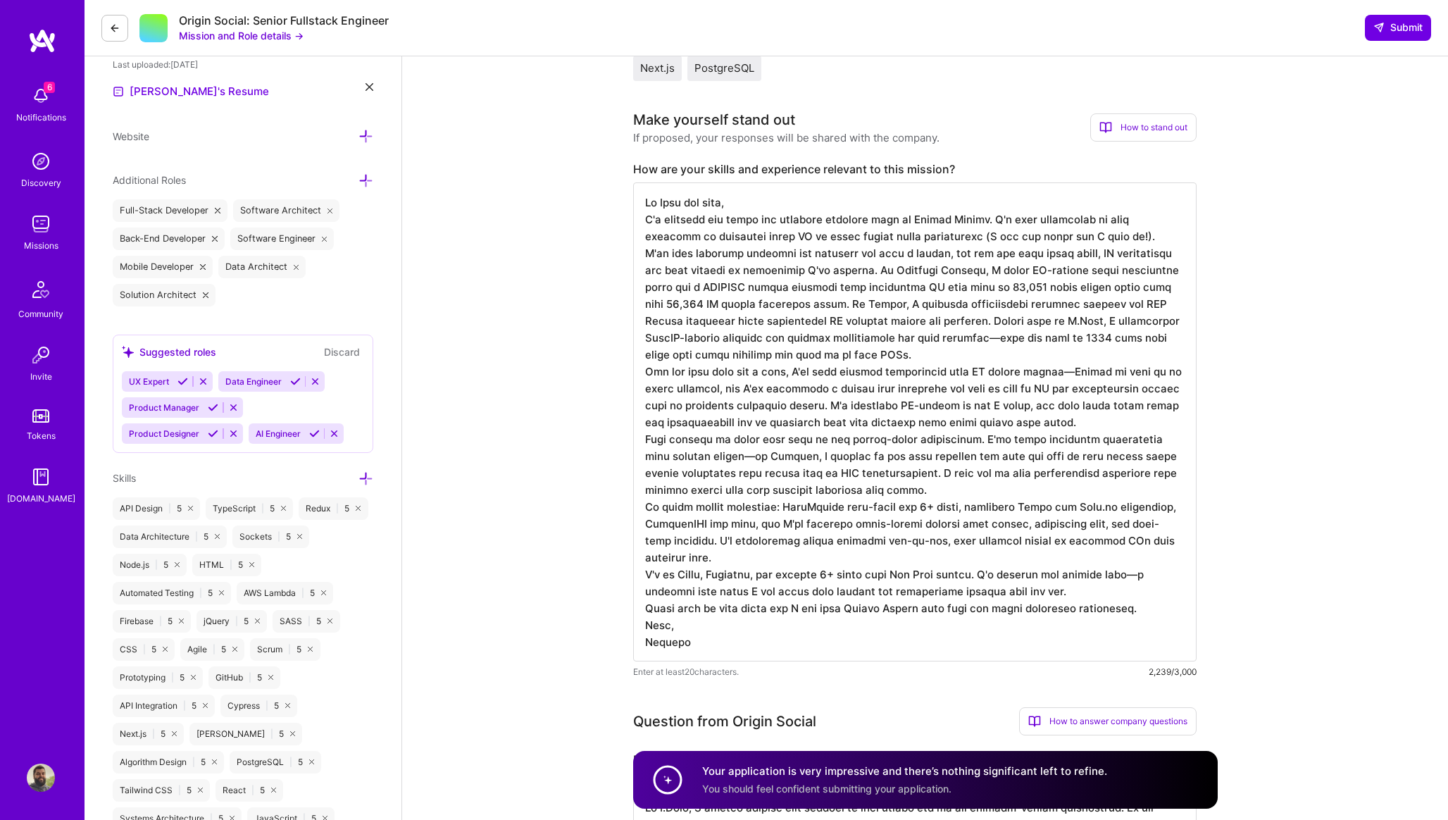
scroll to position [401, 0]
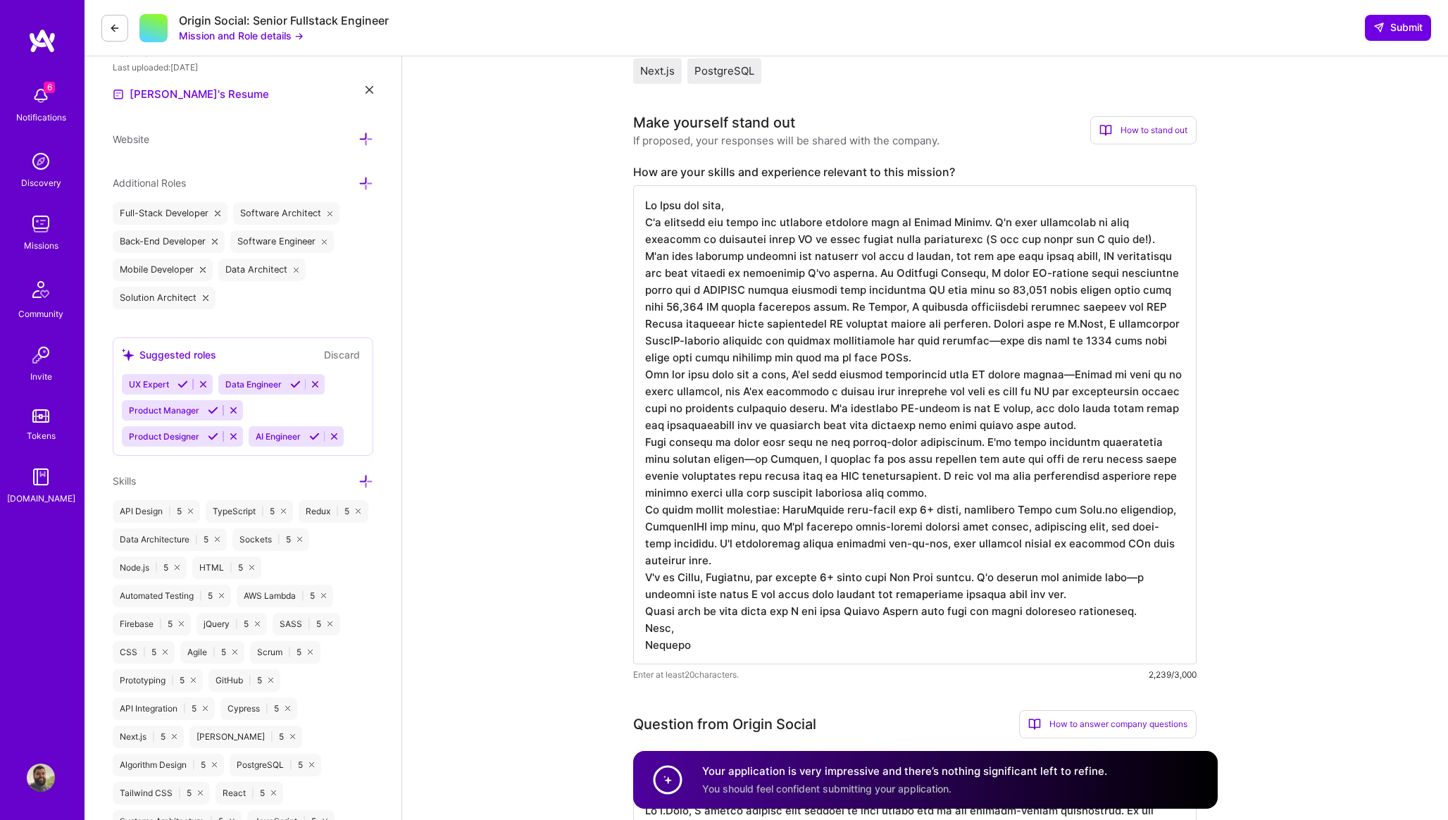
click at [1109, 223] on textarea at bounding box center [914, 424] width 563 height 479
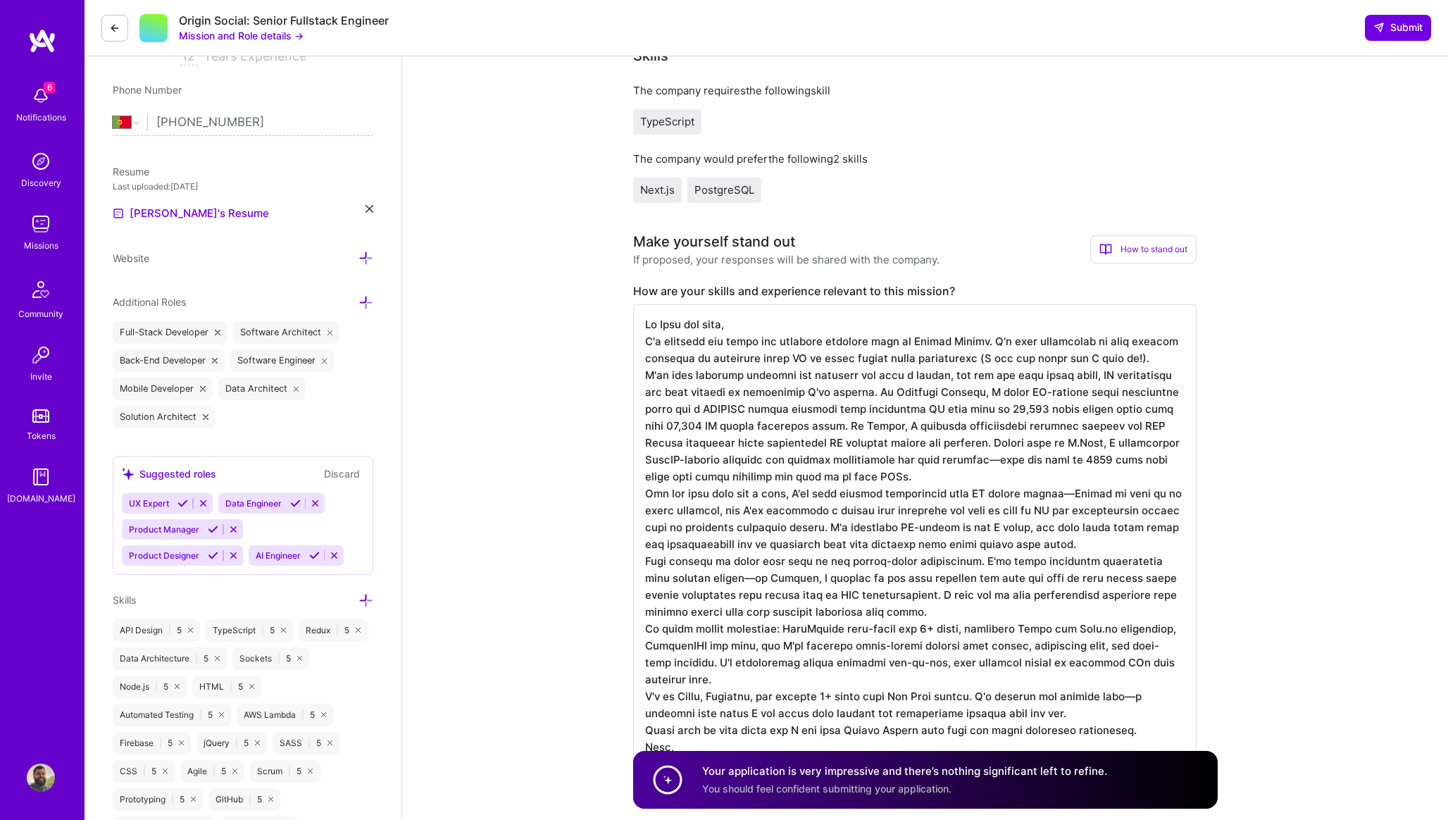
scroll to position [284, 0]
click at [689, 358] on textarea at bounding box center [914, 542] width 563 height 479
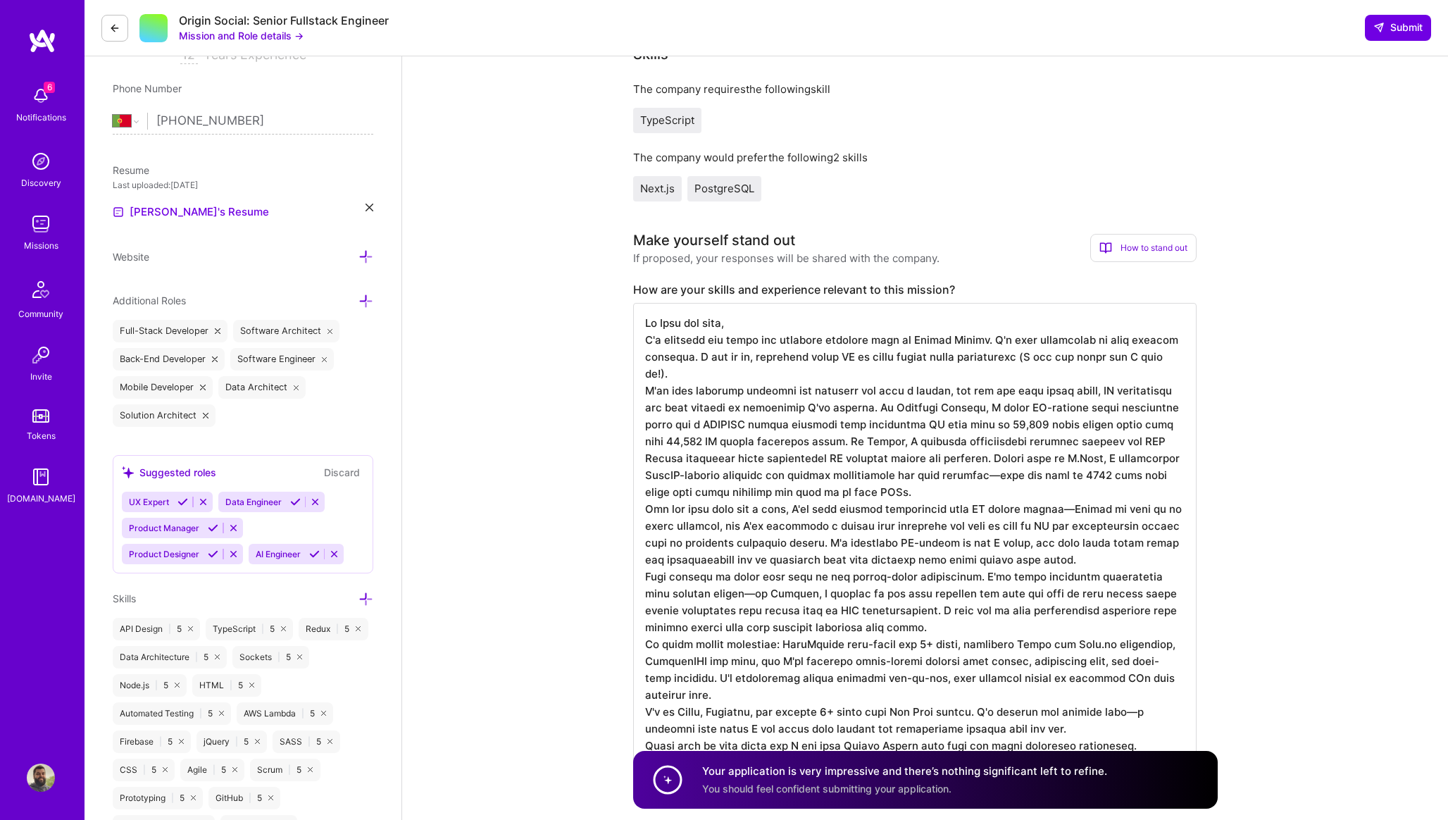
click at [850, 358] on textarea at bounding box center [914, 542] width 563 height 479
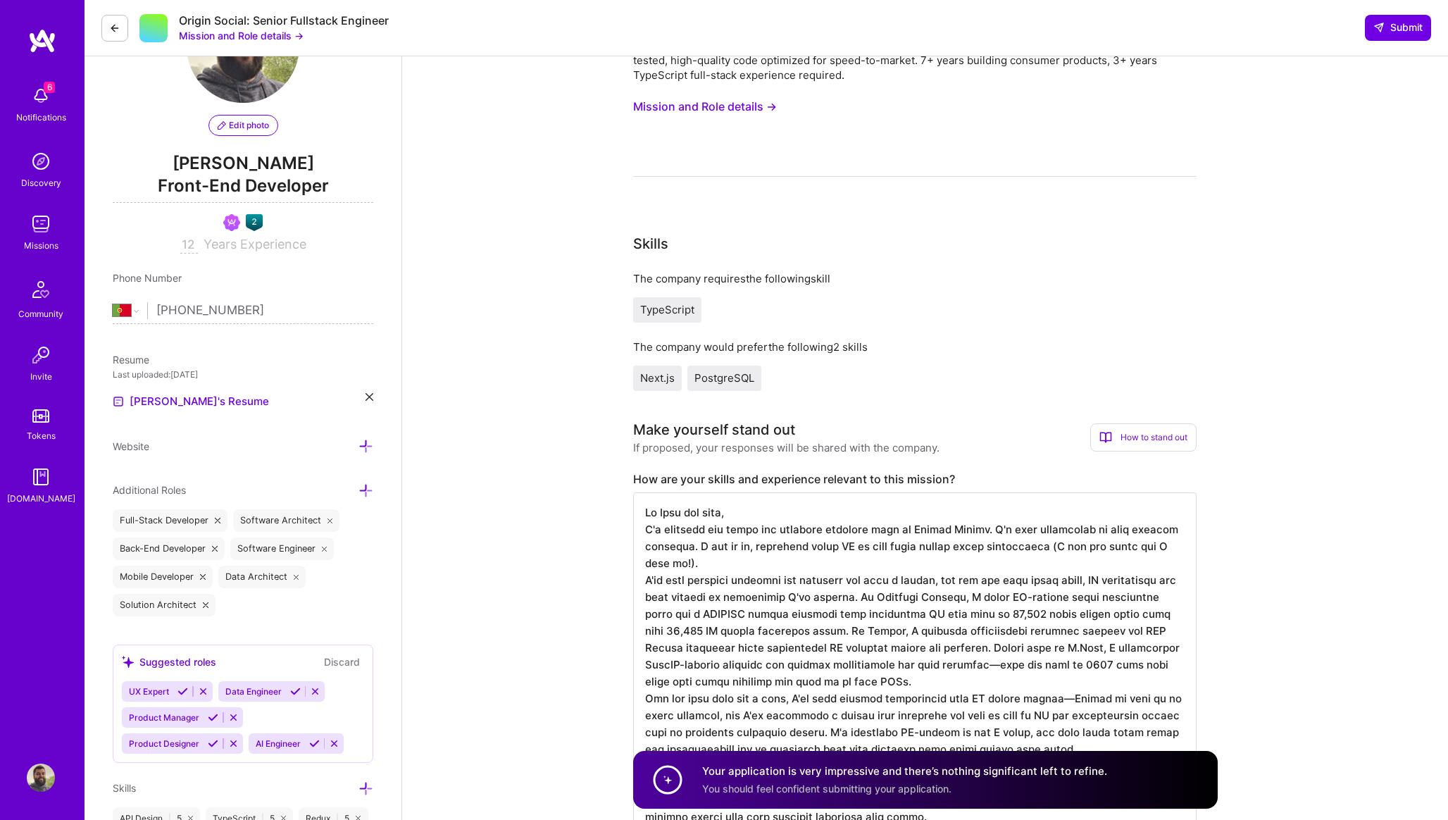
scroll to position [0, 0]
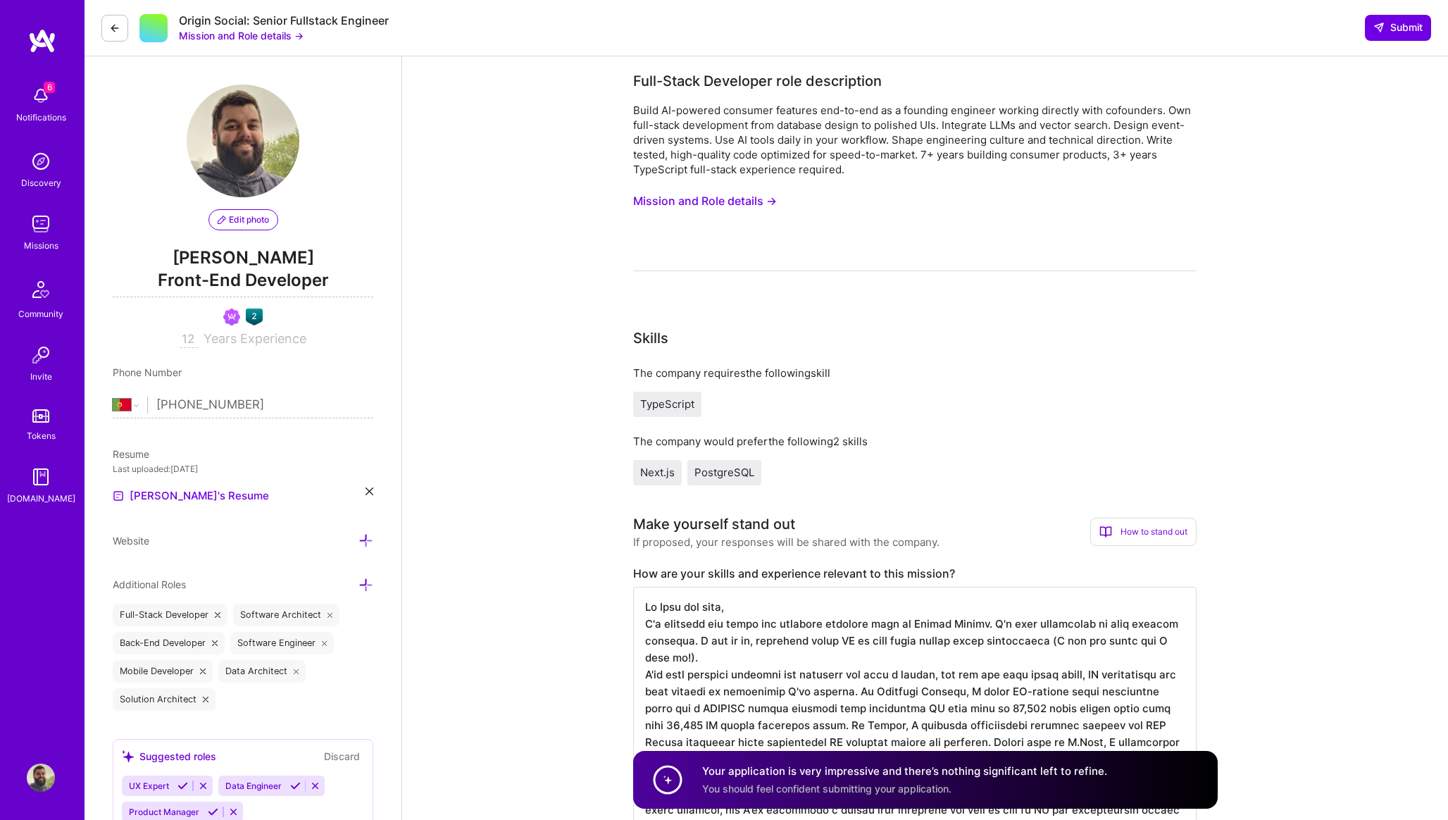
click at [746, 205] on button "Mission and Role details →" at bounding box center [705, 201] width 144 height 26
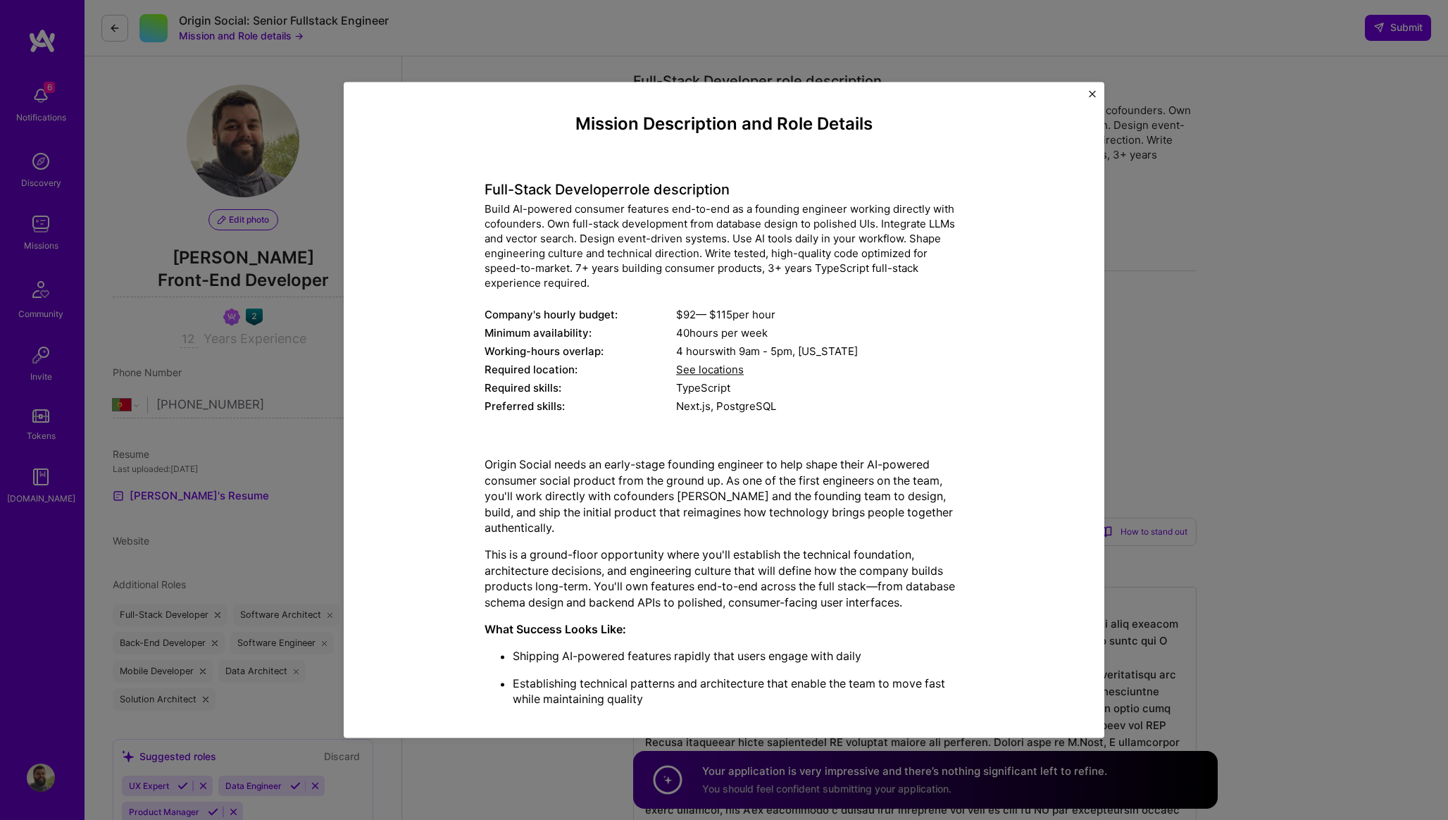
scroll to position [1802, 0]
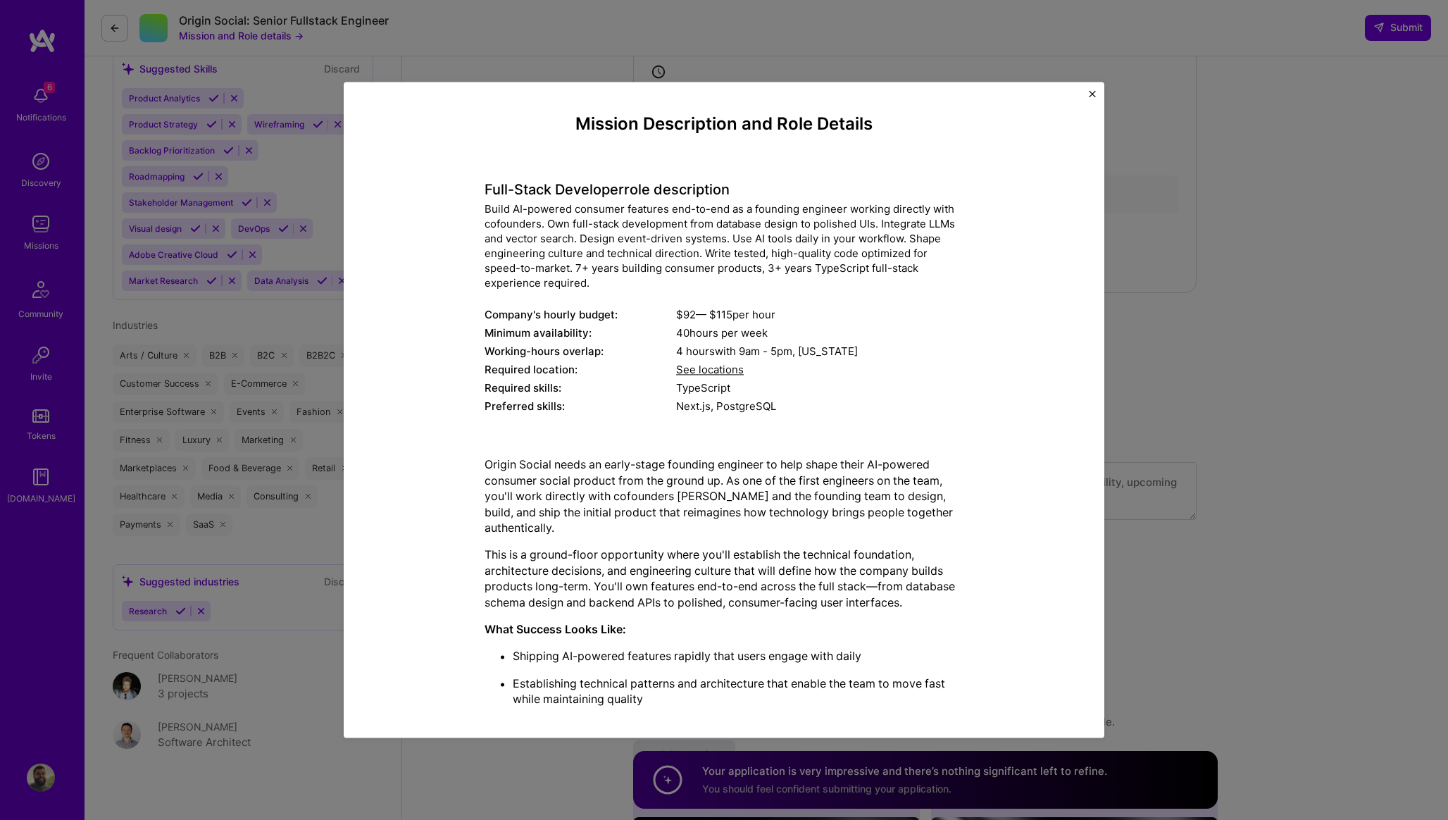
click at [1143, 560] on div "Mission Description and Role Details Full-Stack Developer role description Buil…" at bounding box center [724, 410] width 1448 height 820
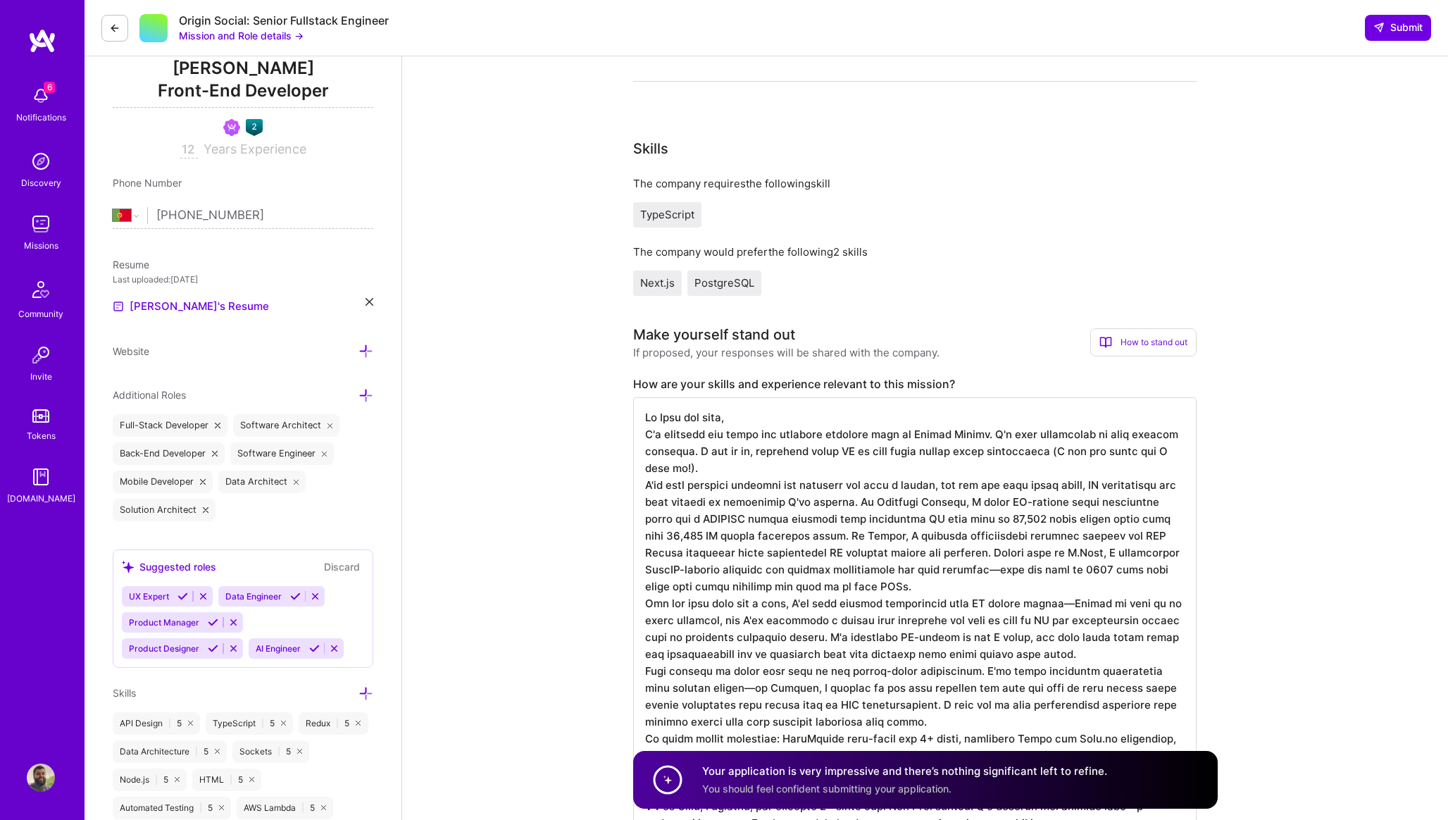
scroll to position [198, 0]
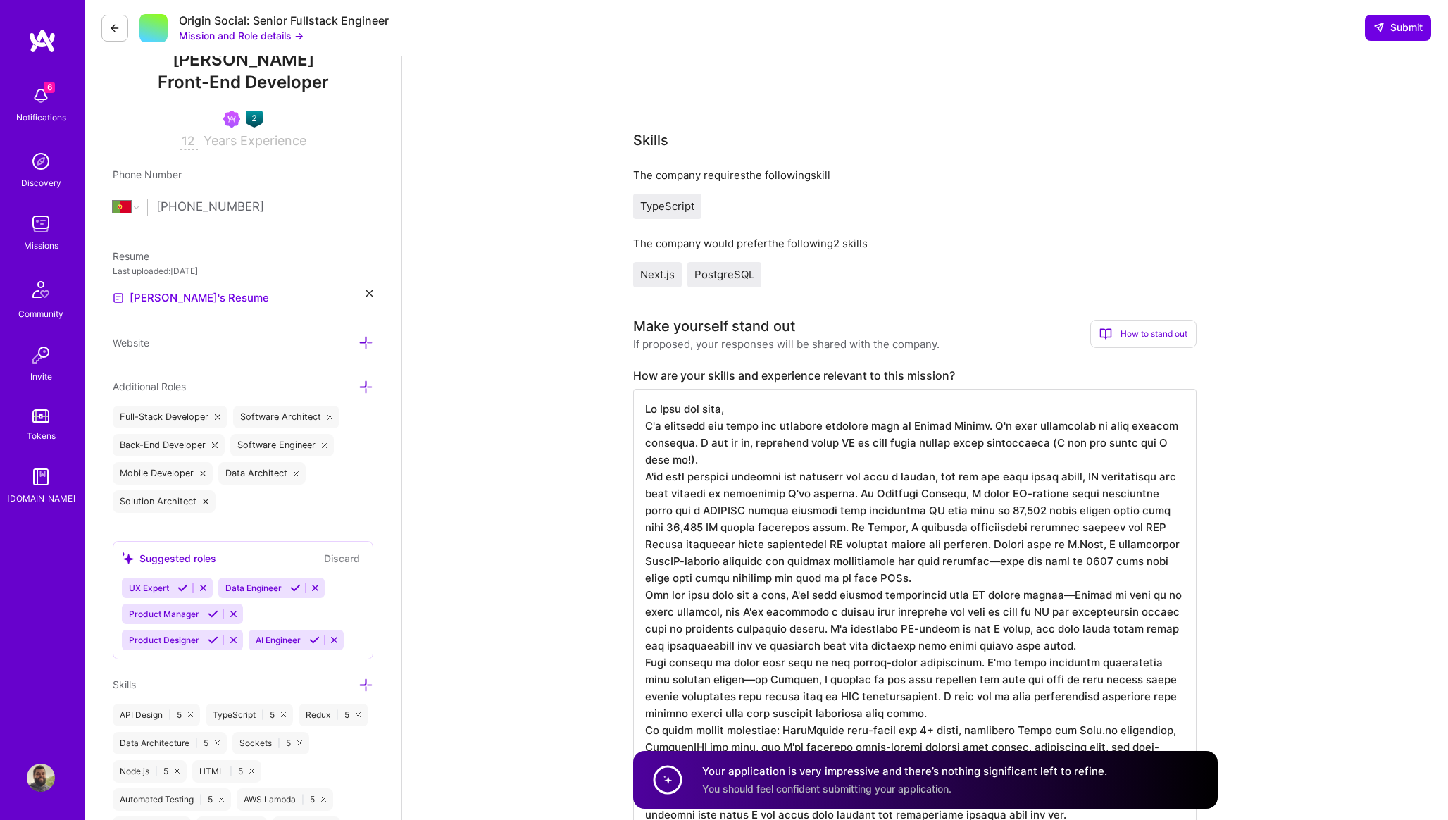
click at [644, 530] on textarea at bounding box center [914, 628] width 563 height 479
drag, startPoint x: 1003, startPoint y: 528, endPoint x: 860, endPoint y: 526, distance: 142.2
click at [860, 526] on textarea at bounding box center [914, 628] width 563 height 479
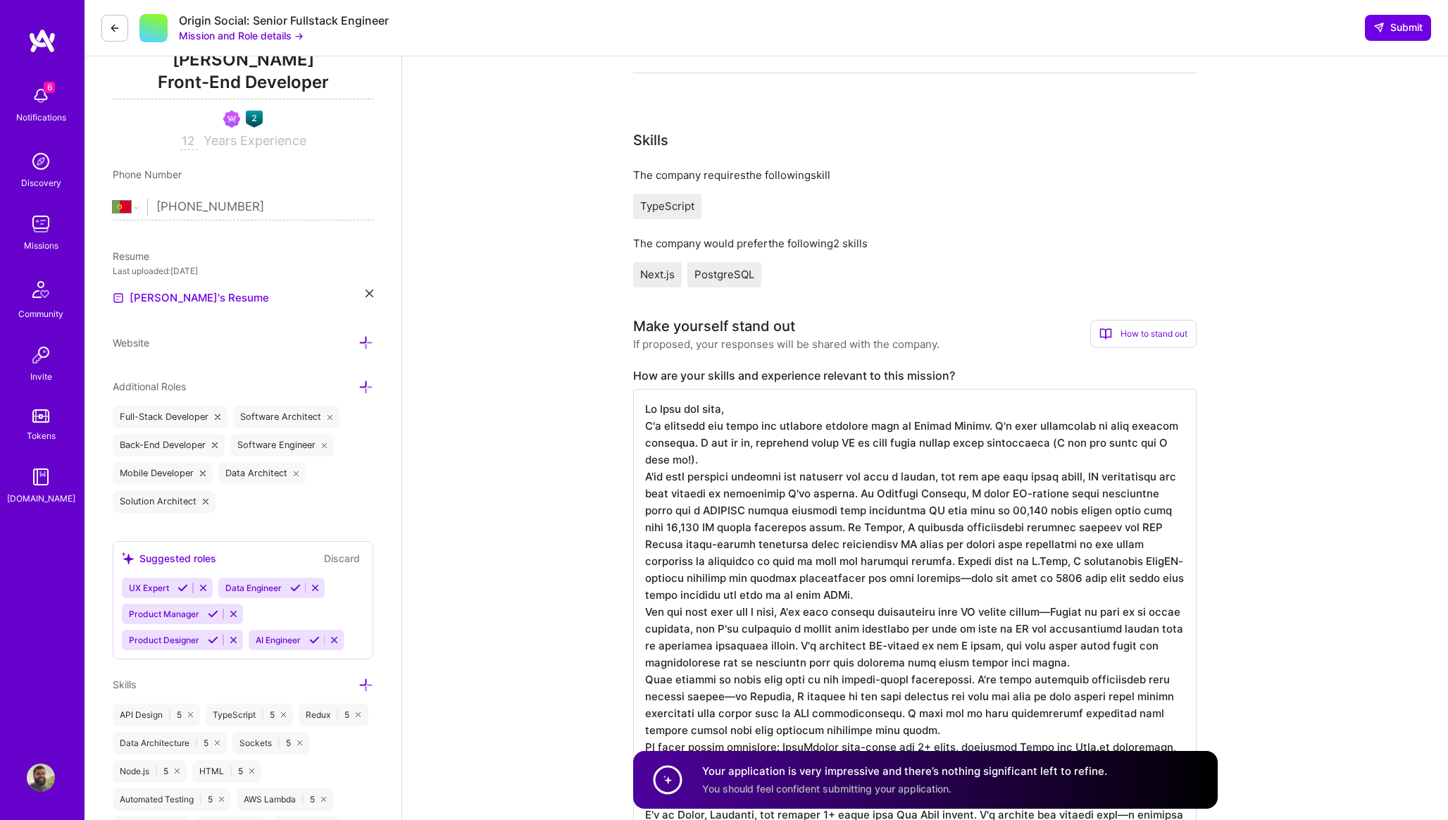
click at [694, 546] on textarea at bounding box center [914, 637] width 563 height 496
click at [765, 544] on textarea at bounding box center [914, 637] width 563 height 496
click at [845, 527] on textarea at bounding box center [914, 637] width 563 height 496
click at [790, 529] on textarea at bounding box center [914, 637] width 563 height 496
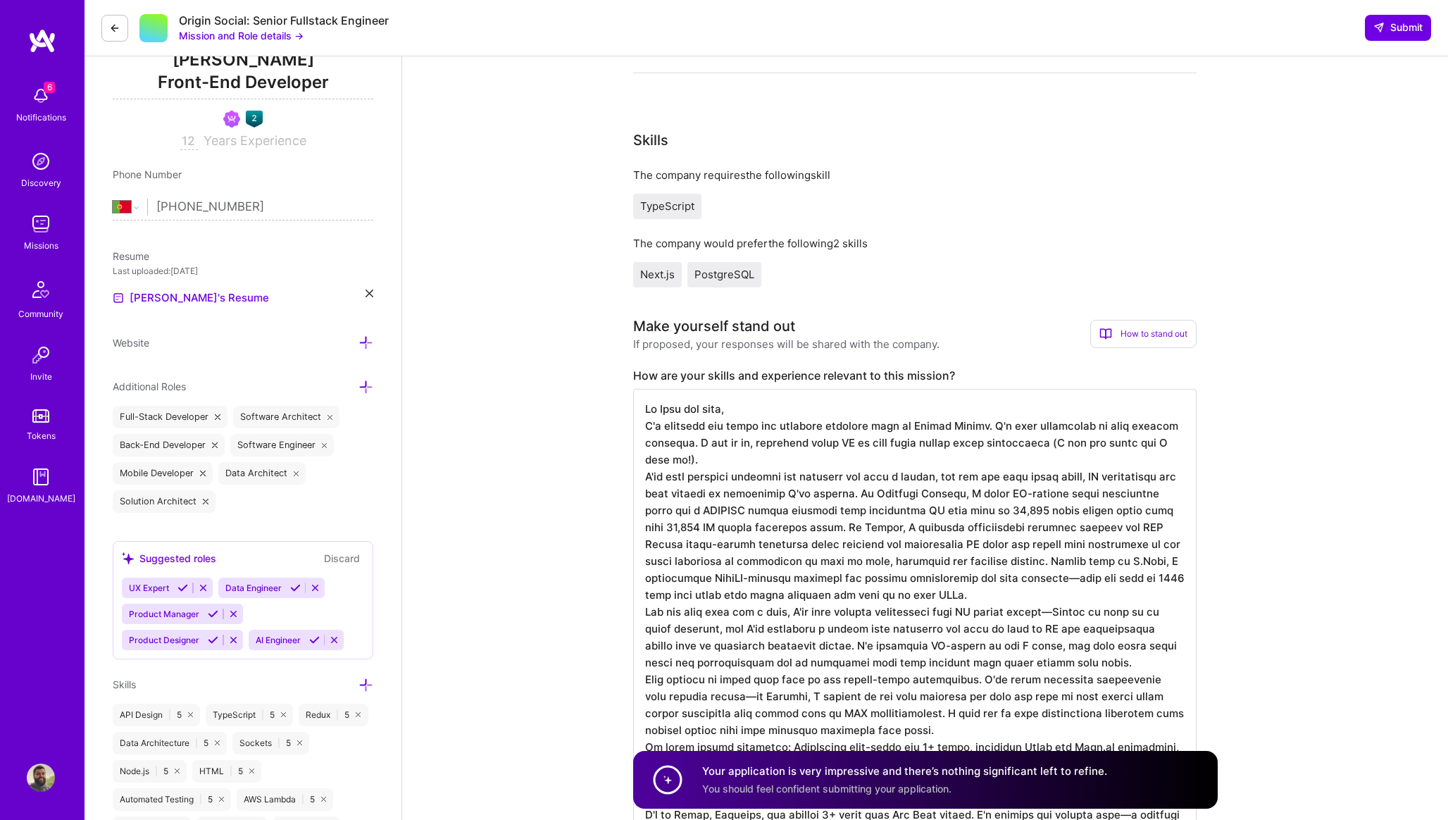
click at [912, 529] on textarea at bounding box center [914, 637] width 563 height 496
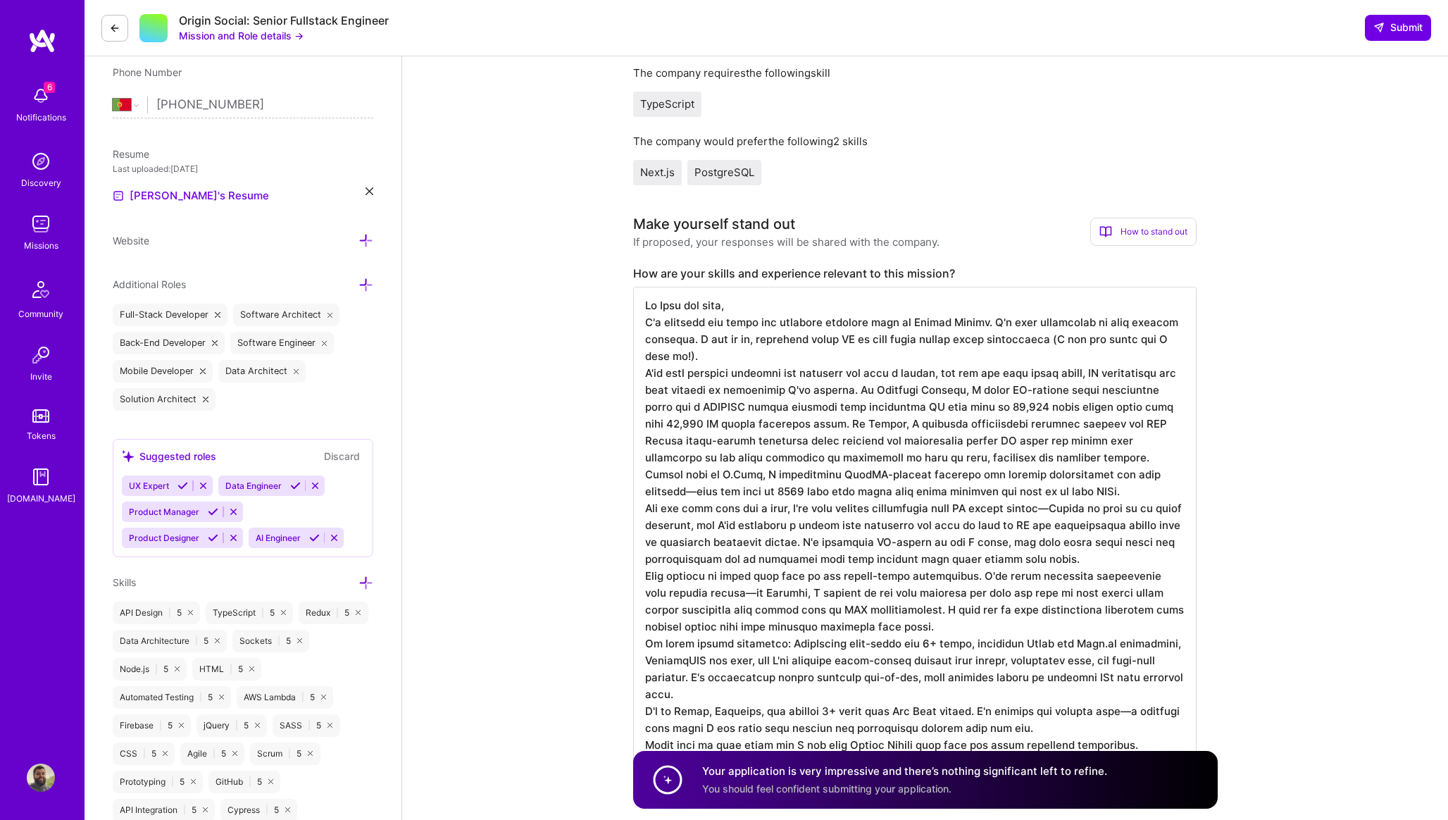
scroll to position [301, 0]
click at [1146, 425] on textarea at bounding box center [914, 534] width 563 height 496
click at [996, 457] on textarea at bounding box center [914, 534] width 563 height 496
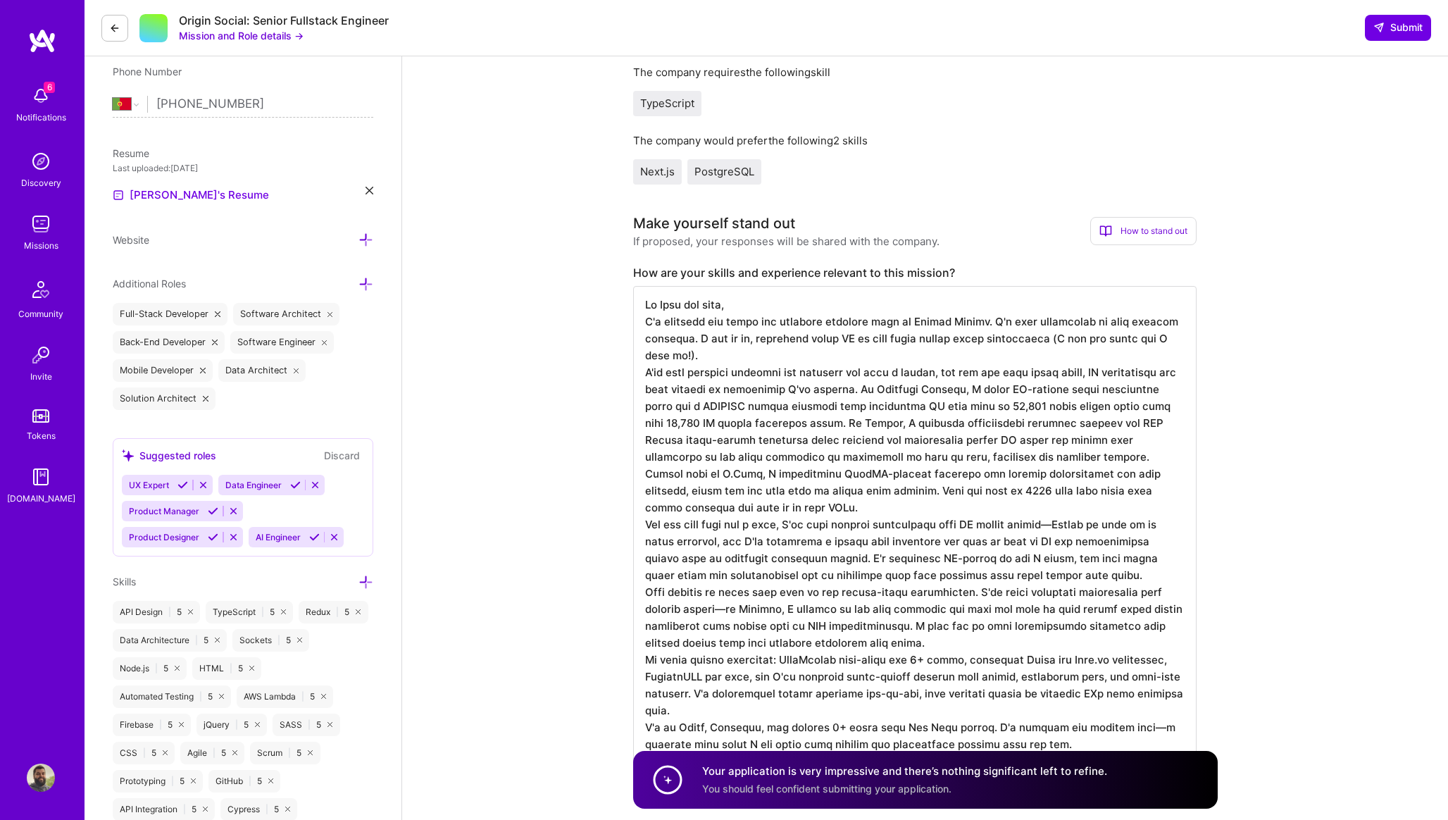
click at [1055, 494] on textarea at bounding box center [914, 534] width 563 height 496
click at [1086, 490] on textarea at bounding box center [914, 534] width 563 height 496
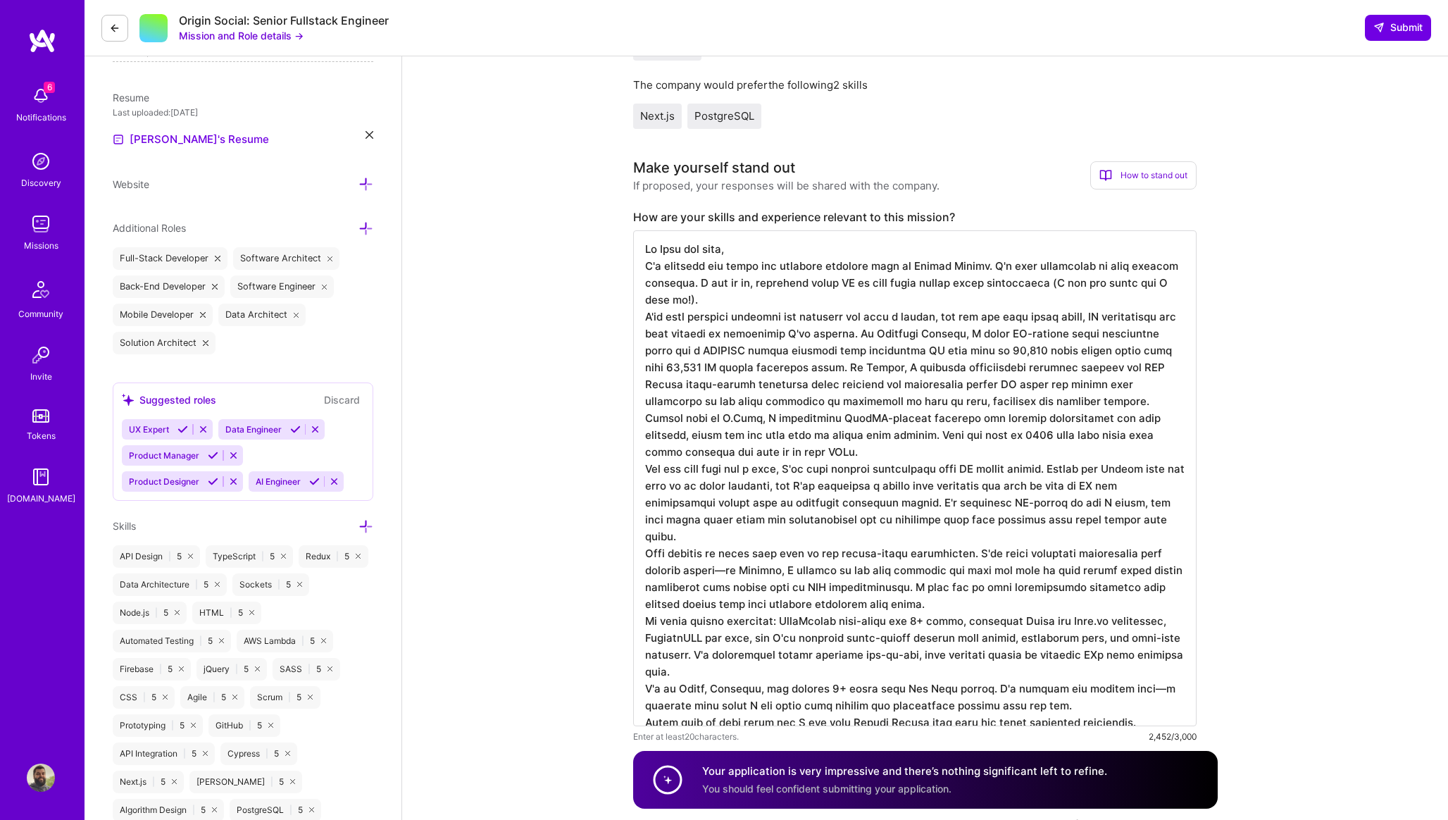
scroll to position [363, 0]
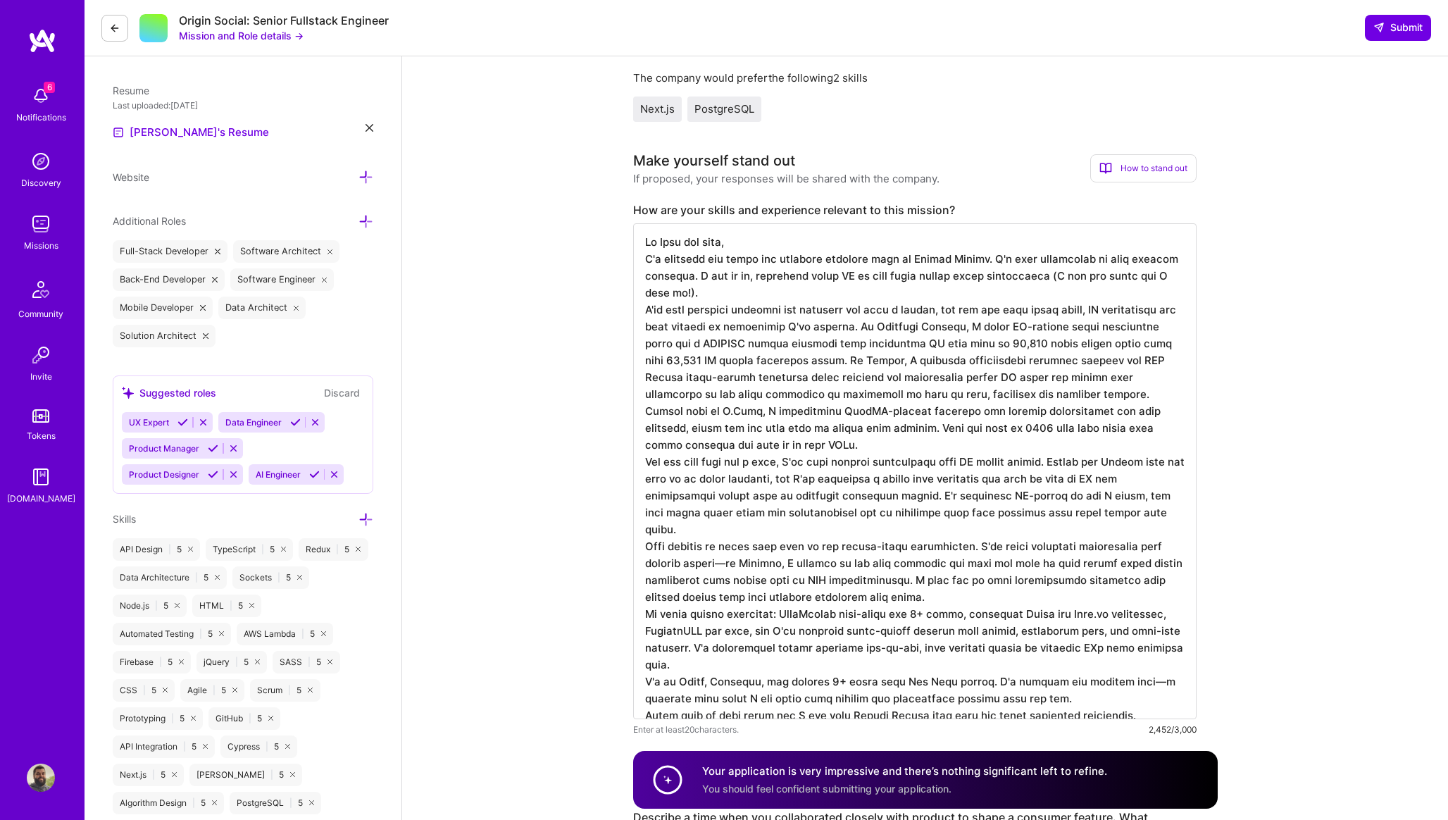
click at [1166, 403] on textarea at bounding box center [914, 471] width 563 height 496
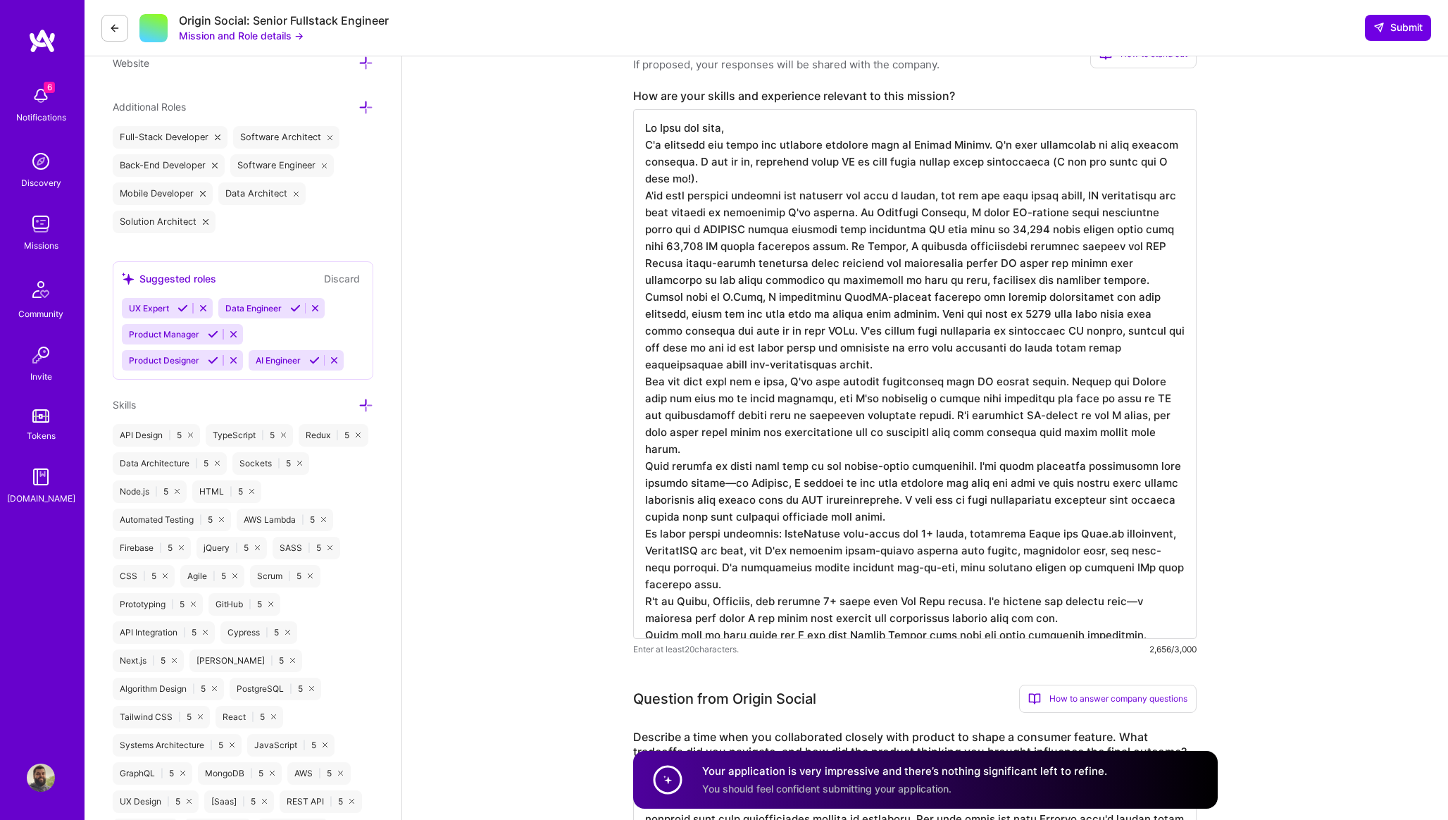
scroll to position [485, 0]
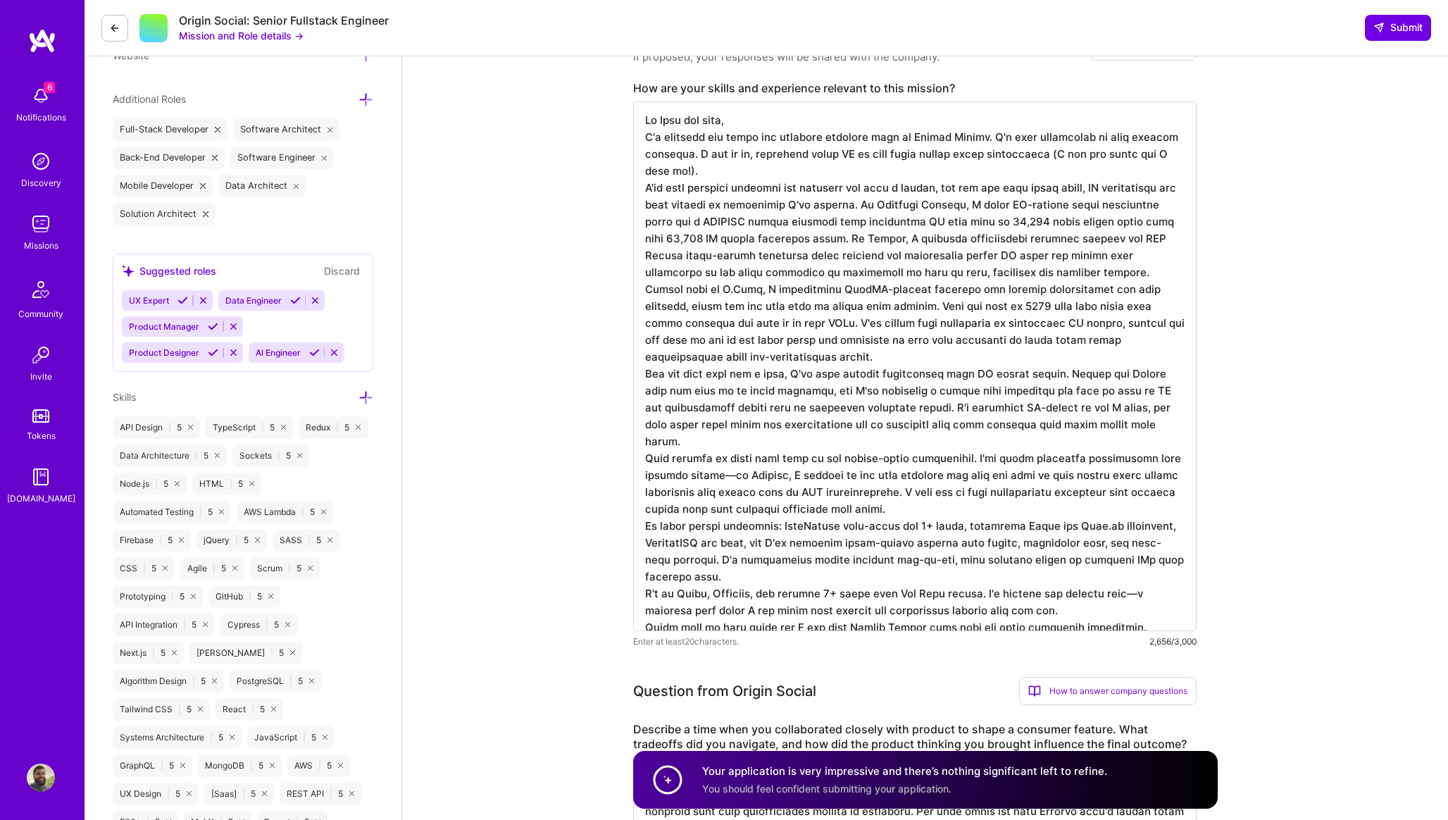
drag, startPoint x: 786, startPoint y: 425, endPoint x: 721, endPoint y: 421, distance: 64.9
click at [720, 421] on textarea at bounding box center [914, 365] width 563 height 529
click at [705, 445] on textarea at bounding box center [914, 365] width 563 height 529
click at [989, 427] on textarea at bounding box center [914, 365] width 563 height 529
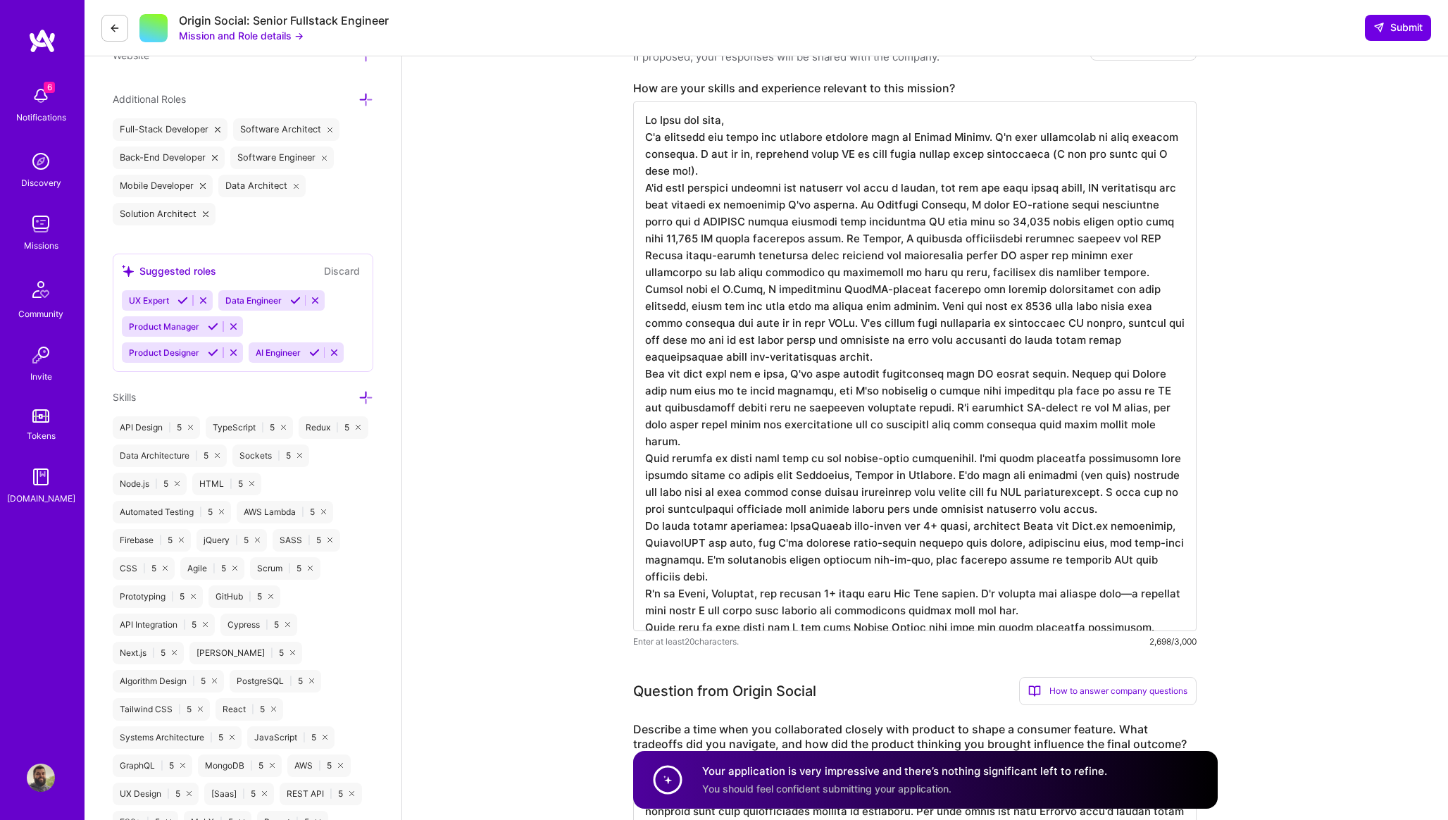
click at [720, 443] on textarea at bounding box center [914, 365] width 563 height 529
click at [745, 437] on textarea at bounding box center [914, 365] width 563 height 529
type textarea "Hi [PERSON_NAME] and team, I'm reaching out about the founding engineer role at…"
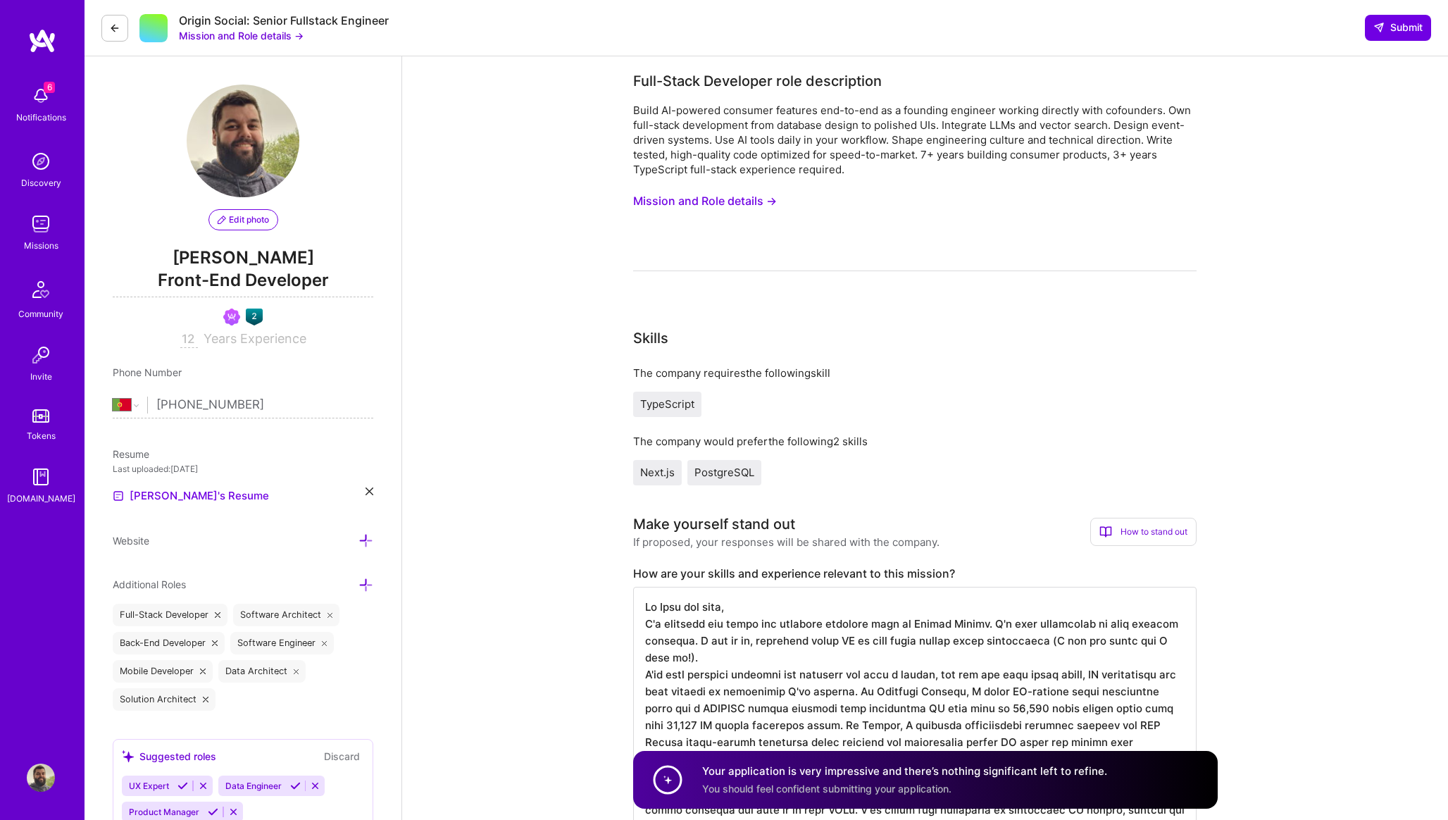
select select "PT"
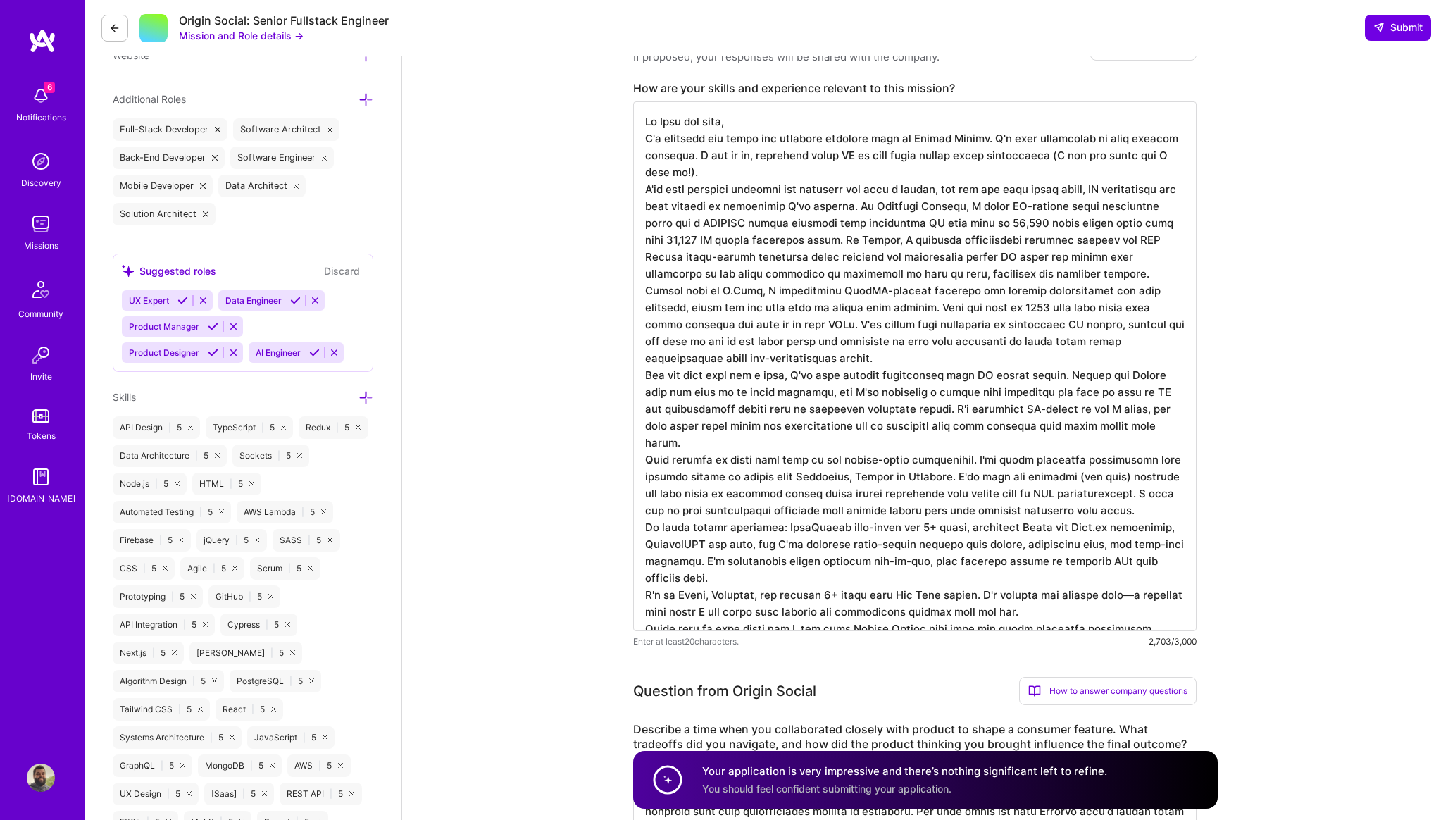
scroll to position [1, 0]
click at [1146, 446] on textarea at bounding box center [914, 365] width 563 height 529
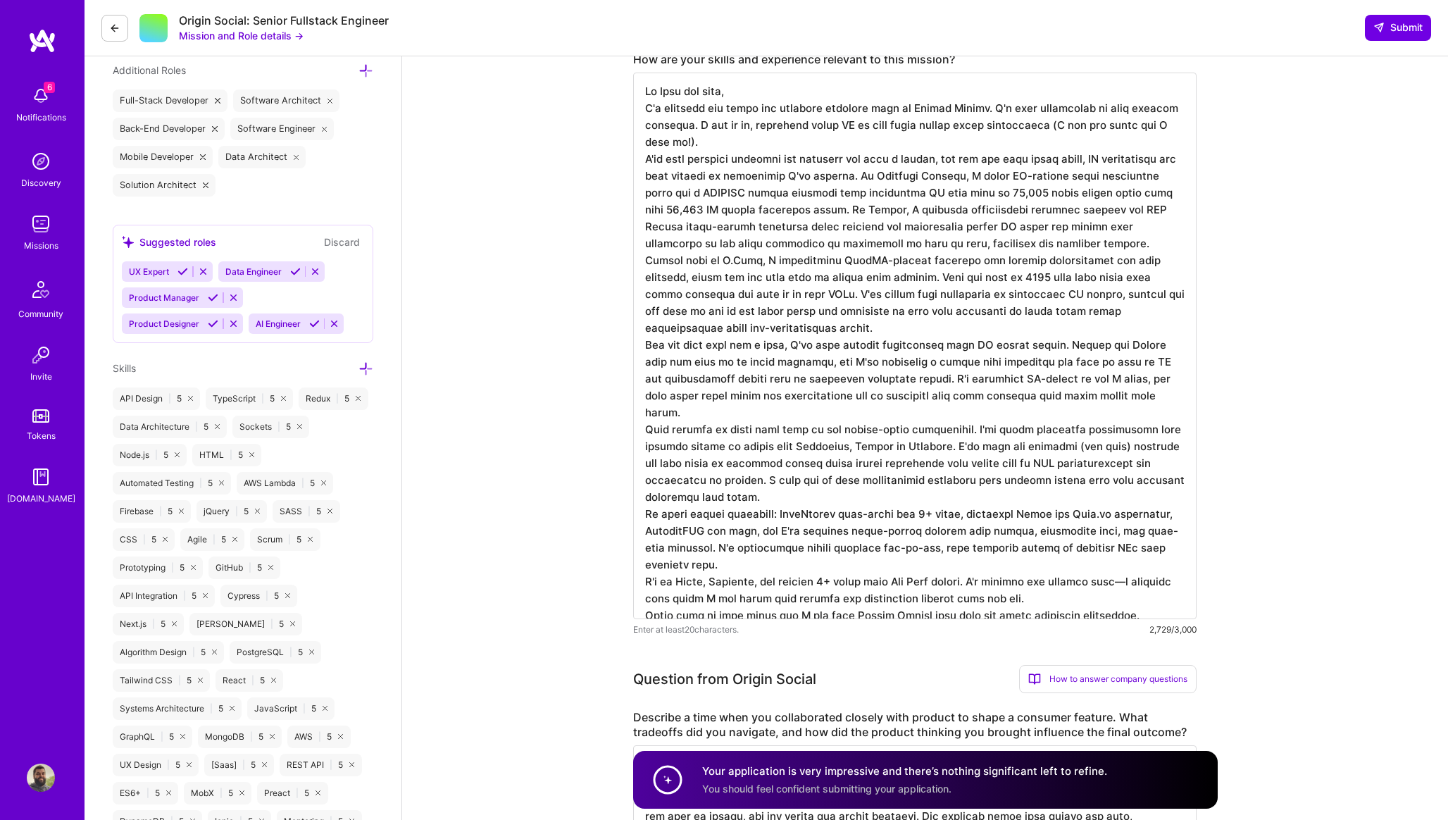
scroll to position [515, 0]
click at [667, 464] on textarea at bounding box center [914, 345] width 563 height 546
click at [803, 466] on textarea at bounding box center [914, 345] width 563 height 546
click at [1017, 461] on textarea at bounding box center [914, 345] width 563 height 546
drag, startPoint x: 1059, startPoint y: 466, endPoint x: 1012, endPoint y: 464, distance: 46.5
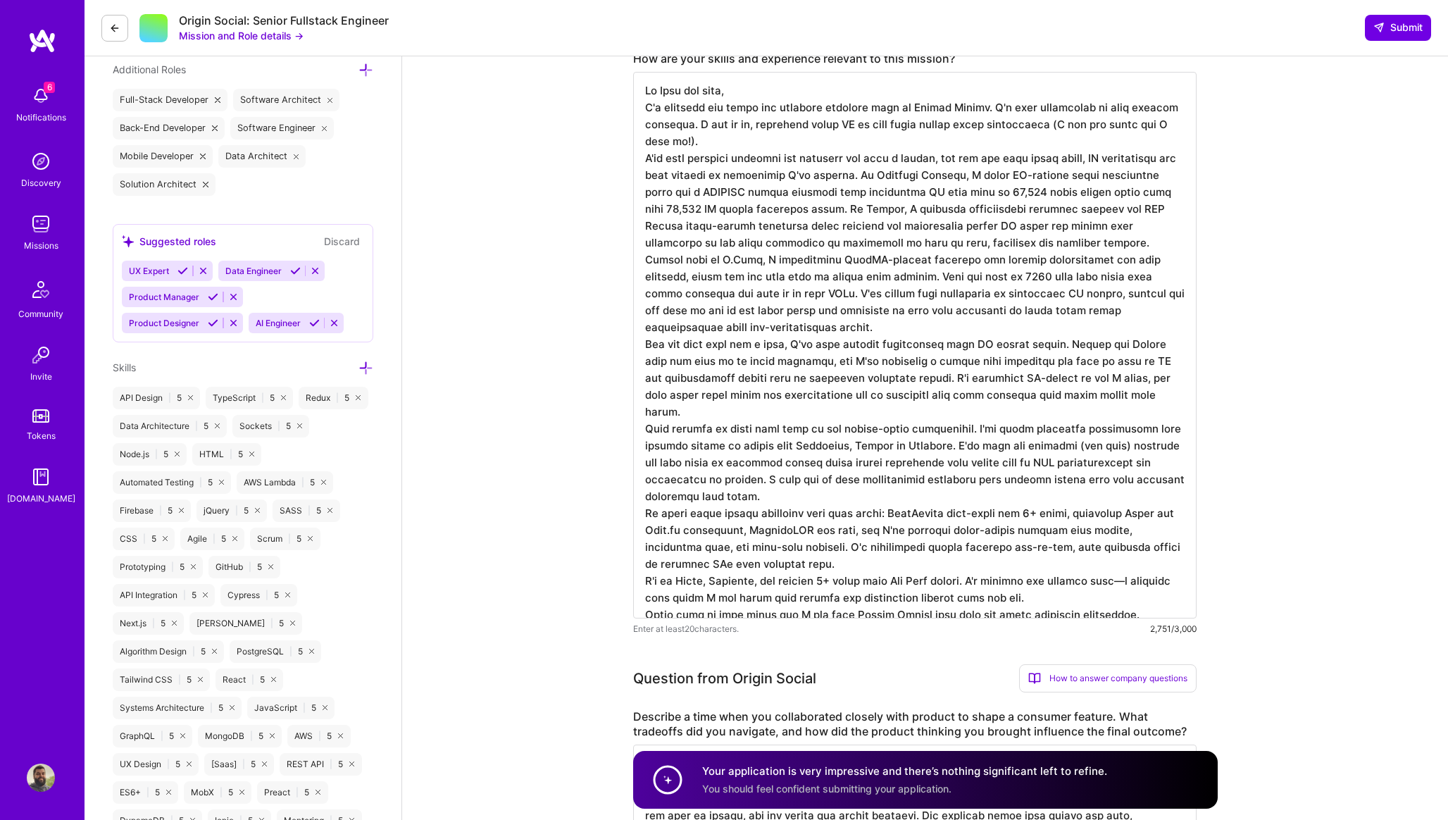
click at [1012, 464] on textarea at bounding box center [914, 345] width 563 height 546
drag, startPoint x: 757, startPoint y: 529, endPoint x: 968, endPoint y: 529, distance: 211.2
click at [968, 529] on textarea at bounding box center [914, 345] width 563 height 546
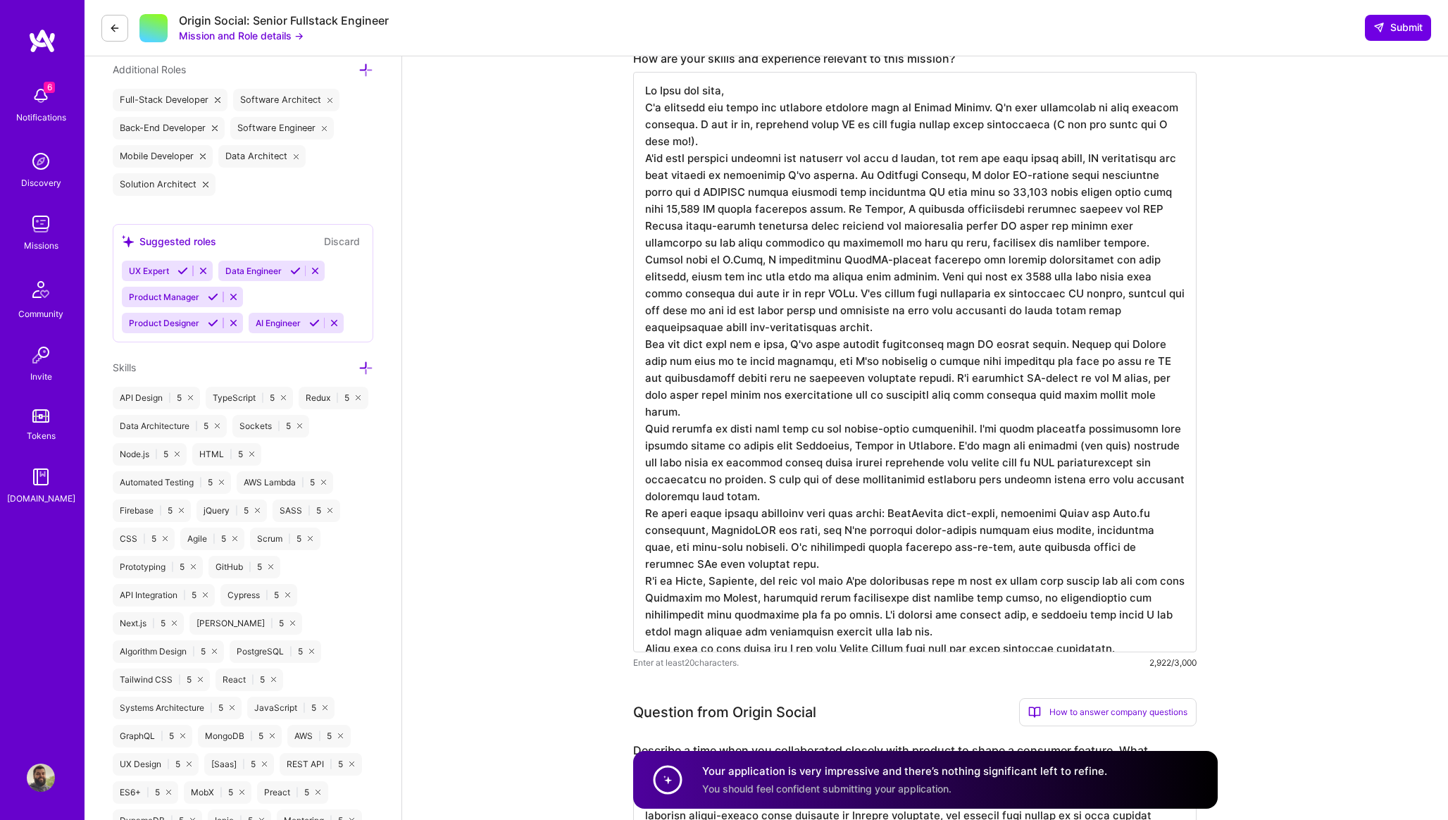
type textarea "Hi [PERSON_NAME] and team, I'm reaching out about the founding engineer role at…"
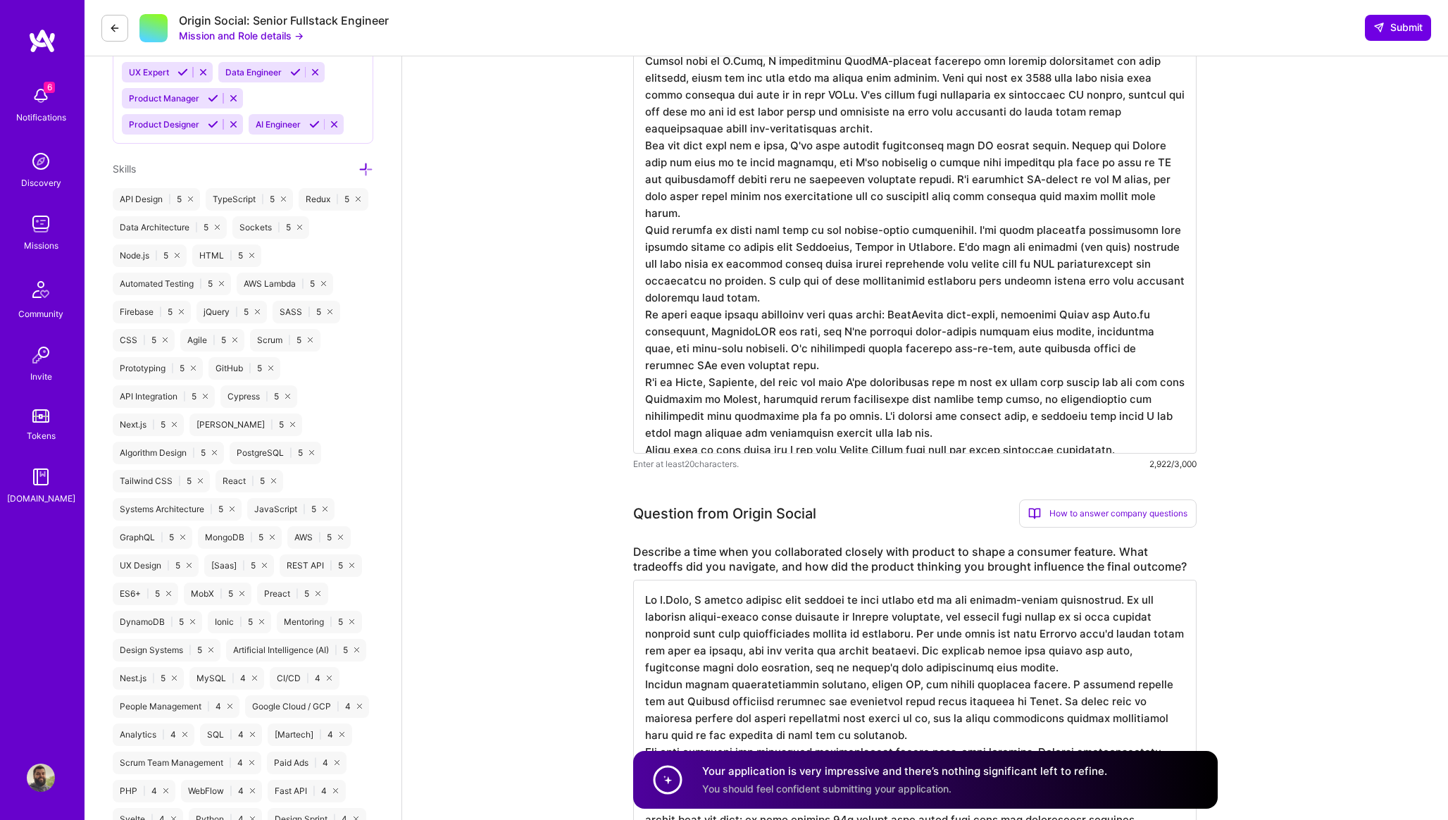
scroll to position [640, 0]
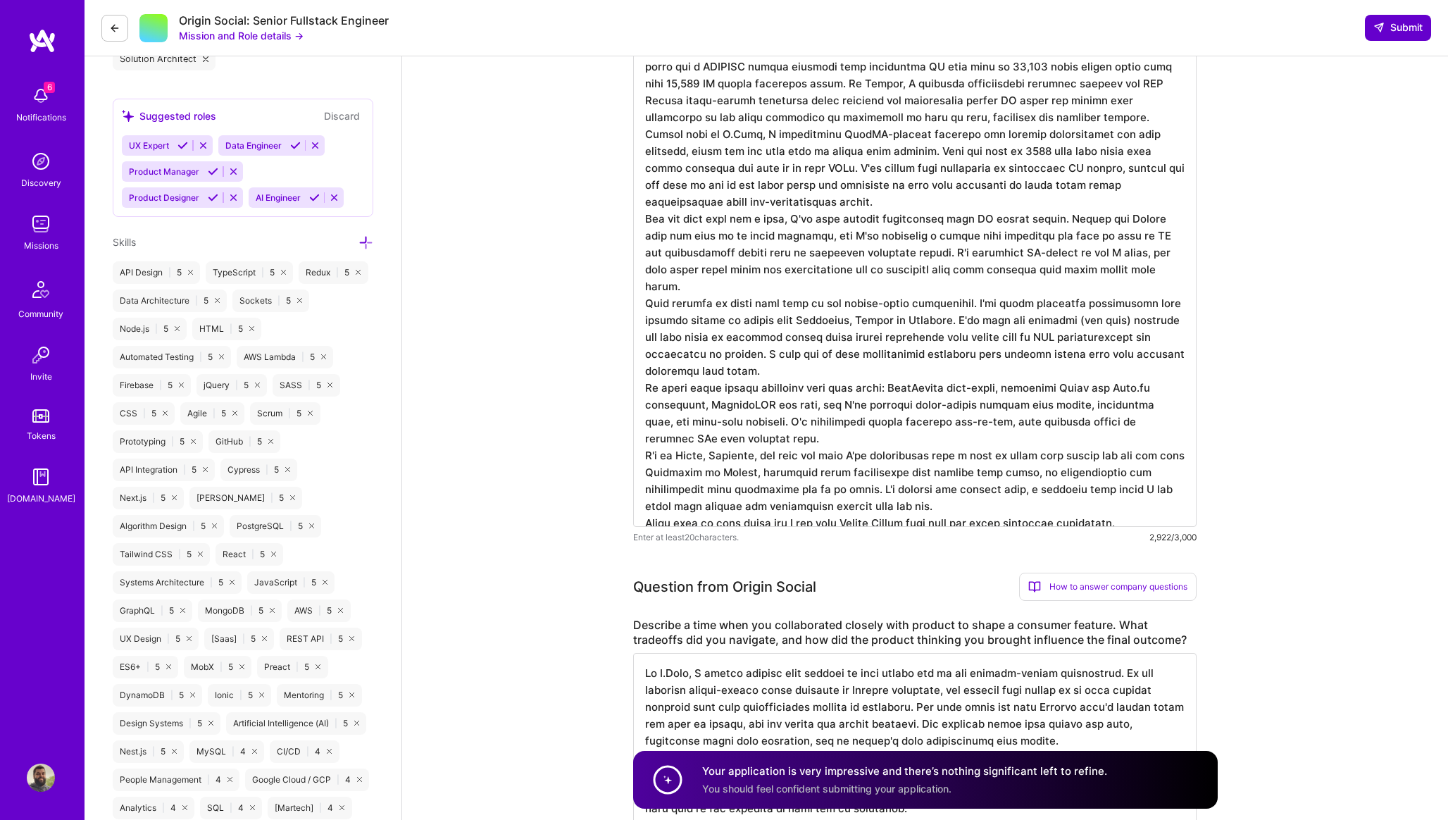
click at [1391, 27] on span "Submit" at bounding box center [1397, 27] width 49 height 14
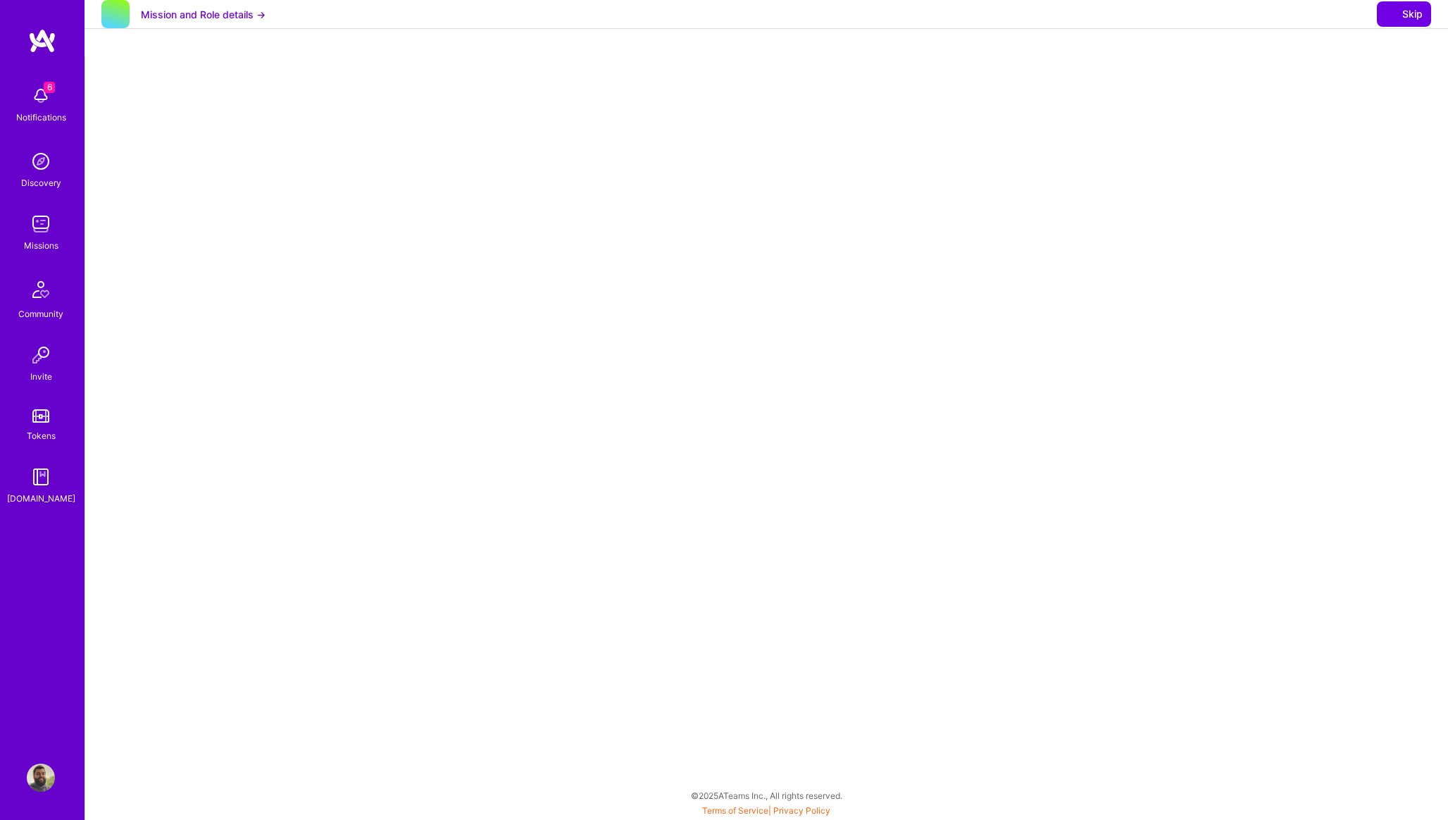
select select "PT"
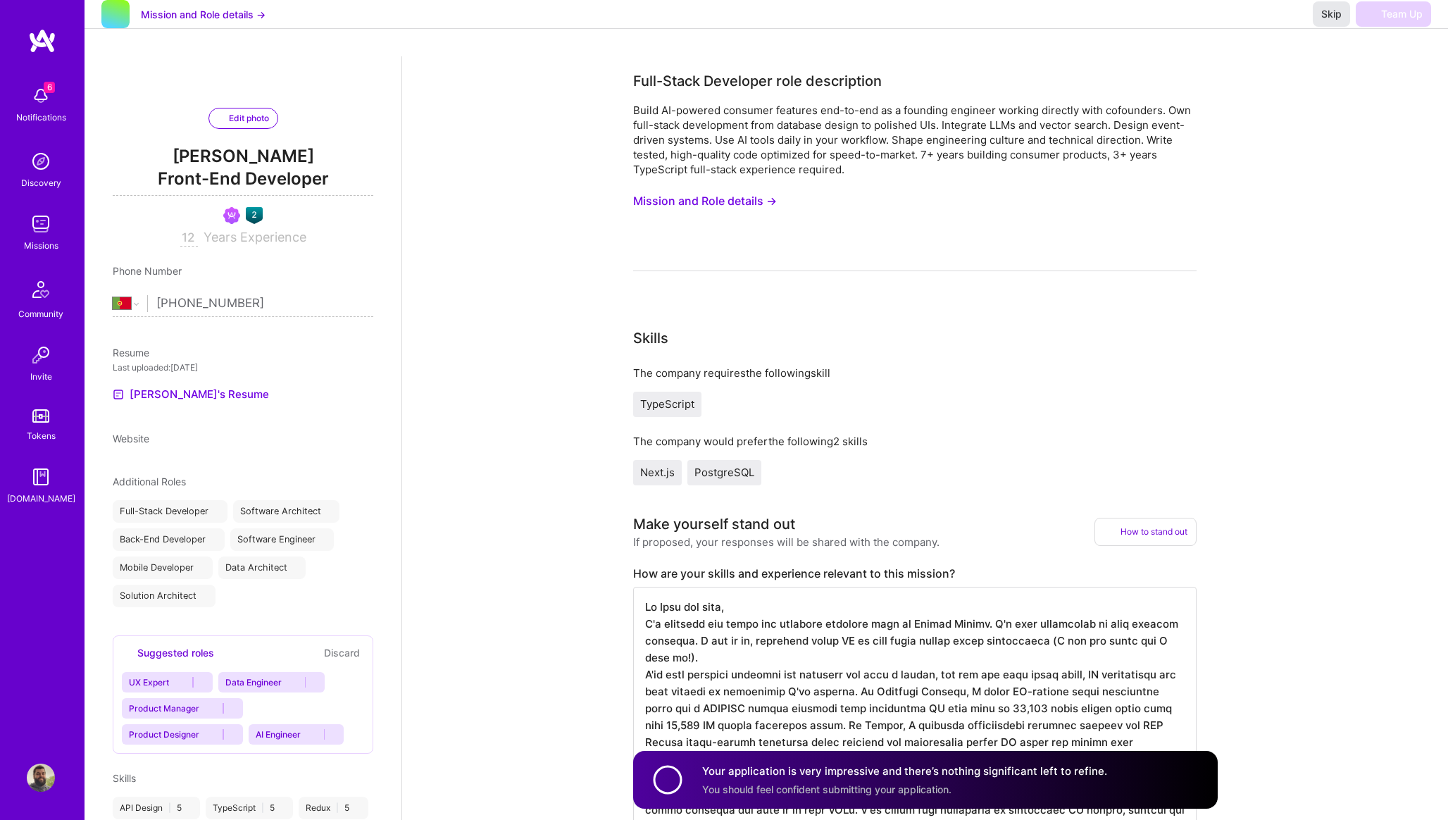
click at [1337, 21] on span "Skip" at bounding box center [1331, 14] width 20 height 14
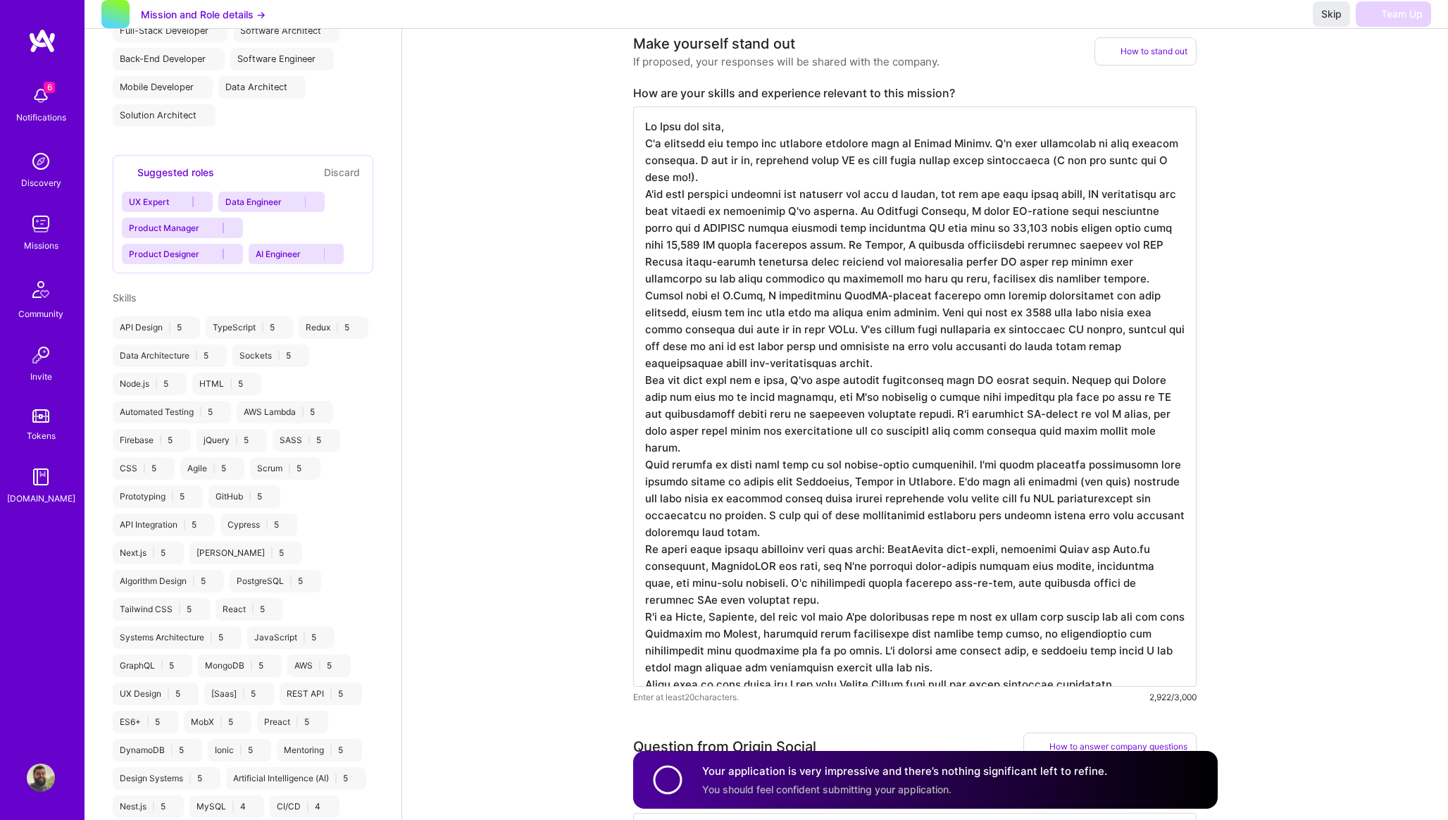
scroll to position [501, 0]
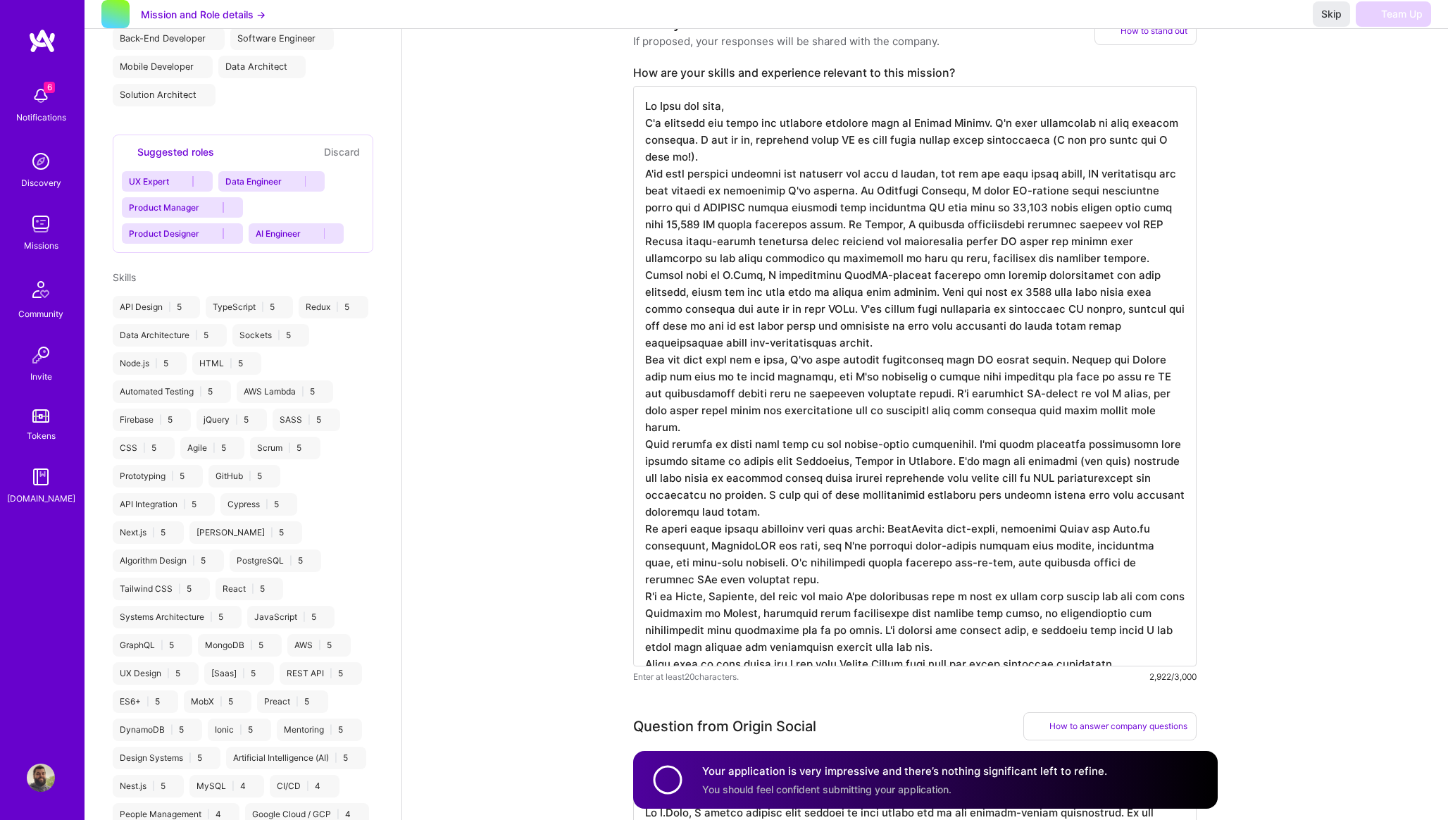
click at [844, 225] on textarea at bounding box center [914, 376] width 563 height 580
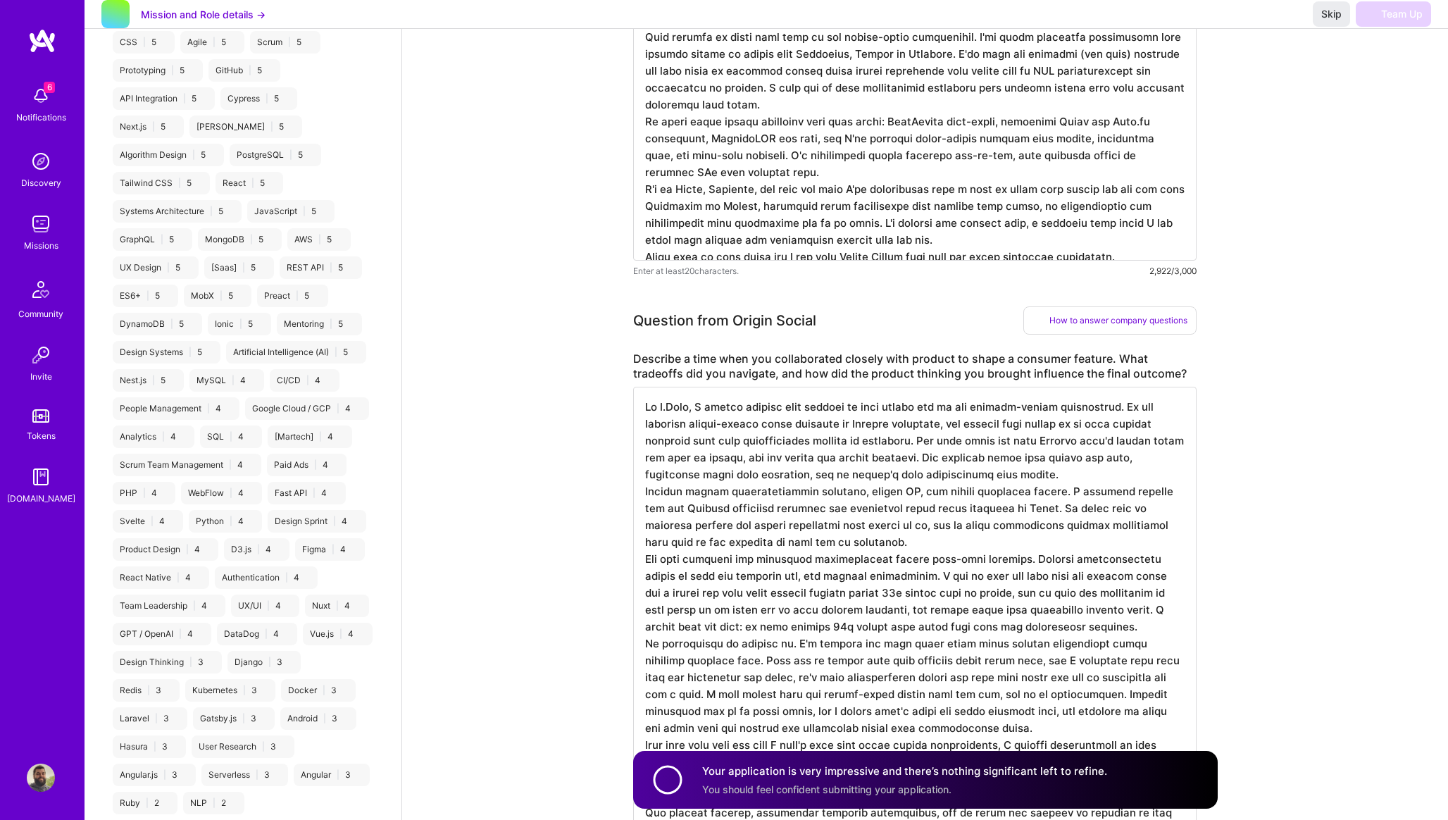
scroll to position [958, 0]
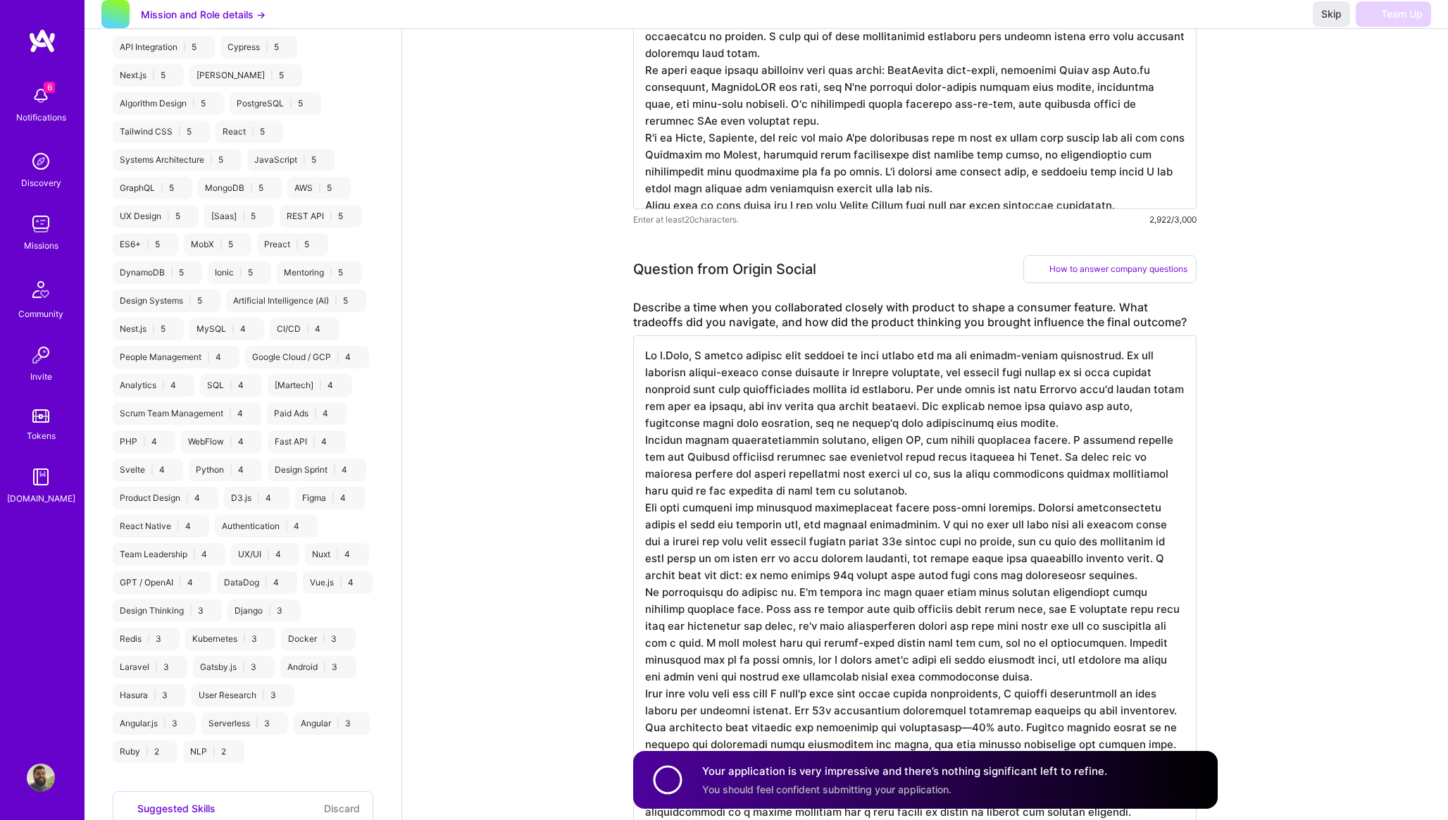
click at [687, 406] on textarea at bounding box center [914, 583] width 563 height 496
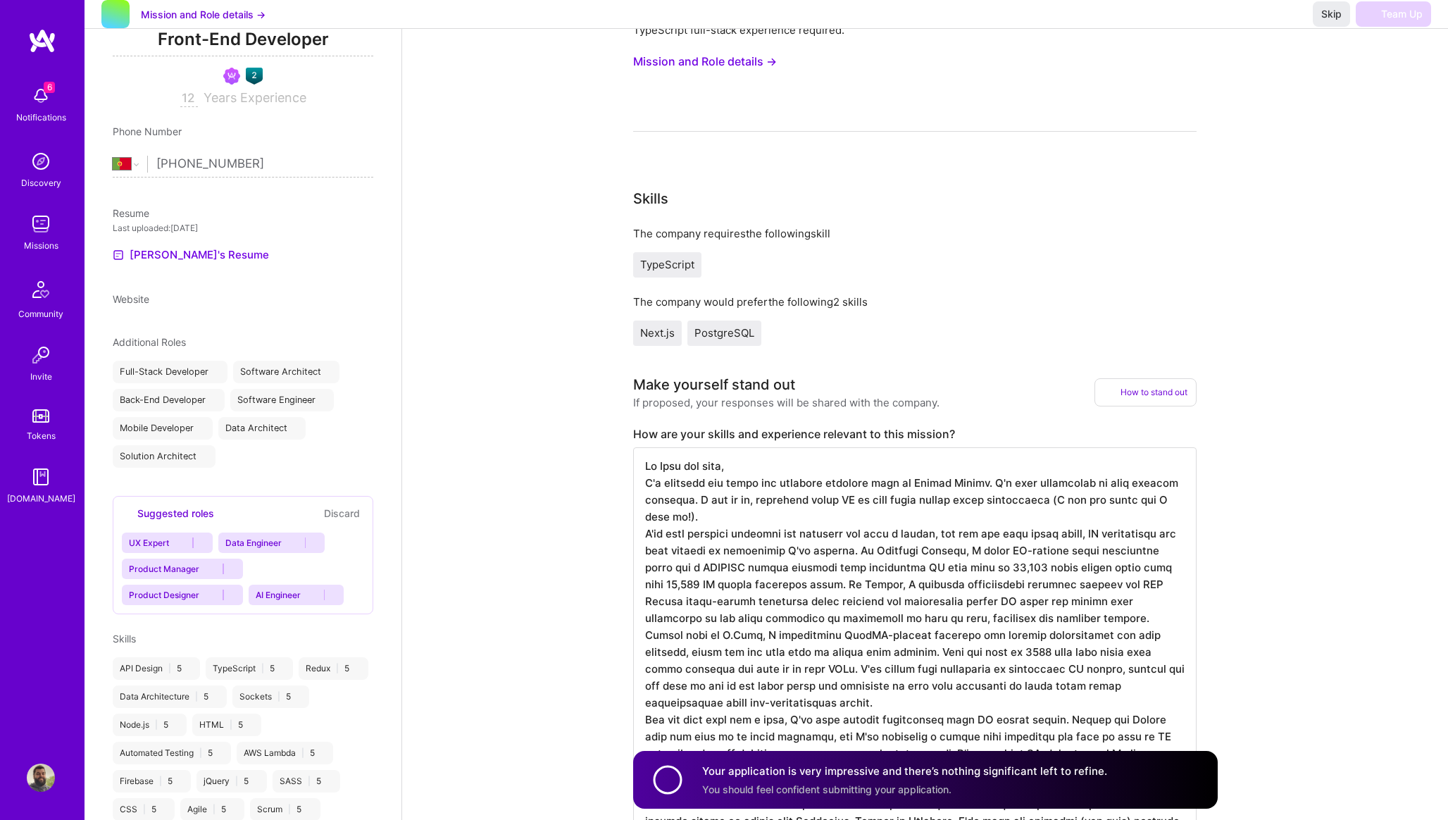
scroll to position [13, 0]
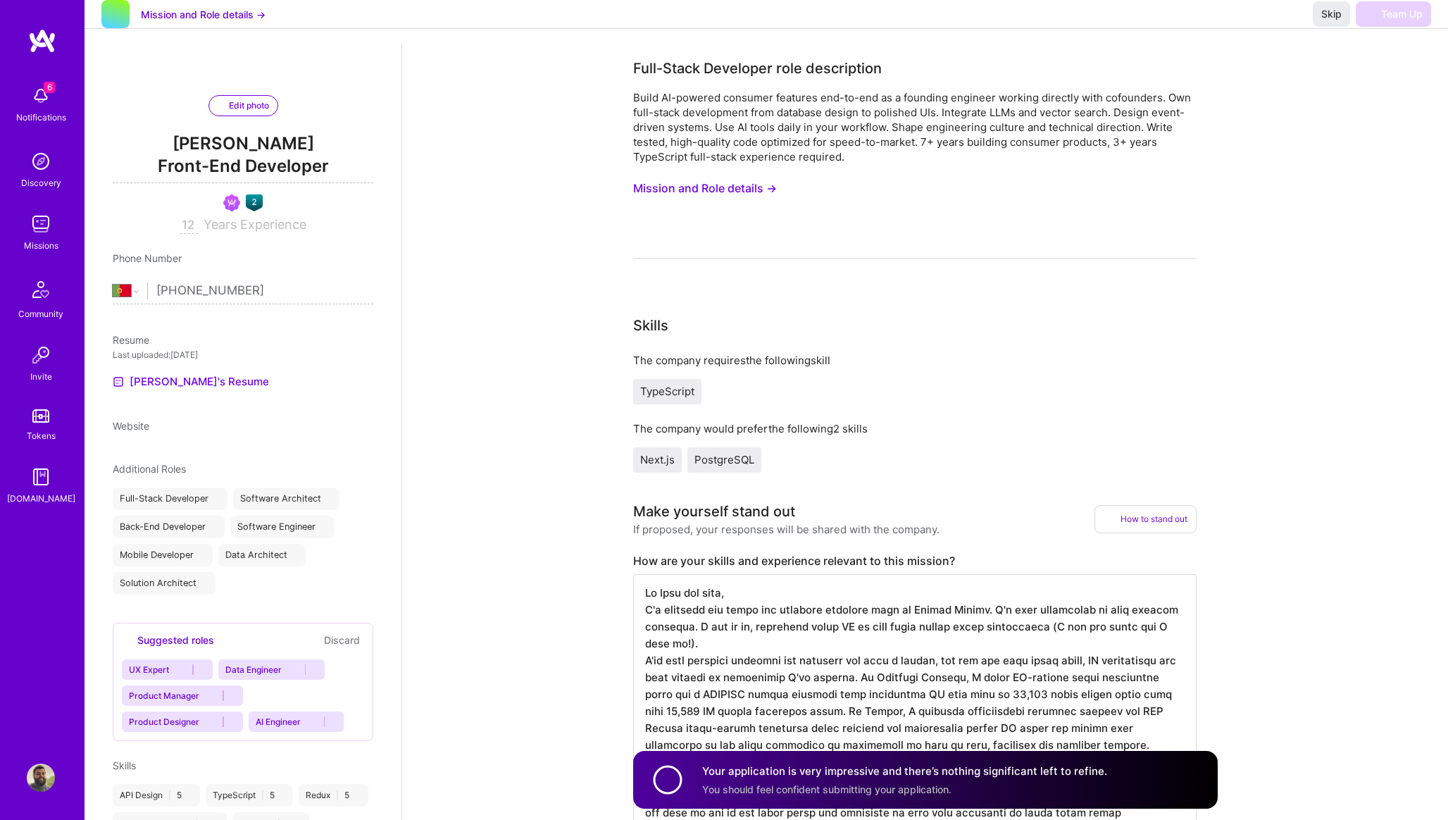
click at [42, 238] on div "Missions" at bounding box center [41, 245] width 34 height 15
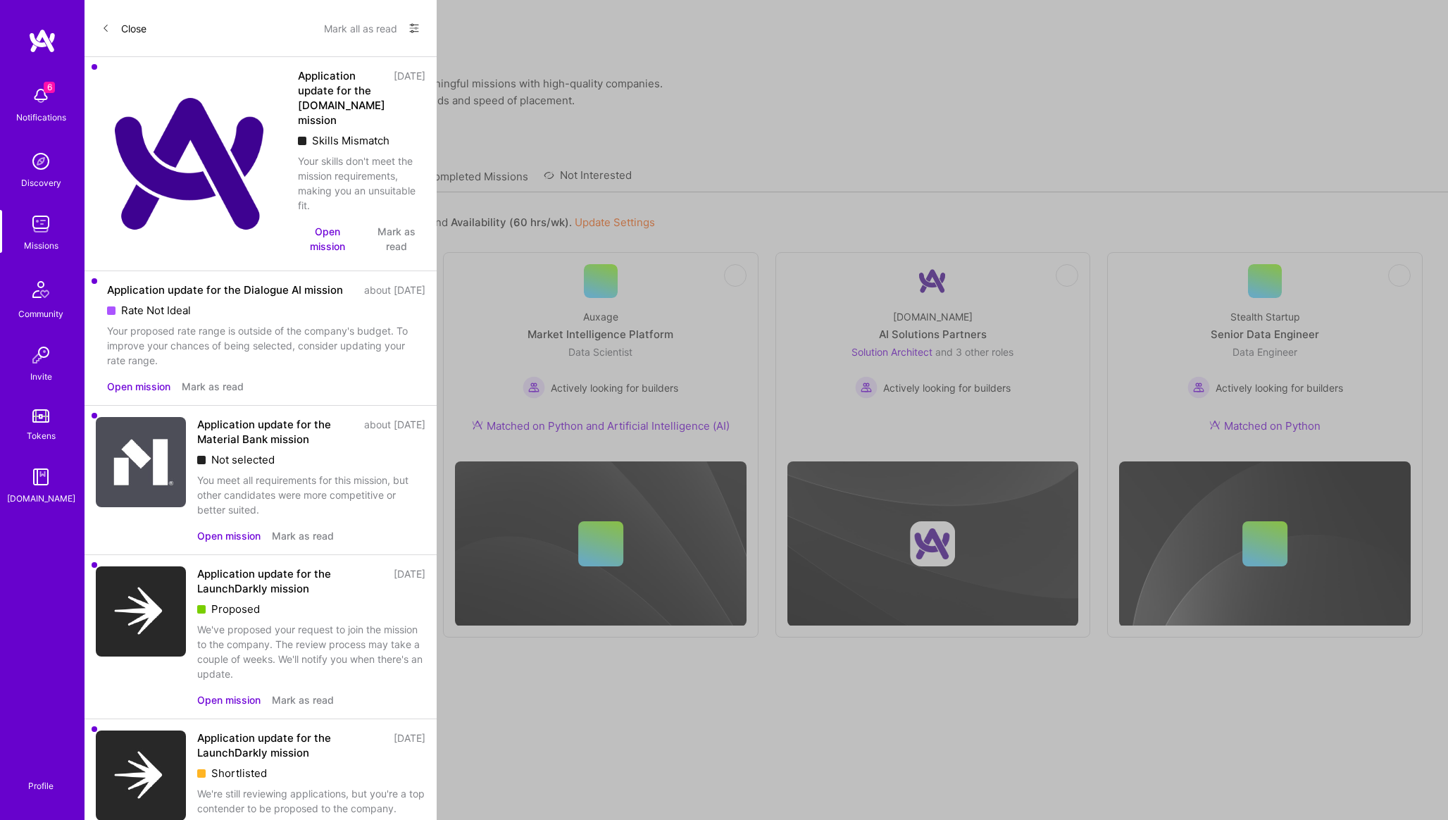
click at [347, 169] on link "Applied Missions" at bounding box center [367, 180] width 85 height 23
